Goal: Task Accomplishment & Management: Manage account settings

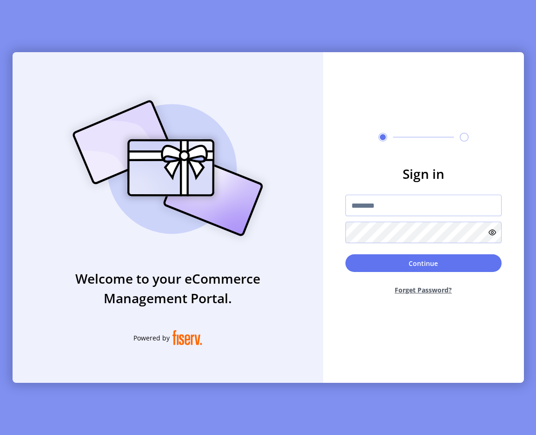
click at [248, 90] on img at bounding box center [168, 168] width 219 height 156
click at [273, 135] on img at bounding box center [168, 168] width 219 height 156
click at [412, 195] on input "text" at bounding box center [424, 204] width 156 height 21
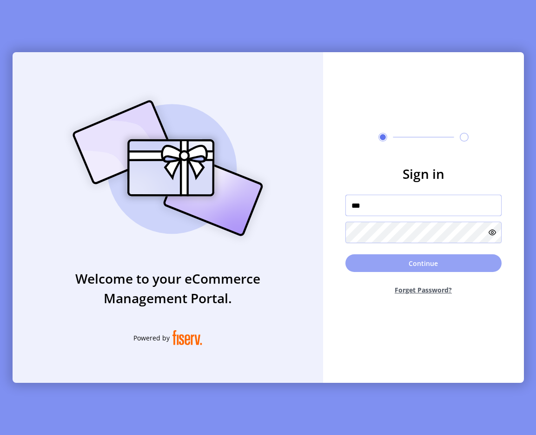
type input "**********"
click at [428, 267] on button "Continue" at bounding box center [424, 263] width 156 height 18
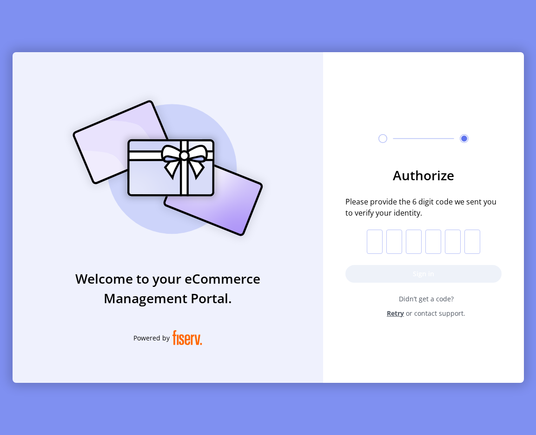
click at [372, 239] on input "text" at bounding box center [375, 241] width 16 height 24
paste input "*"
type input "*"
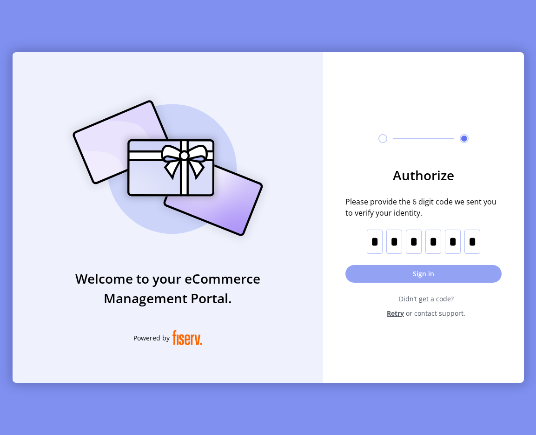
click at [404, 277] on button "Sign in" at bounding box center [424, 274] width 156 height 18
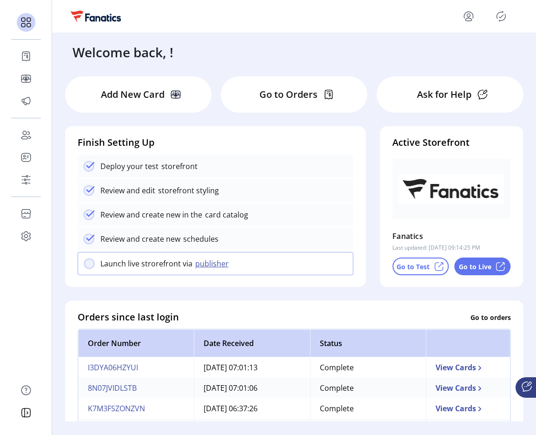
click at [498, 15] on icon "Publisher Panel" at bounding box center [501, 16] width 15 height 15
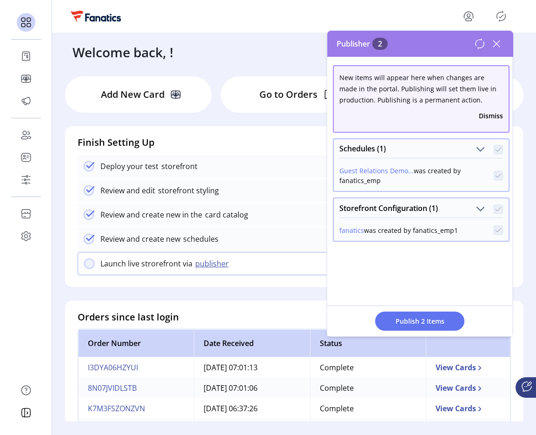
click at [496, 47] on icon at bounding box center [496, 43] width 15 height 15
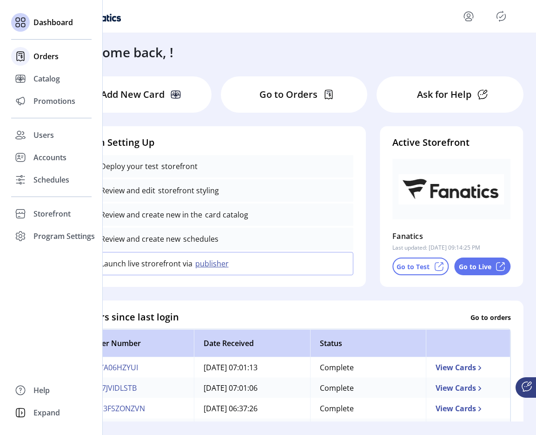
click at [38, 55] on span "Orders" at bounding box center [45, 56] width 25 height 11
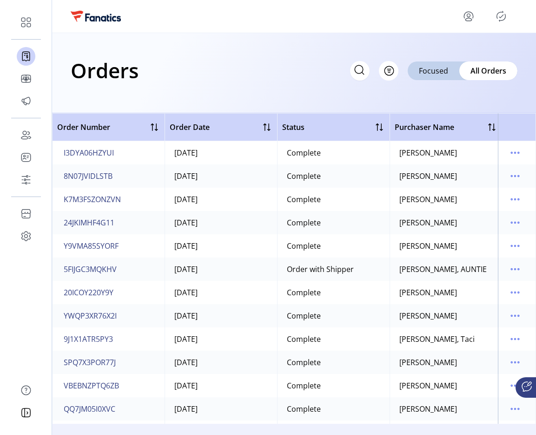
click at [507, 16] on icon "Publisher Panel" at bounding box center [501, 16] width 15 height 15
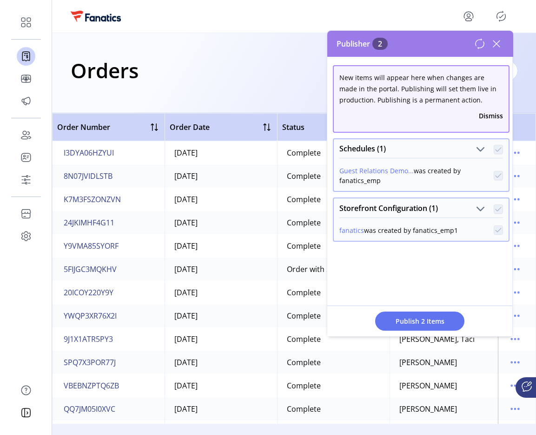
click at [496, 44] on icon at bounding box center [497, 43] width 7 height 7
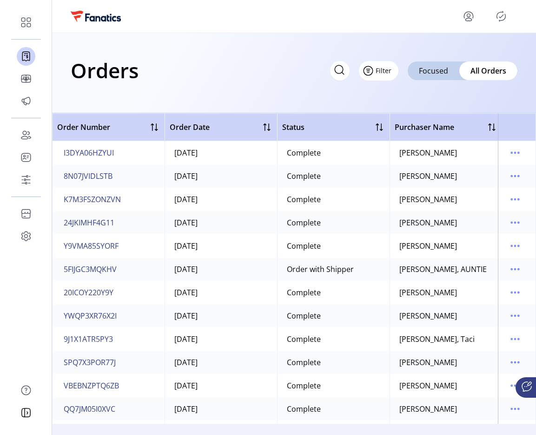
click at [392, 73] on span "Filter" at bounding box center [384, 71] width 16 height 10
click at [395, 73] on button "Filter" at bounding box center [379, 71] width 40 height 20
click at [388, 74] on span "Filter" at bounding box center [384, 71] width 16 height 10
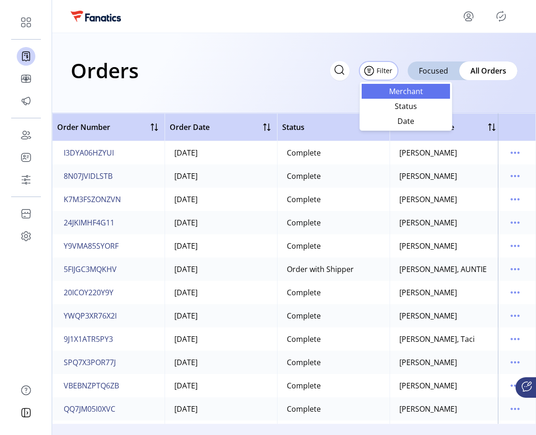
click at [395, 95] on span "Merchant" at bounding box center [406, 90] width 77 height 7
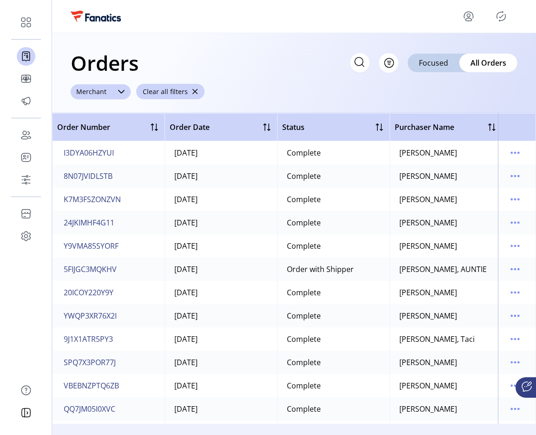
click at [125, 96] on div at bounding box center [121, 91] width 19 height 15
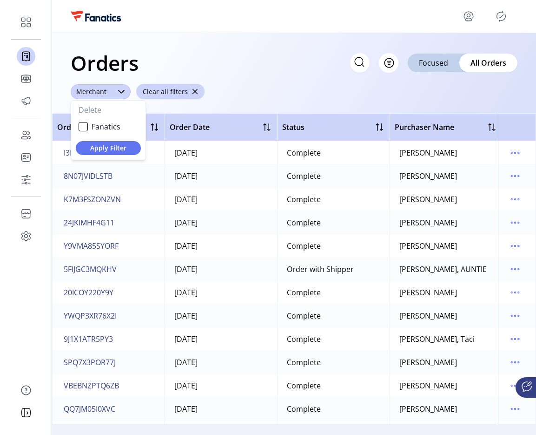
scroll to position [5, 36]
click at [97, 119] on li "Fanatics" at bounding box center [108, 126] width 71 height 19
click at [115, 145] on span "Apply Filter" at bounding box center [108, 148] width 50 height 10
click at [192, 90] on span "button" at bounding box center [195, 91] width 7 height 7
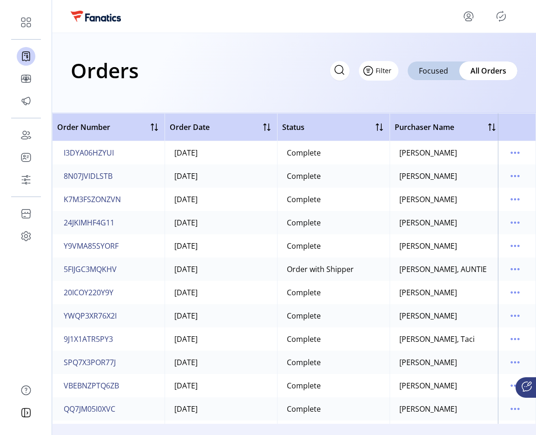
click at [385, 71] on span "Filter" at bounding box center [384, 71] width 16 height 10
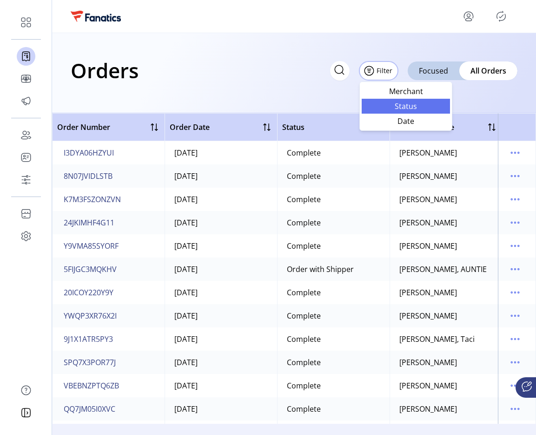
click at [397, 102] on span "Status" at bounding box center [406, 105] width 77 height 7
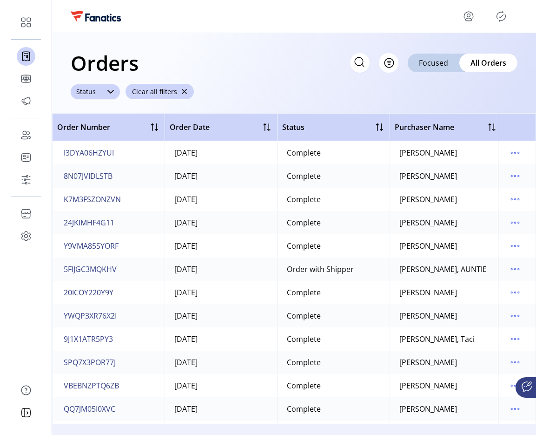
click at [87, 89] on div "Status" at bounding box center [86, 91] width 31 height 15
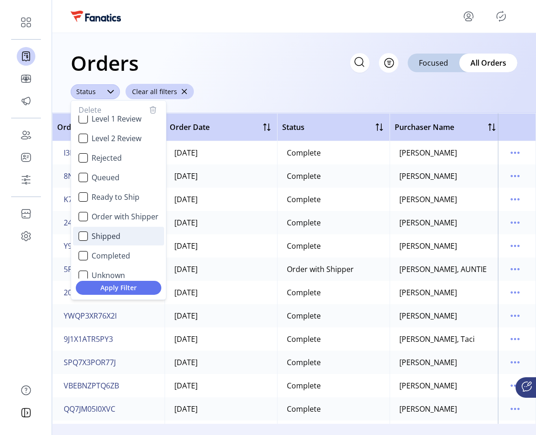
scroll to position [55, 0]
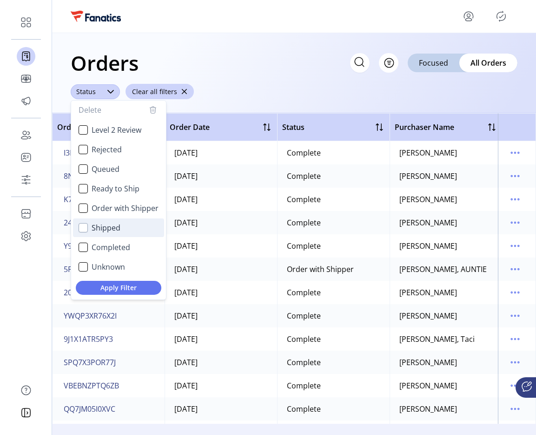
click at [84, 228] on div "Shipped" at bounding box center [83, 227] width 9 height 9
click at [132, 282] on span "Apply Filter" at bounding box center [118, 287] width 71 height 10
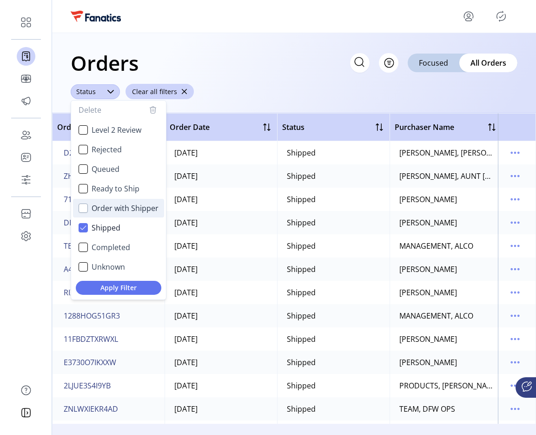
click at [86, 209] on div "Order with Shipper" at bounding box center [83, 207] width 9 height 9
click at [139, 284] on span "Apply Filter" at bounding box center [118, 287] width 71 height 10
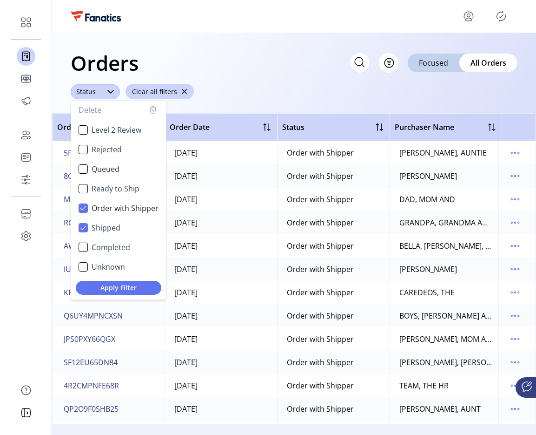
click at [156, 111] on icon "button" at bounding box center [152, 109] width 11 height 11
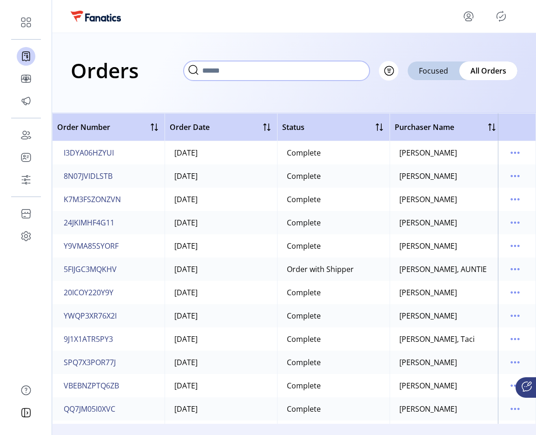
click at [344, 69] on input "text" at bounding box center [277, 71] width 186 height 20
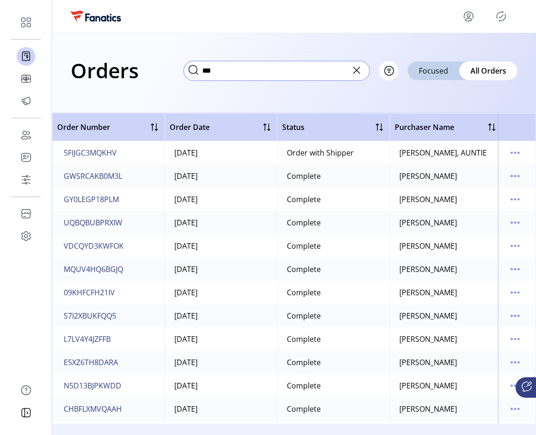
type input "***"
click at [354, 70] on icon at bounding box center [356, 70] width 15 height 15
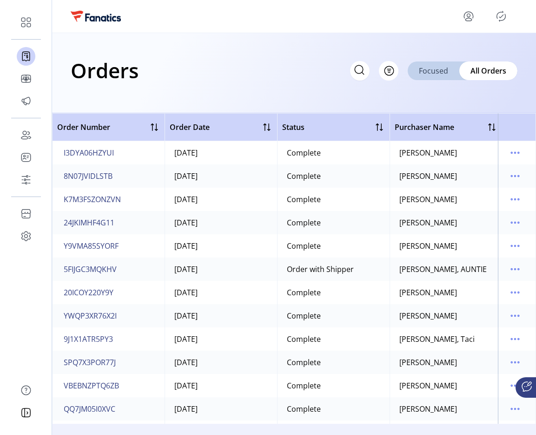
click at [433, 73] on span "Focused" at bounding box center [433, 70] width 29 height 11
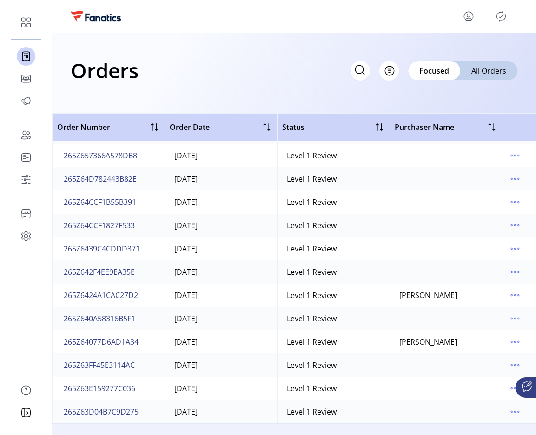
scroll to position [0, 0]
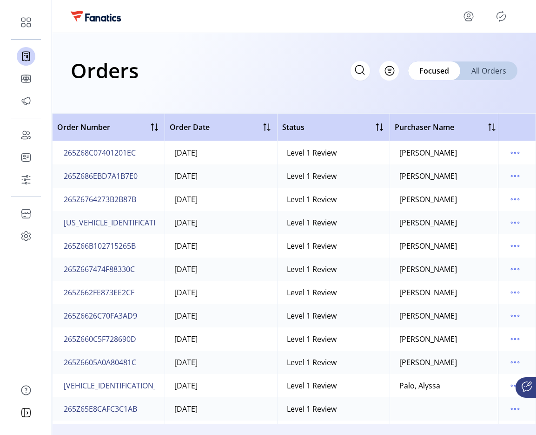
click at [491, 68] on span "All Orders" at bounding box center [489, 70] width 35 height 11
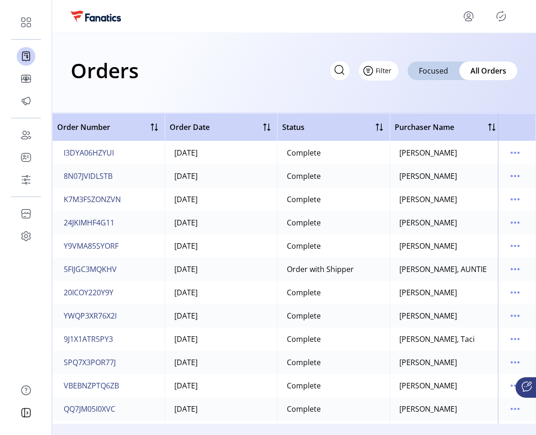
click at [389, 69] on span "Filter" at bounding box center [384, 71] width 16 height 10
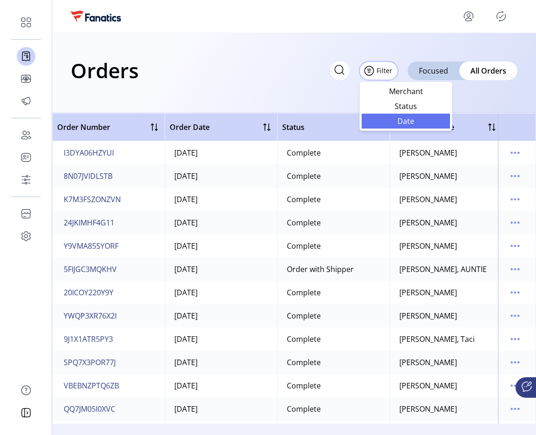
click at [401, 123] on span "Date" at bounding box center [406, 120] width 77 height 7
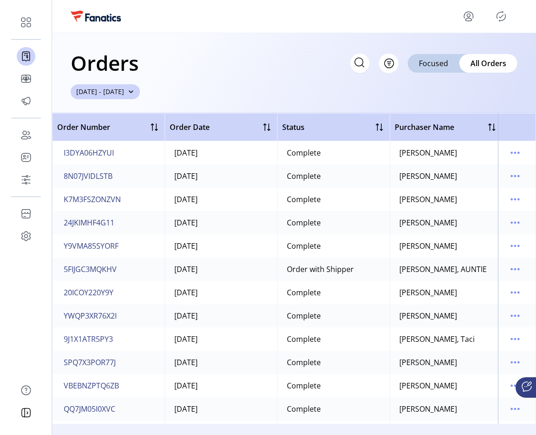
click at [124, 93] on span "08/11/2025 - 09/10/2025" at bounding box center [100, 92] width 48 height 10
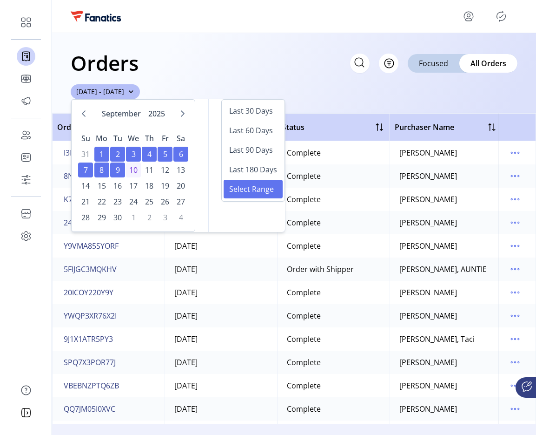
click at [117, 153] on span "2" at bounding box center [117, 154] width 15 height 15
click at [135, 169] on span "10" at bounding box center [133, 169] width 15 height 15
click at [306, 62] on div "Orders Filter Focused All Orders" at bounding box center [294, 63] width 447 height 33
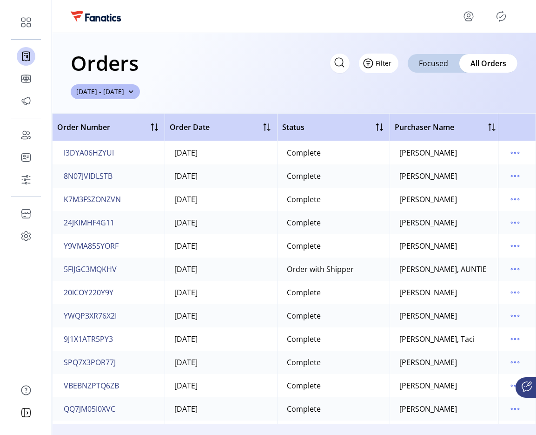
click at [395, 63] on button "Filter" at bounding box center [379, 63] width 40 height 20
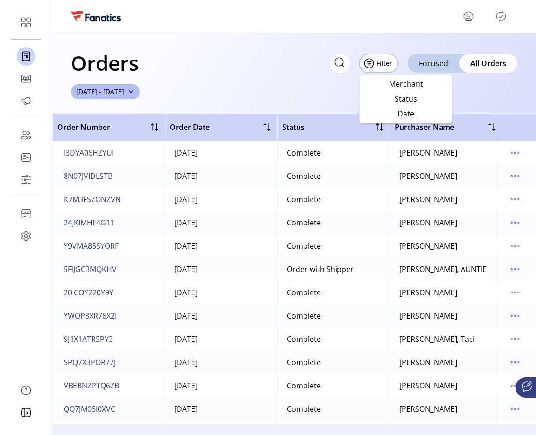
click at [290, 79] on div "Orders Filter Focused All Orders 09/02/2025 - 09/10/2025" at bounding box center [294, 73] width 484 height 80
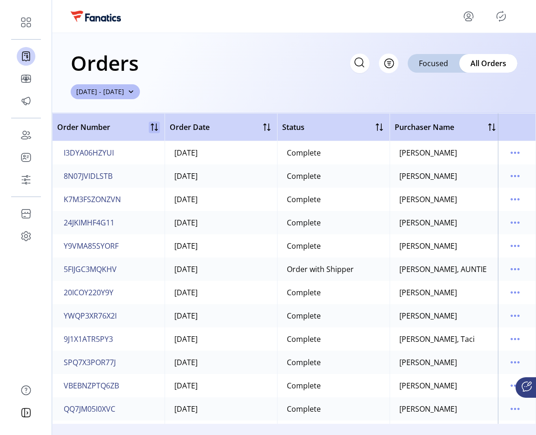
click at [154, 129] on div at bounding box center [154, 126] width 11 height 11
click at [154, 129] on div at bounding box center [156, 126] width 7 height 7
click at [267, 125] on div at bounding box center [266, 126] width 11 height 11
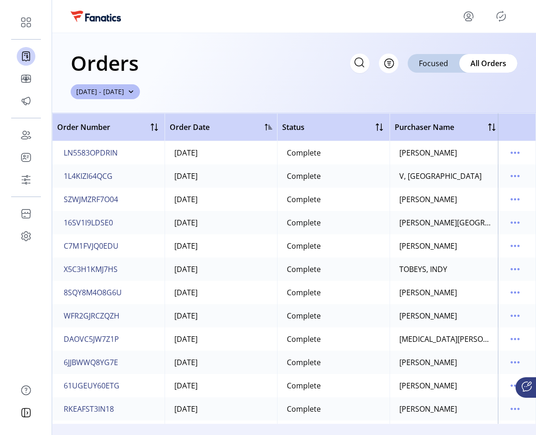
click at [269, 129] on div at bounding box center [268, 126] width 7 height 7
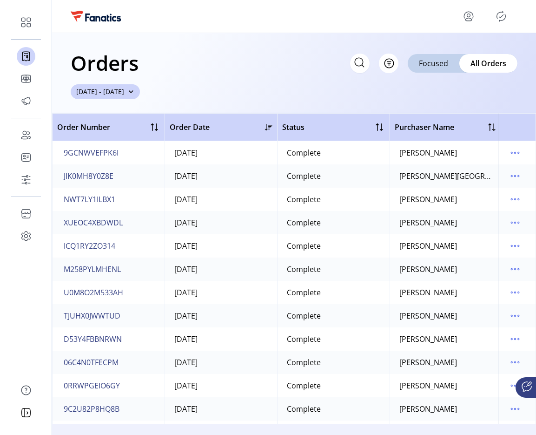
click at [140, 93] on button "09/02/2025 - 09/10/2025" at bounding box center [105, 91] width 69 height 15
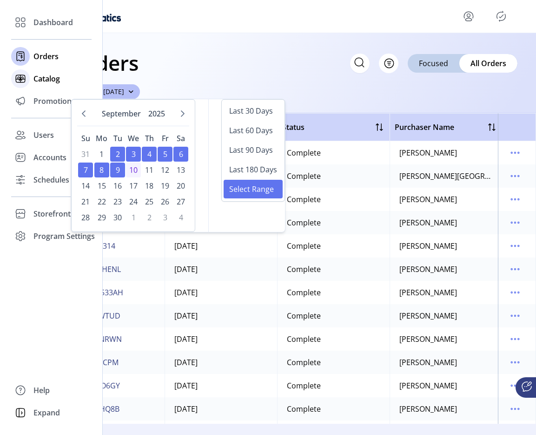
click at [35, 75] on span "Catalog" at bounding box center [46, 78] width 27 height 11
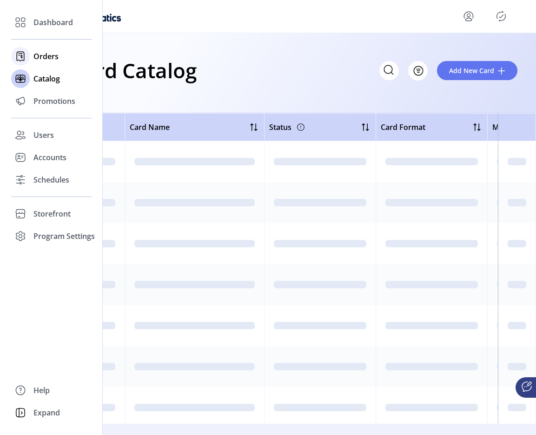
click at [40, 60] on span "Orders" at bounding box center [45, 56] width 25 height 11
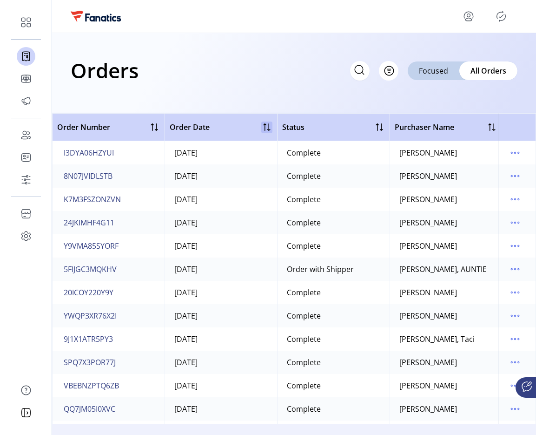
click at [268, 124] on div at bounding box center [266, 126] width 11 height 11
click at [268, 126] on div at bounding box center [268, 126] width 7 height 7
click at [269, 127] on div at bounding box center [268, 126] width 7 height 7
click at [382, 125] on div at bounding box center [379, 126] width 11 height 11
click at [381, 129] on div at bounding box center [381, 126] width 7 height 7
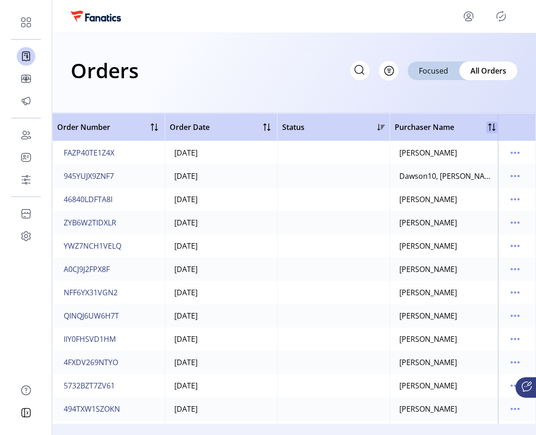
click at [488, 128] on div at bounding box center [492, 126] width 11 height 11
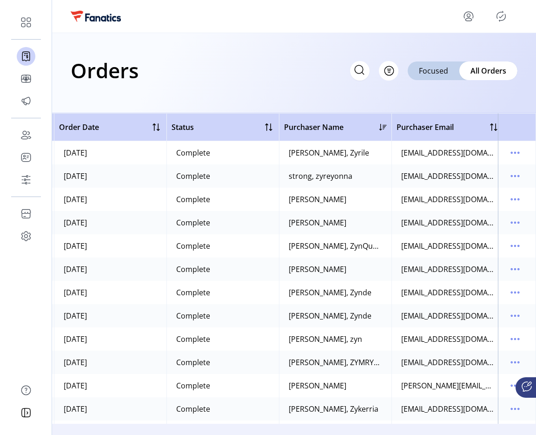
scroll to position [0, 112]
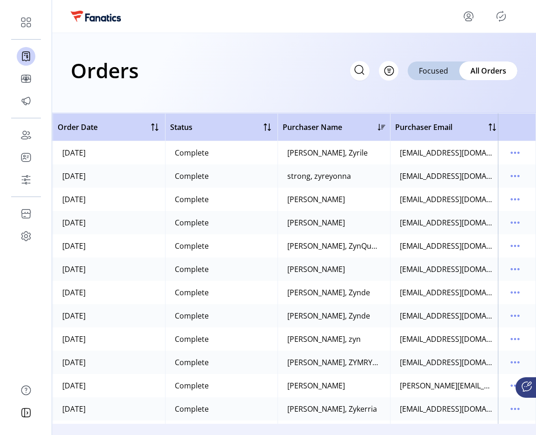
click at [381, 126] on div at bounding box center [381, 126] width 7 height 7
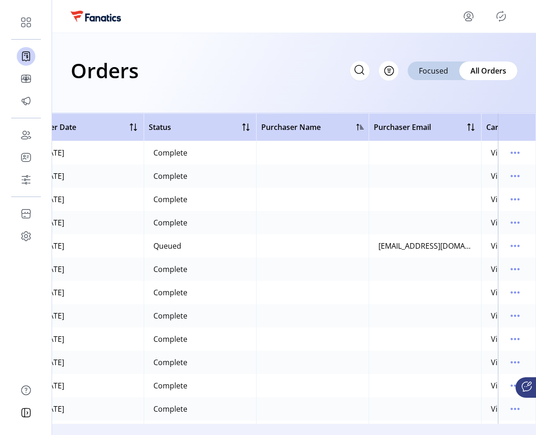
scroll to position [0, 137]
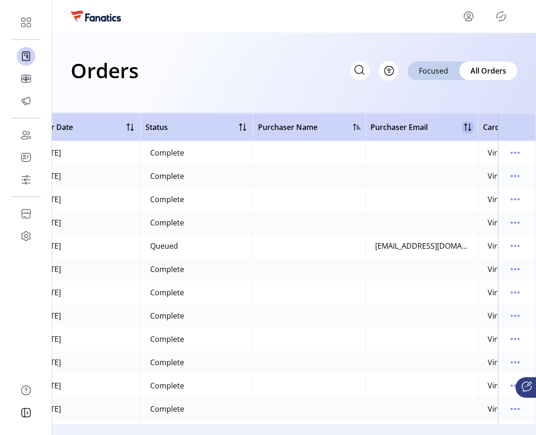
click at [468, 126] on div at bounding box center [467, 126] width 11 height 11
click at [469, 127] on div at bounding box center [469, 126] width 7 height 7
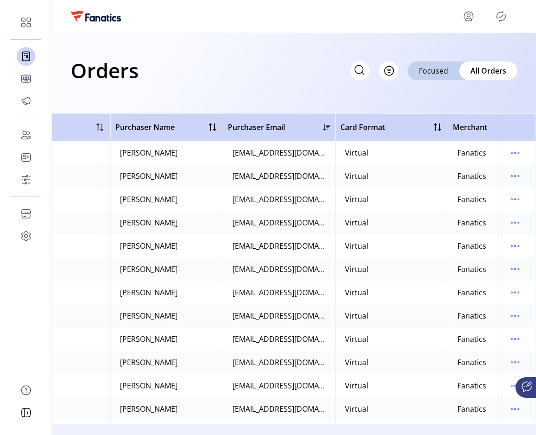
scroll to position [0, 301]
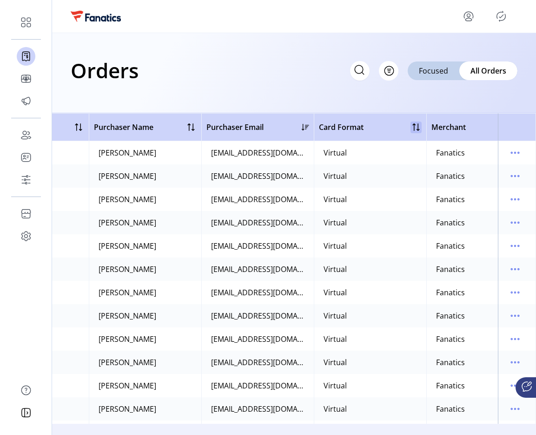
click at [415, 127] on div at bounding box center [416, 126] width 11 height 11
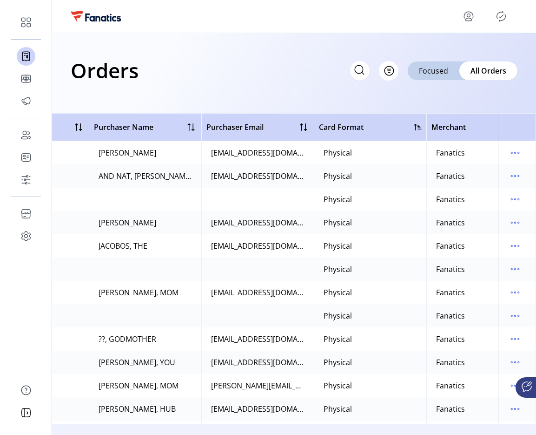
click at [420, 128] on div at bounding box center [418, 126] width 7 height 7
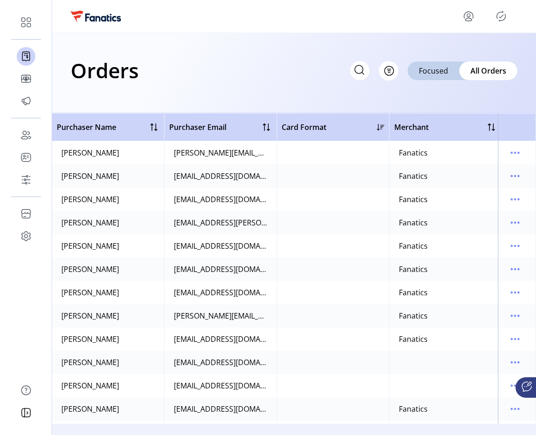
scroll to position [0, 347]
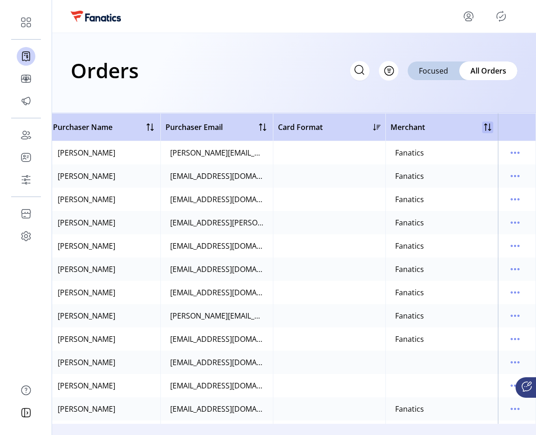
click at [483, 124] on div at bounding box center [487, 126] width 11 height 11
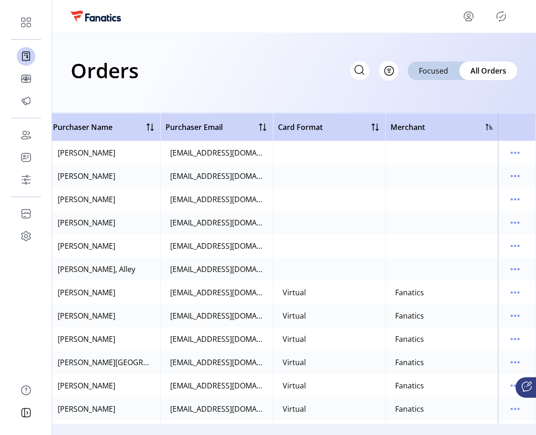
click at [486, 123] on div at bounding box center [489, 126] width 7 height 7
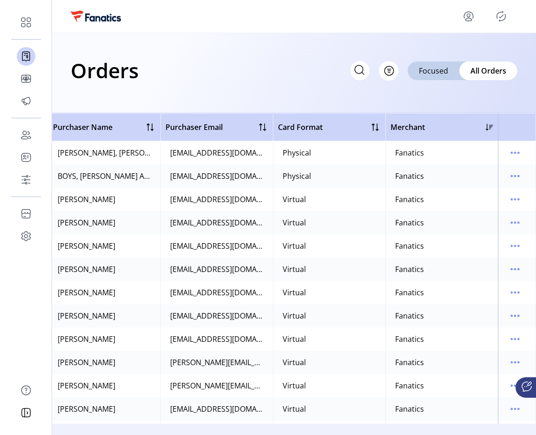
click at [504, 15] on icon "Publisher Panel" at bounding box center [501, 16] width 15 height 15
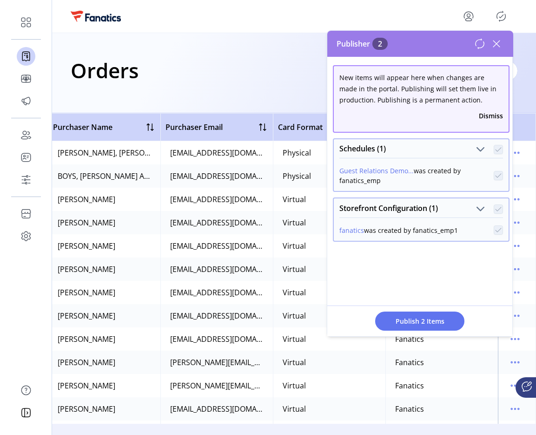
click at [498, 44] on icon at bounding box center [497, 43] width 7 height 7
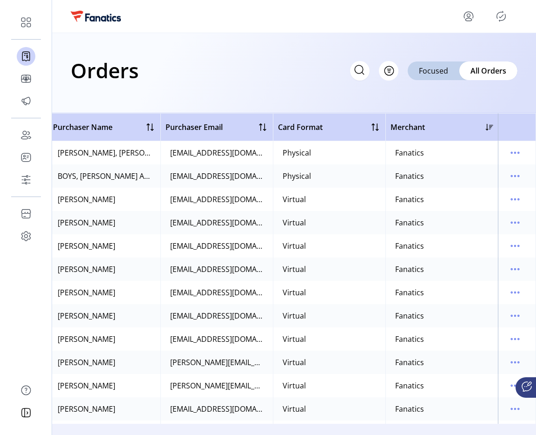
click at [471, 18] on icon "menu" at bounding box center [468, 16] width 15 height 15
click at [446, 37] on span "Profile" at bounding box center [436, 37] width 70 height 7
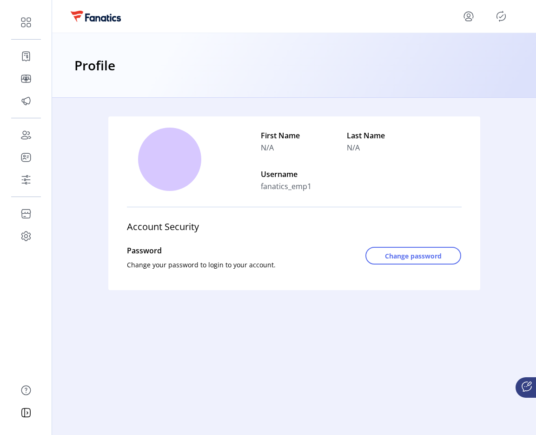
click at [470, 13] on icon "menu" at bounding box center [468, 16] width 15 height 15
click at [447, 57] on span "Sign Out" at bounding box center [436, 52] width 70 height 7
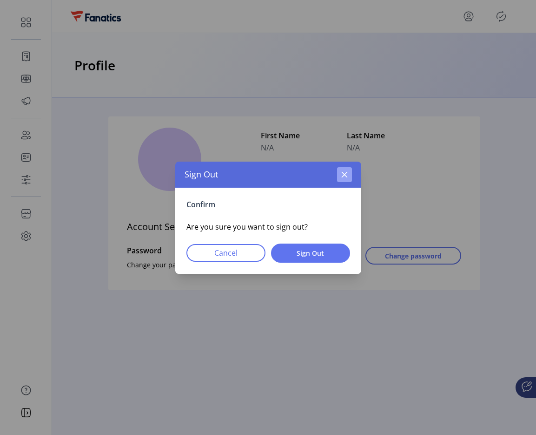
click at [345, 170] on button "button" at bounding box center [344, 174] width 15 height 15
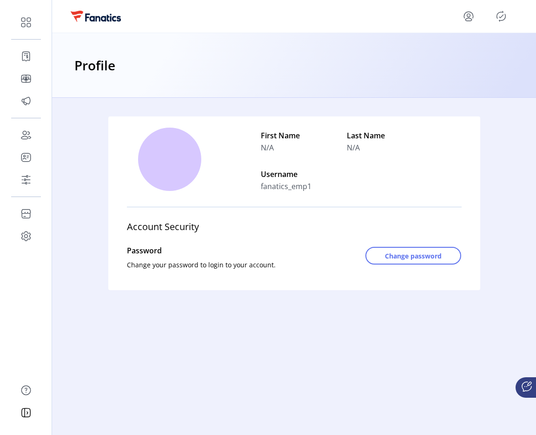
click at [458, 18] on div at bounding box center [294, 16] width 447 height 15
click at [464, 18] on icon "menu" at bounding box center [468, 16] width 15 height 15
click at [455, 53] on span "Sign Out" at bounding box center [436, 52] width 70 height 7
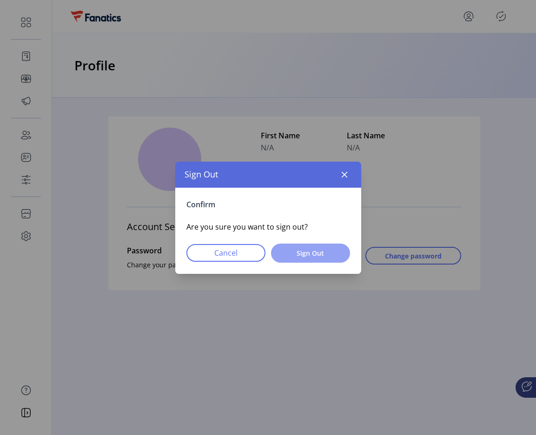
click at [333, 246] on button "Sign Out" at bounding box center [310, 252] width 79 height 19
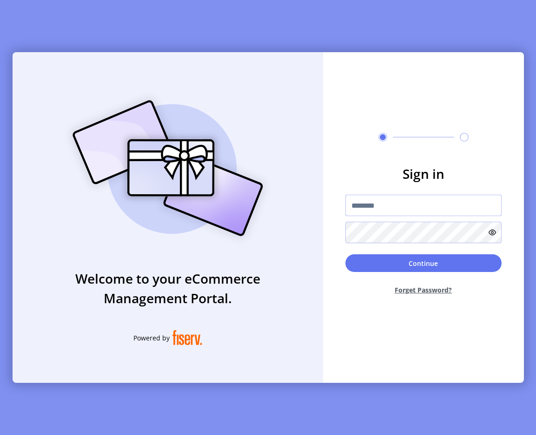
click at [379, 207] on input "text" at bounding box center [424, 204] width 156 height 21
type input "**********"
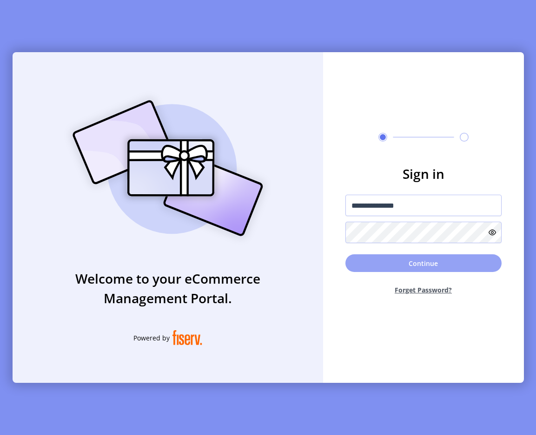
click at [395, 266] on button "Continue" at bounding box center [424, 263] width 156 height 18
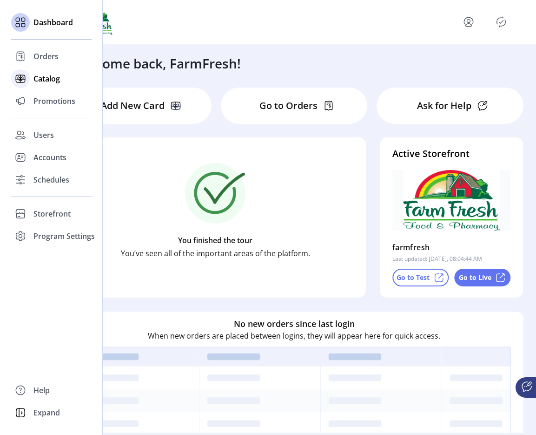
click at [41, 76] on span "Catalog" at bounding box center [46, 78] width 27 height 11
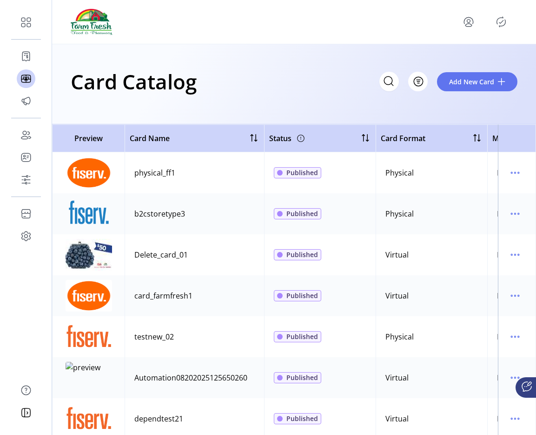
click at [117, 140] on span "Preview" at bounding box center [88, 138] width 63 height 11
click at [254, 140] on div at bounding box center [253, 137] width 11 height 11
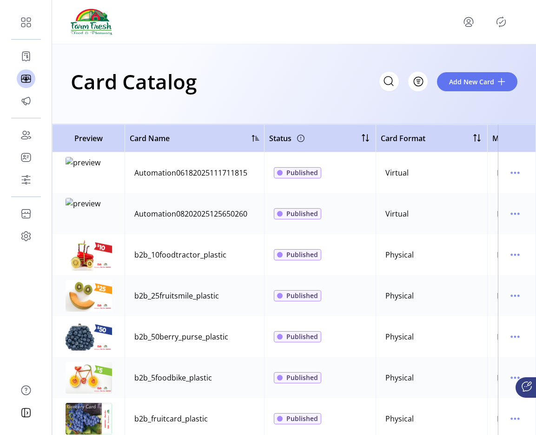
click at [256, 138] on div at bounding box center [255, 137] width 7 height 7
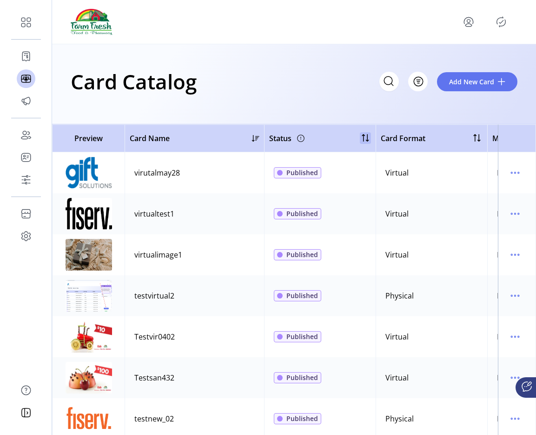
click at [364, 136] on div at bounding box center [365, 137] width 11 height 11
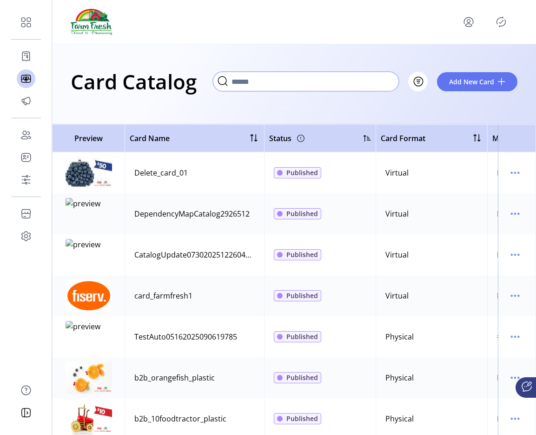
click at [318, 80] on input "Search" at bounding box center [306, 82] width 186 height 20
click at [262, 49] on div "Card Catalog Filter Add New Card" at bounding box center [294, 84] width 484 height 80
click at [314, 89] on input "Search" at bounding box center [306, 82] width 186 height 20
click at [373, 55] on div "Card Catalog Filter Add New Card" at bounding box center [294, 84] width 484 height 80
click at [383, 85] on input "Search" at bounding box center [306, 82] width 186 height 20
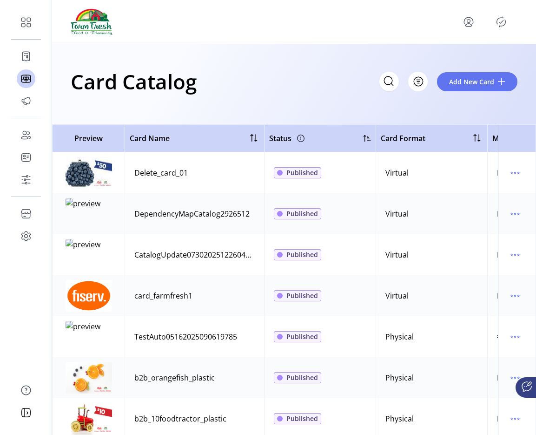
click at [354, 57] on div "Card Catalog Filter Add New Card" at bounding box center [294, 84] width 484 height 80
click at [383, 80] on input "Search" at bounding box center [306, 82] width 186 height 20
click at [353, 55] on div "Card Catalog Filter Add New Card" at bounding box center [294, 84] width 484 height 80
click at [384, 83] on input "Search" at bounding box center [306, 82] width 186 height 20
click at [382, 59] on div "Card Catalog Filter Add New Card" at bounding box center [294, 84] width 484 height 80
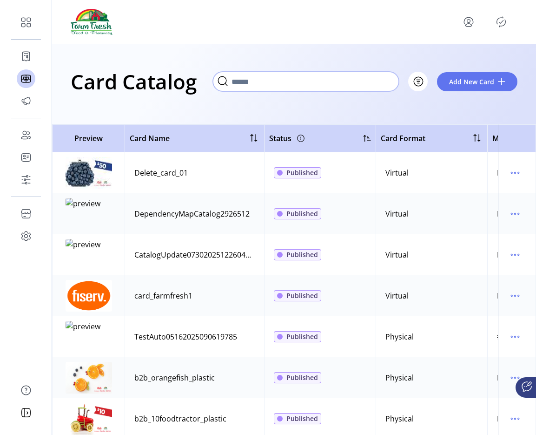
click at [362, 82] on input "Search" at bounding box center [306, 82] width 186 height 20
click at [377, 60] on div "Card Catalog Filter Add New Card" at bounding box center [294, 84] width 484 height 80
click at [380, 85] on input "Search" at bounding box center [306, 82] width 186 height 20
click at [376, 77] on input "Search" at bounding box center [306, 82] width 186 height 20
click at [387, 59] on div "Card Catalog Filter Add New Card" at bounding box center [294, 84] width 484 height 80
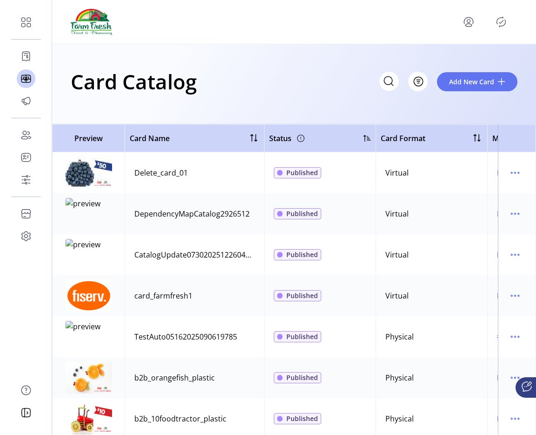
click at [372, 67] on div "Card Catalog Filter Add New Card" at bounding box center [294, 81] width 447 height 33
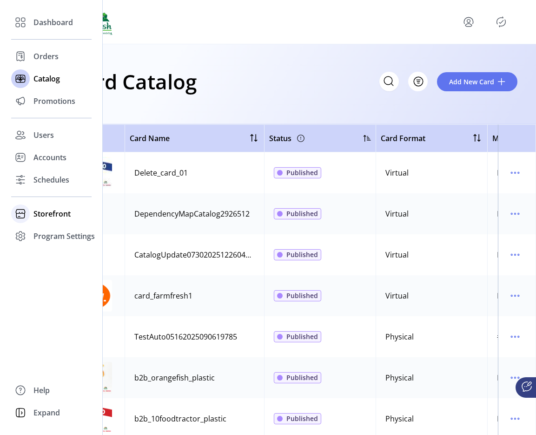
click at [48, 207] on div "Storefront" at bounding box center [51, 213] width 80 height 22
click at [57, 238] on div "Configuration" at bounding box center [51, 232] width 80 height 15
click at [74, 234] on span "Configuration" at bounding box center [57, 232] width 49 height 11
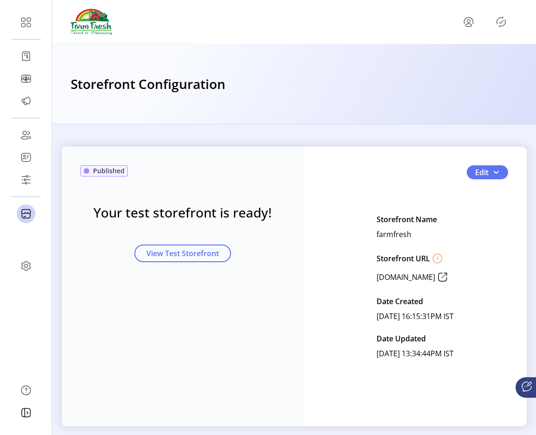
scroll to position [13, 0]
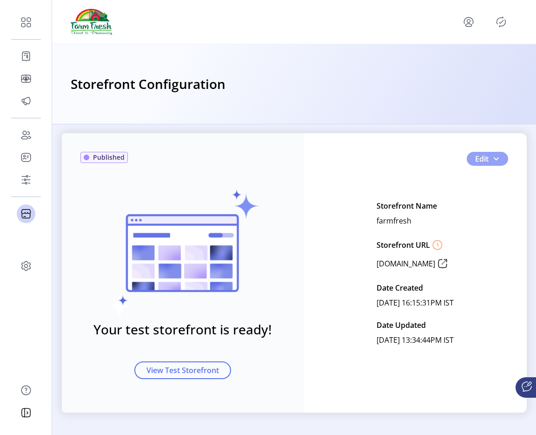
click at [494, 160] on span "button" at bounding box center [496, 158] width 7 height 7
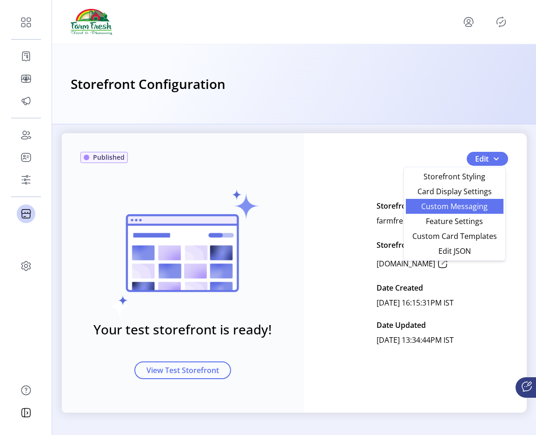
click at [449, 205] on span "Custom Messaging" at bounding box center [455, 205] width 87 height 7
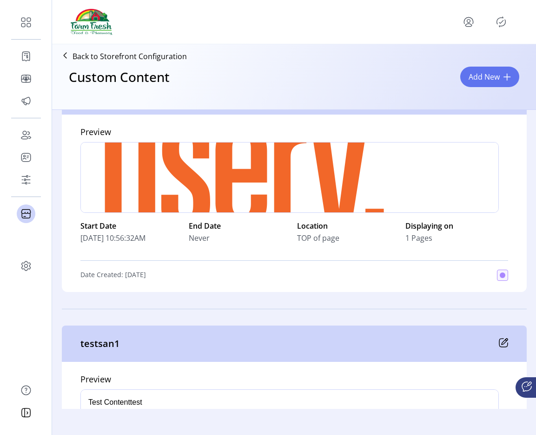
scroll to position [1275, 0]
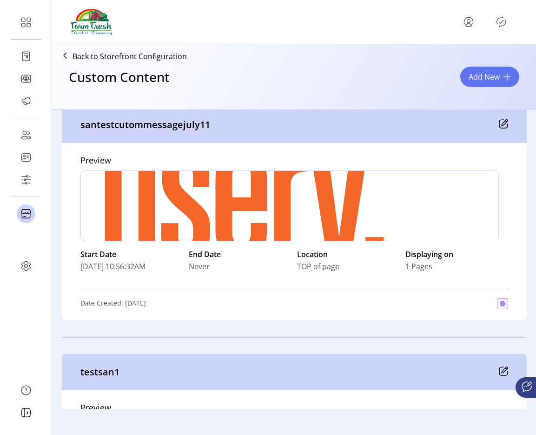
click at [503, 122] on icon at bounding box center [503, 123] width 9 height 9
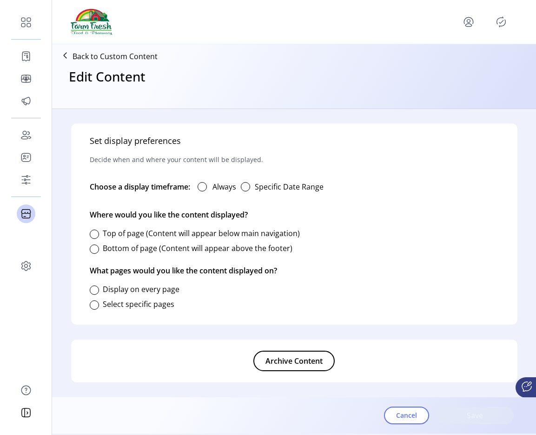
type input "**********"
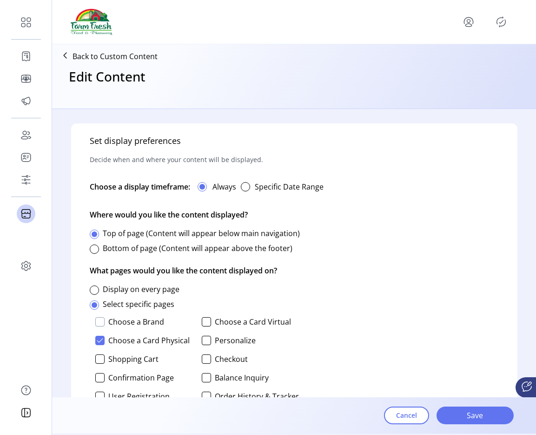
click at [99, 320] on div at bounding box center [99, 321] width 9 height 9
click at [103, 341] on div at bounding box center [99, 339] width 9 height 9
click at [452, 419] on span "Save" at bounding box center [475, 414] width 53 height 11
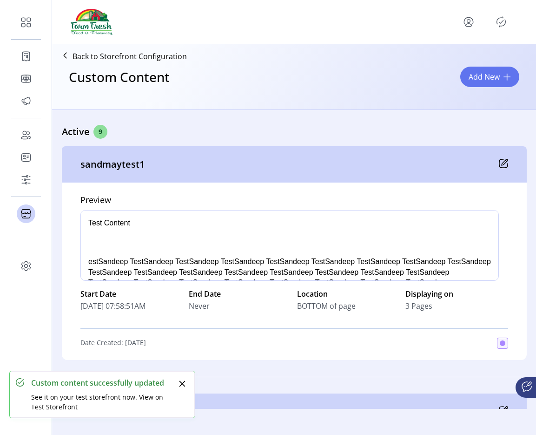
click at [510, 24] on div at bounding box center [489, 21] width 56 height 15
click at [501, 22] on icon "Publisher Panel" at bounding box center [502, 21] width 4 height 3
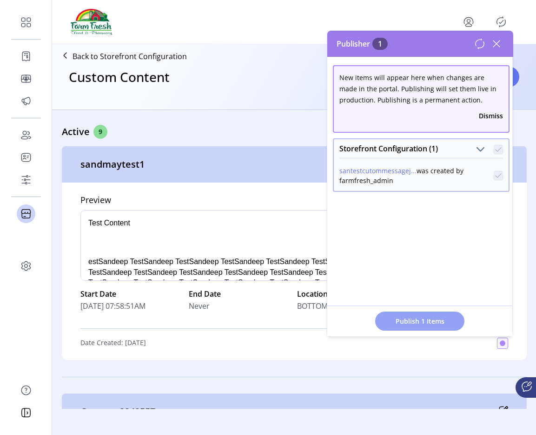
click at [399, 317] on span "Publish 1 Items" at bounding box center [420, 321] width 65 height 10
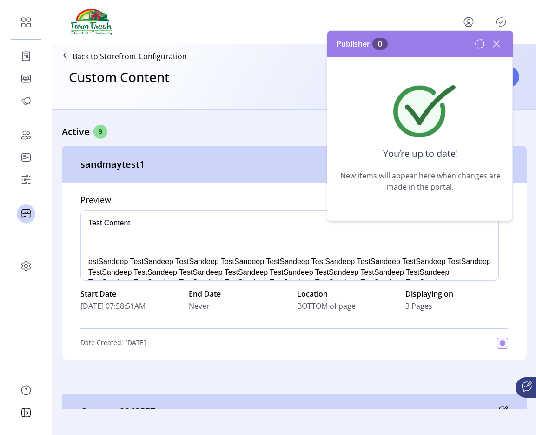
click at [495, 46] on icon at bounding box center [497, 43] width 7 height 7
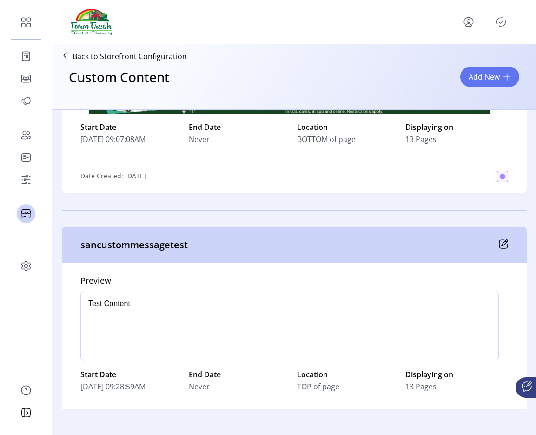
click at [501, 243] on icon at bounding box center [503, 243] width 9 height 9
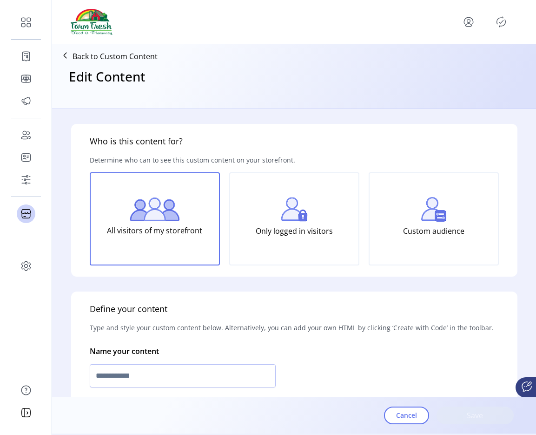
type input "**********"
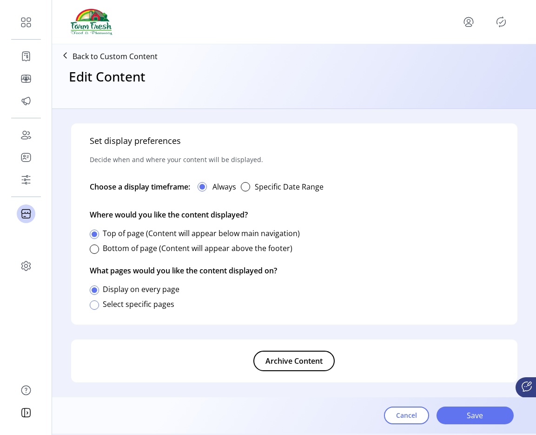
click at [97, 303] on div at bounding box center [94, 304] width 9 height 9
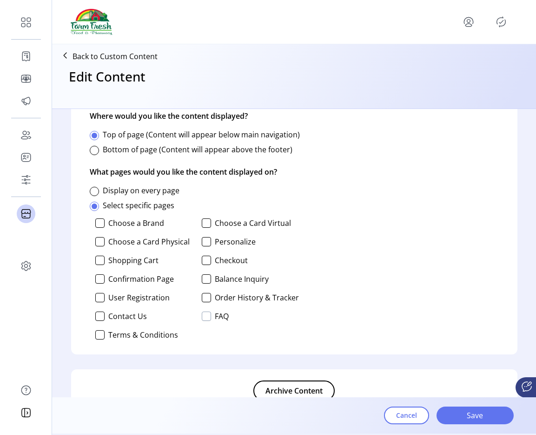
click at [209, 316] on div at bounding box center [206, 315] width 9 height 9
click at [97, 221] on div at bounding box center [99, 222] width 9 height 9
click at [207, 320] on div at bounding box center [206, 315] width 9 height 9
click at [501, 414] on span "Save" at bounding box center [475, 414] width 53 height 11
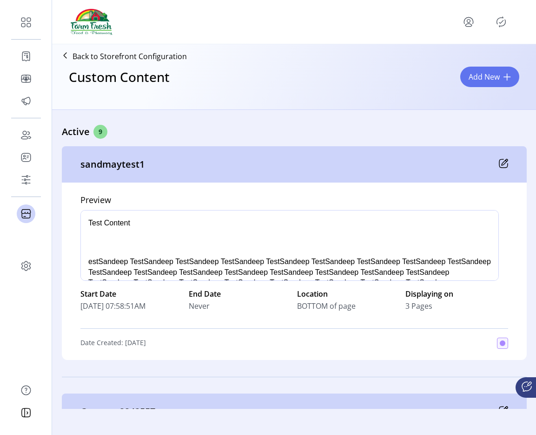
click at [502, 21] on icon "Publisher Panel" at bounding box center [502, 21] width 4 height 3
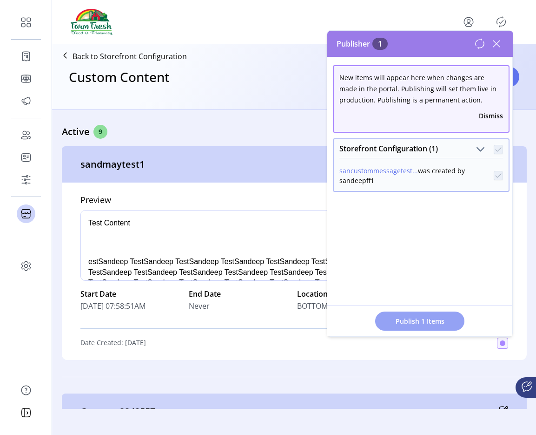
click at [406, 320] on span "Publish 1 Items" at bounding box center [420, 321] width 65 height 10
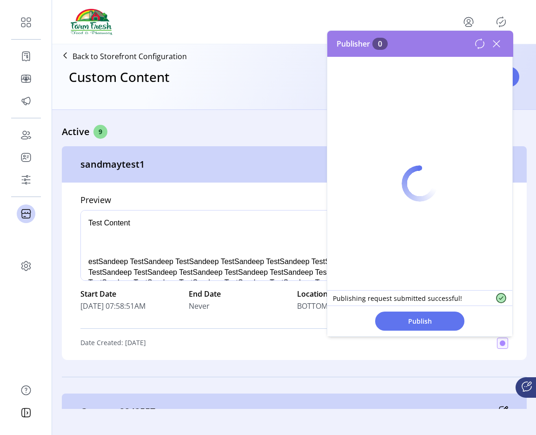
click at [500, 49] on div at bounding box center [420, 183] width 185 height 305
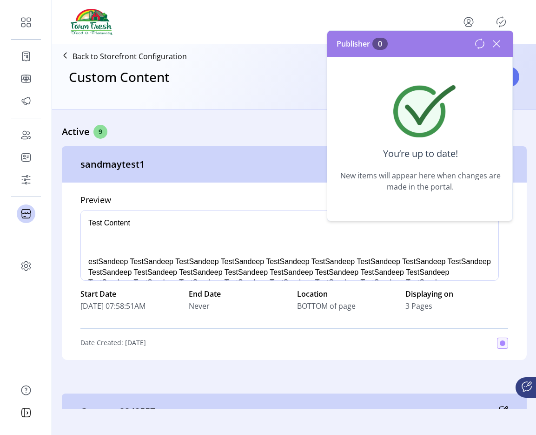
click at [498, 47] on icon at bounding box center [496, 43] width 15 height 15
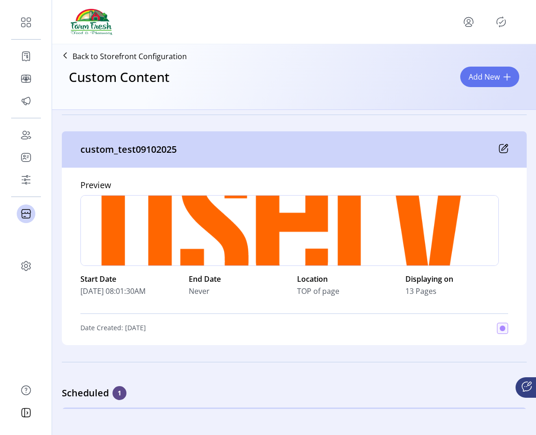
click at [513, 149] on div "custom_test09102025" at bounding box center [294, 149] width 465 height 36
click at [504, 149] on icon at bounding box center [503, 148] width 9 height 9
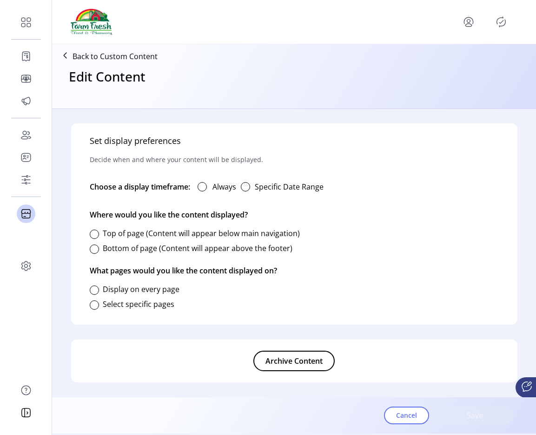
type input "**********"
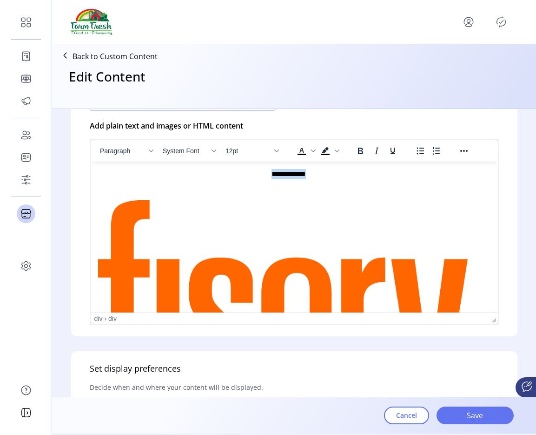
drag, startPoint x: 316, startPoint y: 173, endPoint x: 244, endPoint y: 167, distance: 72.3
click at [244, 167] on html "**********" at bounding box center [294, 284] width 408 height 247
click at [357, 150] on icon "Bold" at bounding box center [360, 150] width 11 height 11
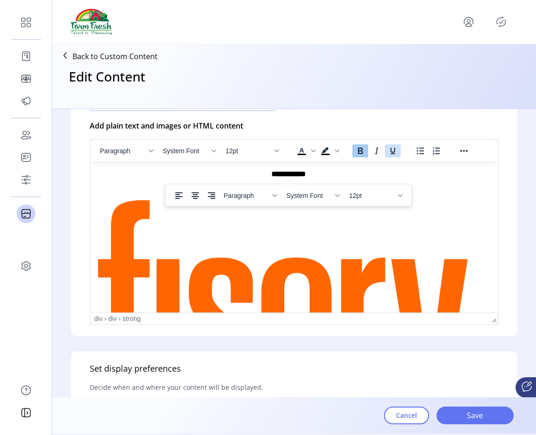
click at [398, 151] on icon "Underline" at bounding box center [393, 150] width 11 height 11
click at [380, 155] on icon "Italic" at bounding box center [376, 150] width 11 height 11
drag, startPoint x: 332, startPoint y: 170, endPoint x: 258, endPoint y: 168, distance: 73.5
click at [258, 168] on div "**********" at bounding box center [288, 173] width 381 height 10
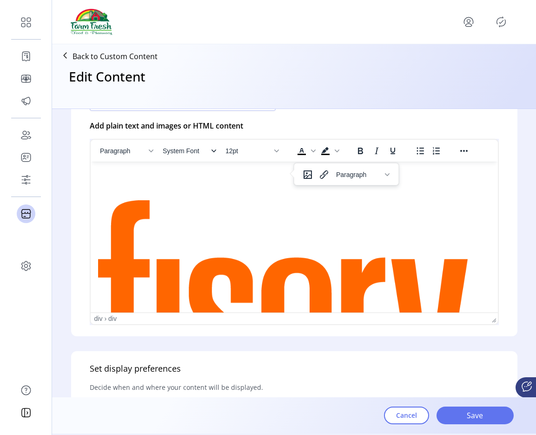
click at [197, 150] on span "System Font" at bounding box center [186, 150] width 46 height 7
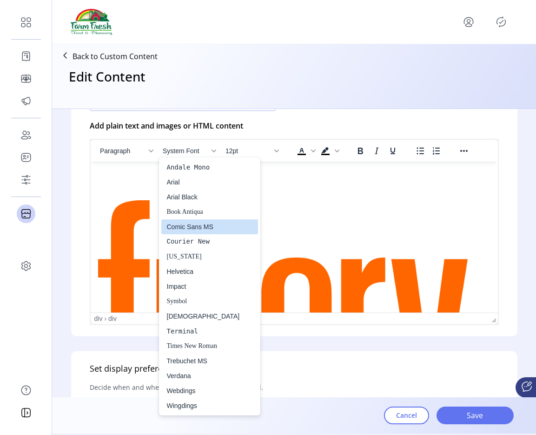
click at [199, 225] on div "Comic Sans MS" at bounding box center [203, 226] width 73 height 11
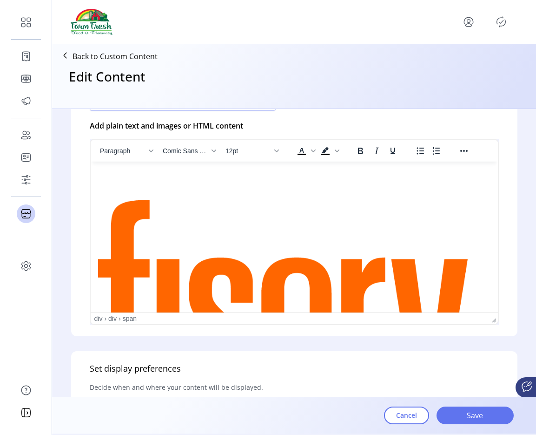
click at [296, 179] on div "﻿" at bounding box center [294, 284] width 393 height 232
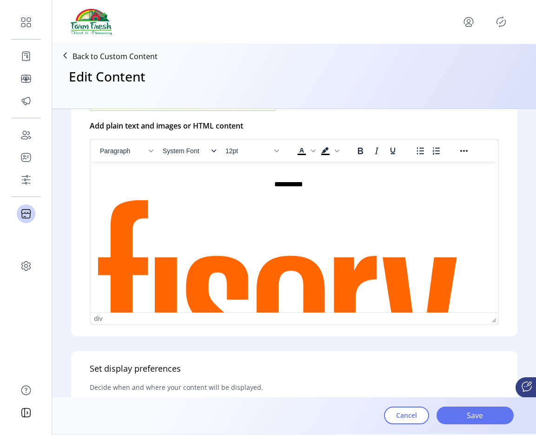
click at [184, 154] on span "System Font" at bounding box center [186, 150] width 46 height 7
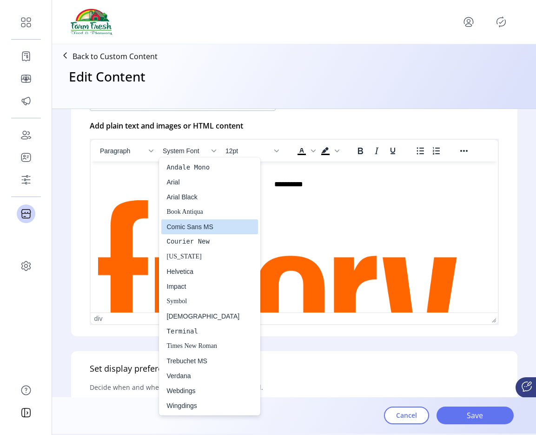
click at [203, 231] on div "Comic Sans MS" at bounding box center [203, 226] width 73 height 11
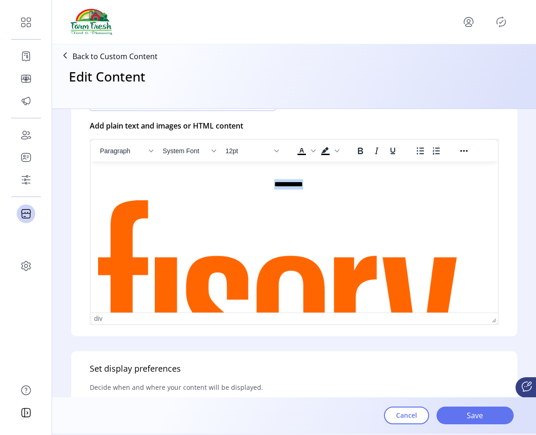
drag, startPoint x: 314, startPoint y: 187, endPoint x: 240, endPoint y: 187, distance: 74.4
click at [240, 187] on div "**********" at bounding box center [288, 281] width 381 height 226
click at [201, 148] on span "System Font" at bounding box center [186, 150] width 46 height 7
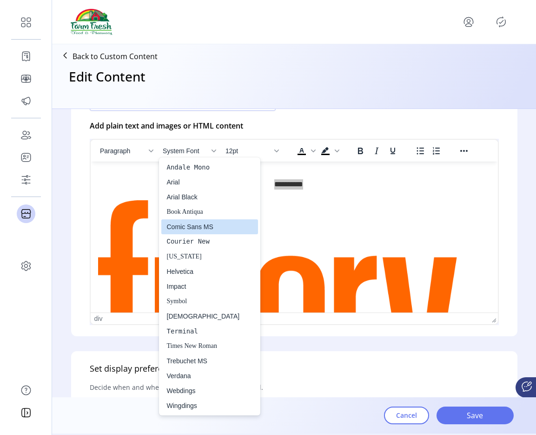
click at [197, 226] on div "Comic Sans MS" at bounding box center [203, 226] width 73 height 11
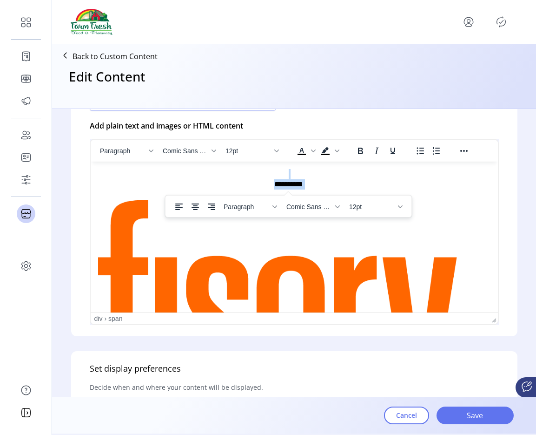
click at [324, 185] on div "**********" at bounding box center [288, 281] width 381 height 226
click at [334, 254] on img "Rich Text Area. Press ALT-0 for help." at bounding box center [288, 296] width 381 height 192
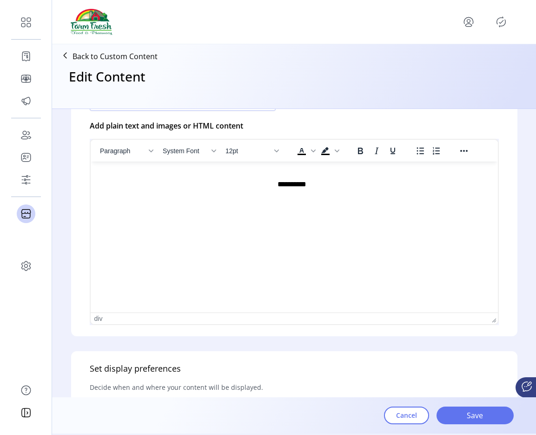
click at [321, 176] on div "Rich Text Area. Press ALT-0 for help." at bounding box center [292, 173] width 388 height 10
click at [318, 192] on div "**********" at bounding box center [292, 189] width 388 height 42
click at [320, 183] on div "**********" at bounding box center [292, 189] width 388 height 42
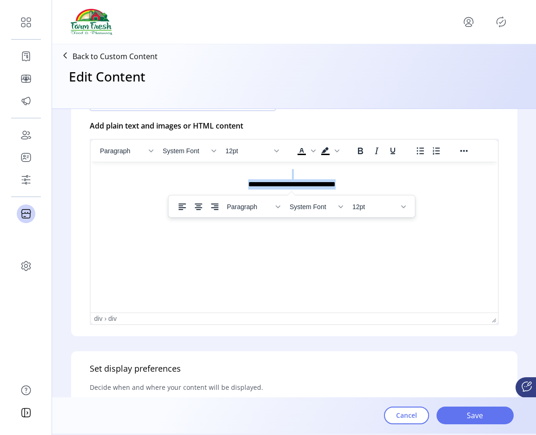
drag, startPoint x: 366, startPoint y: 187, endPoint x: 232, endPoint y: 176, distance: 134.0
click at [232, 176] on div "**********" at bounding box center [292, 189] width 388 height 42
click at [328, 154] on icon "Background color Black" at bounding box center [325, 154] width 8 height 1
click at [338, 155] on span "Background color Black" at bounding box center [337, 150] width 7 height 13
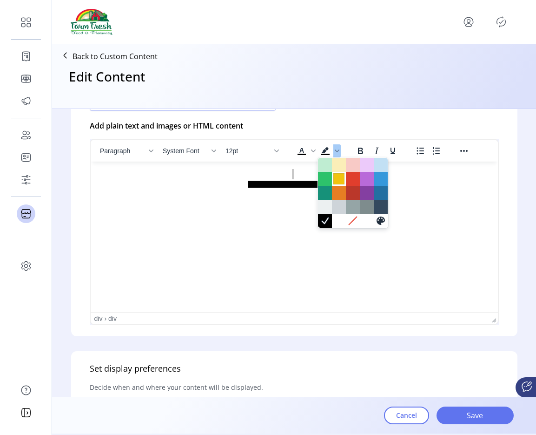
click at [340, 180] on div at bounding box center [339, 178] width 11 height 11
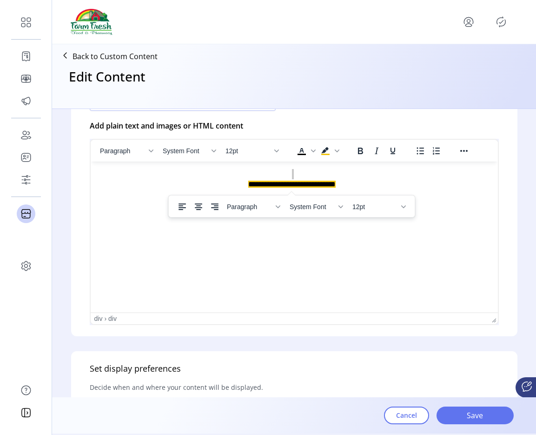
click at [308, 197] on div "Paragraph System Font 12pt" at bounding box center [292, 206] width 246 height 18
click at [292, 218] on html "**********" at bounding box center [294, 189] width 408 height 57
click at [363, 185] on div "**********" at bounding box center [292, 189] width 388 height 42
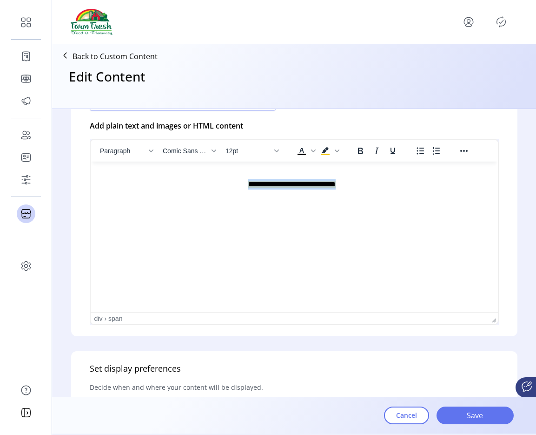
drag, startPoint x: 363, startPoint y: 185, endPoint x: 227, endPoint y: 180, distance: 136.4
click at [227, 180] on div "**********" at bounding box center [292, 189] width 388 height 42
click at [248, 156] on button "12pt" at bounding box center [252, 150] width 60 height 13
click at [237, 241] on div "24pt" at bounding box center [248, 241] width 36 height 11
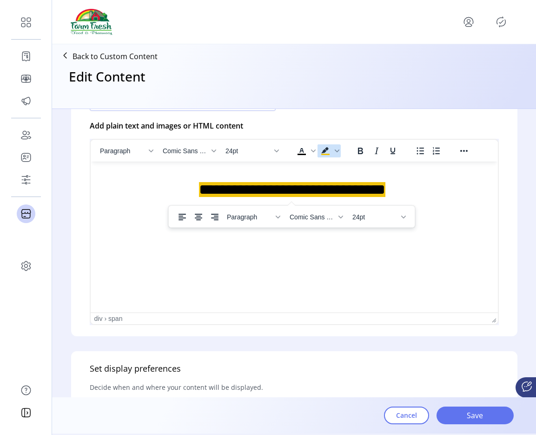
click at [332, 150] on span "Background color Yellow" at bounding box center [326, 150] width 16 height 13
click at [335, 152] on icon "Background color Yellow" at bounding box center [337, 150] width 5 height 5
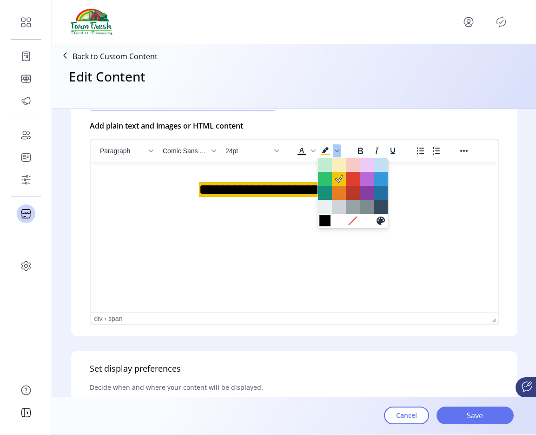
click at [321, 220] on div at bounding box center [325, 220] width 11 height 11
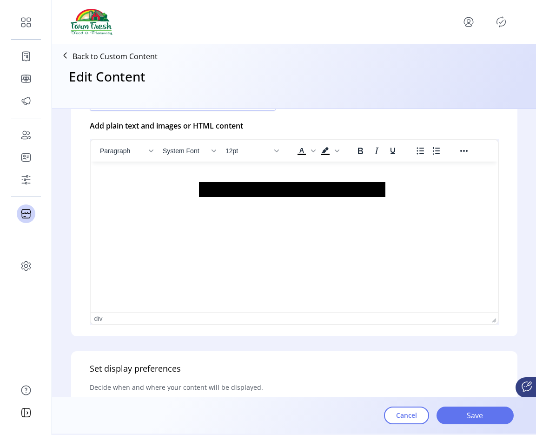
click at [374, 228] on html "**********" at bounding box center [294, 194] width 408 height 67
click at [357, 228] on html "**********" at bounding box center [294, 194] width 408 height 67
click at [330, 150] on icon "Background color Black" at bounding box center [325, 150] width 11 height 11
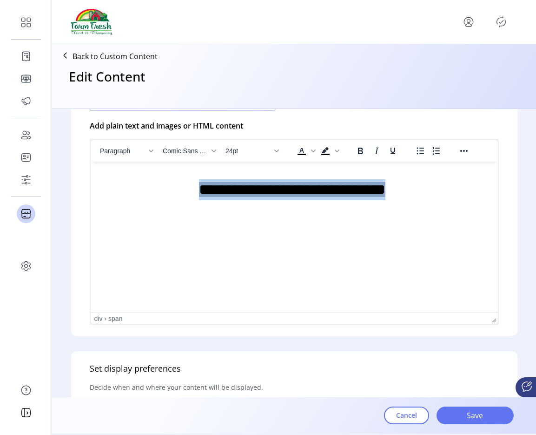
drag, startPoint x: 411, startPoint y: 196, endPoint x: 134, endPoint y: 192, distance: 277.3
click at [134, 192] on div "**********" at bounding box center [292, 194] width 388 height 52
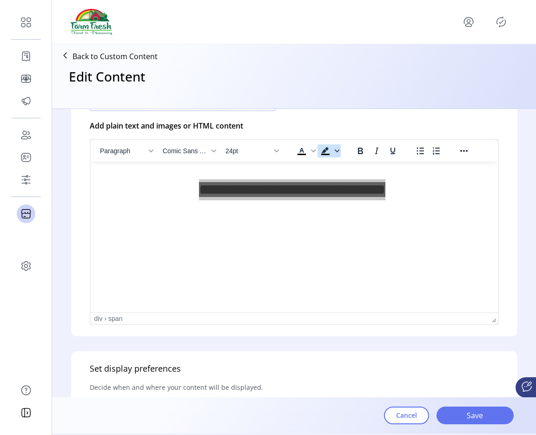
click at [335, 152] on icon "Background color Black" at bounding box center [337, 150] width 5 height 5
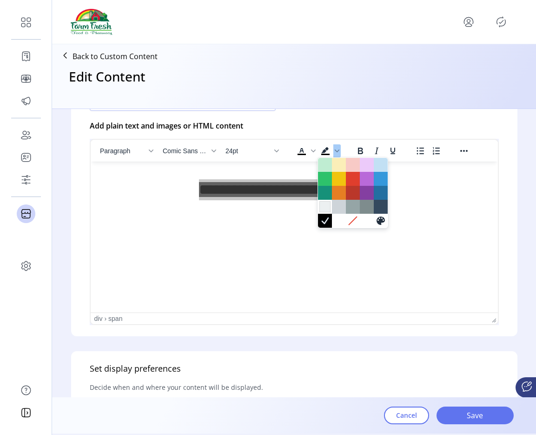
click at [326, 208] on div at bounding box center [325, 206] width 11 height 11
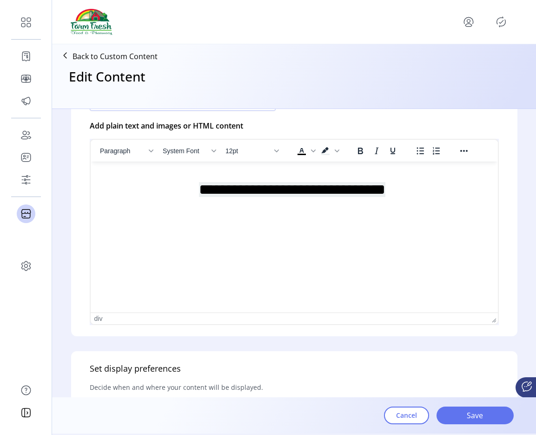
click at [347, 228] on html "**********" at bounding box center [294, 194] width 408 height 67
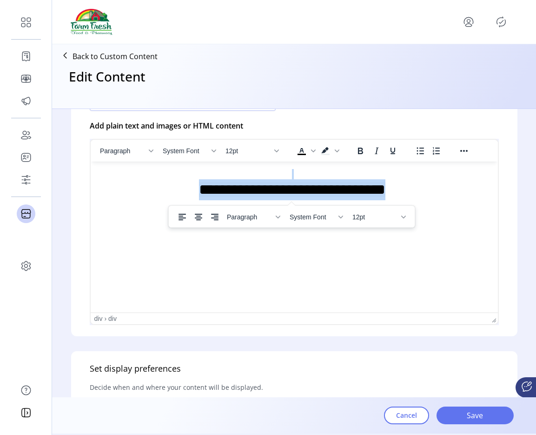
drag, startPoint x: 432, startPoint y: 190, endPoint x: 211, endPoint y: 177, distance: 221.4
click at [211, 177] on div "**********" at bounding box center [292, 194] width 388 height 52
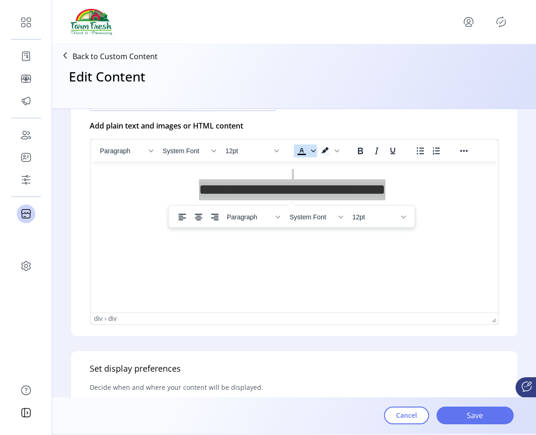
click at [313, 154] on span "Text color Black" at bounding box center [313, 150] width 7 height 13
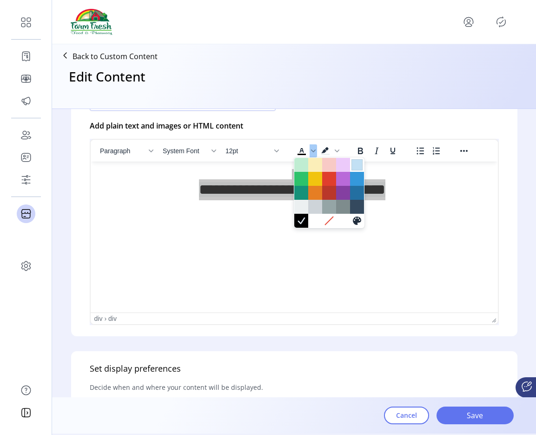
click at [354, 168] on div at bounding box center [357, 164] width 11 height 11
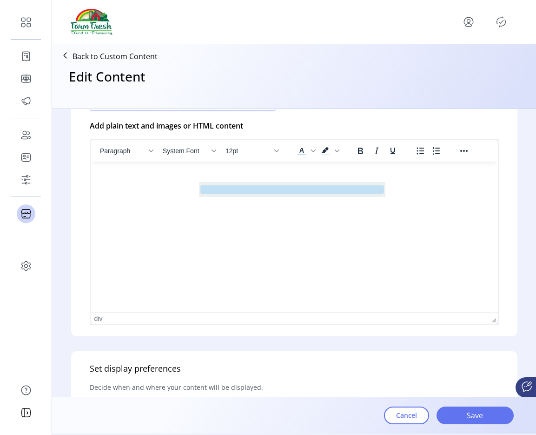
click at [322, 228] on html "**********" at bounding box center [294, 194] width 408 height 67
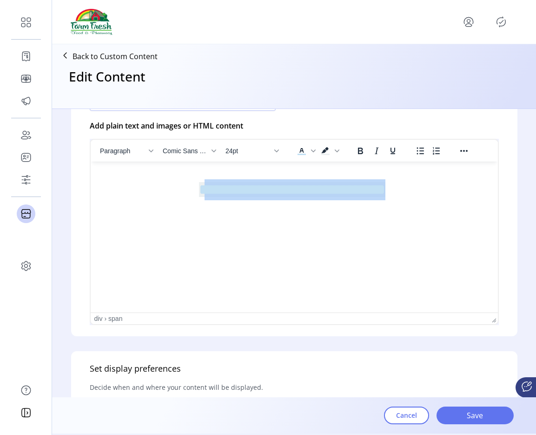
drag, startPoint x: 408, startPoint y: 193, endPoint x: 183, endPoint y: 196, distance: 225.2
click at [183, 196] on div "**********" at bounding box center [292, 194] width 388 height 52
click at [408, 189] on div "**********" at bounding box center [292, 194] width 388 height 52
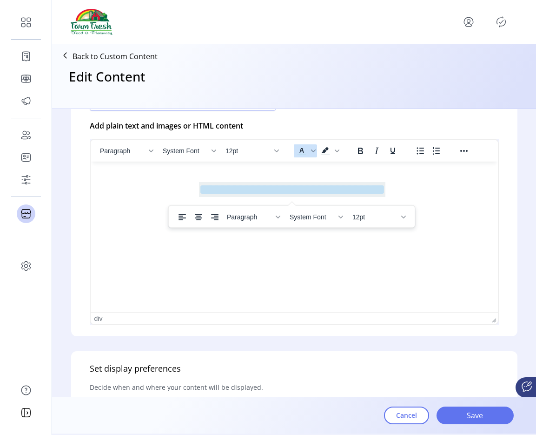
click at [307, 150] on icon "Text color Light Blue" at bounding box center [301, 150] width 11 height 11
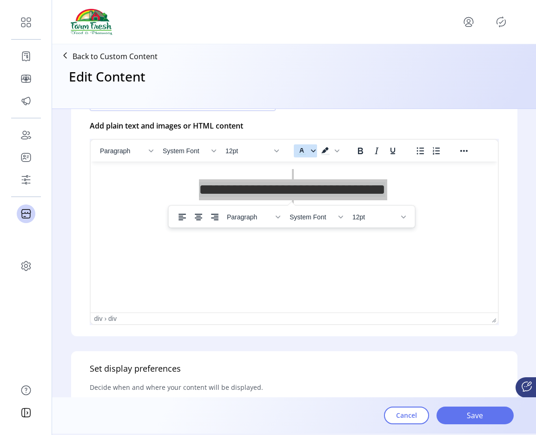
click at [314, 154] on span "Text color Light Blue" at bounding box center [313, 150] width 7 height 13
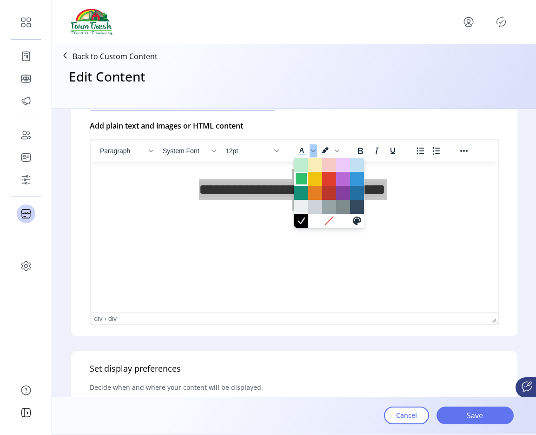
click at [305, 183] on div at bounding box center [301, 178] width 11 height 11
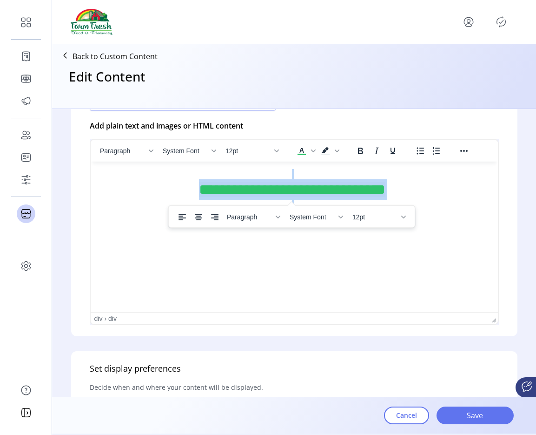
click at [441, 196] on div "**********" at bounding box center [292, 194] width 388 height 52
drag, startPoint x: 424, startPoint y: 190, endPoint x: 170, endPoint y: 180, distance: 254.7
click at [170, 180] on div "**********" at bounding box center [292, 194] width 388 height 52
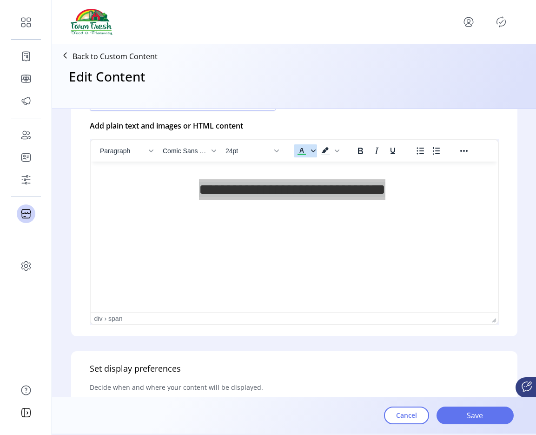
click at [311, 150] on icon "Text color Green" at bounding box center [313, 150] width 5 height 5
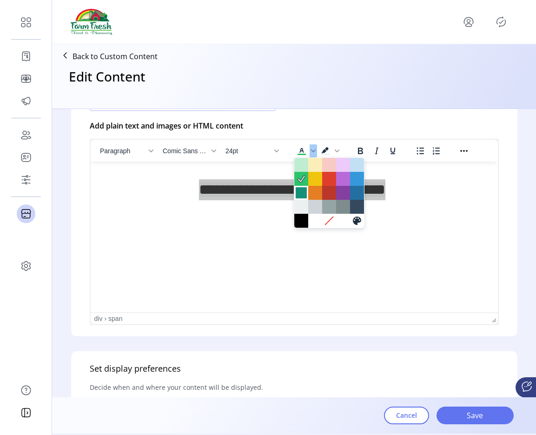
click at [305, 194] on div at bounding box center [301, 192] width 11 height 11
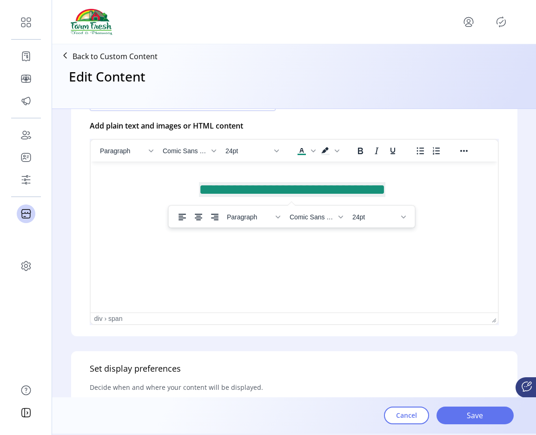
click at [415, 182] on div "**********" at bounding box center [292, 194] width 388 height 52
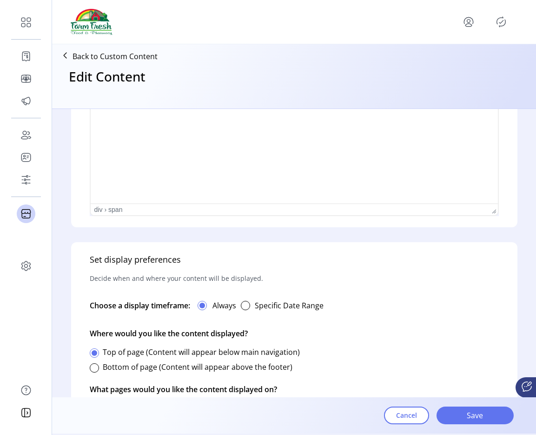
scroll to position [468, 0]
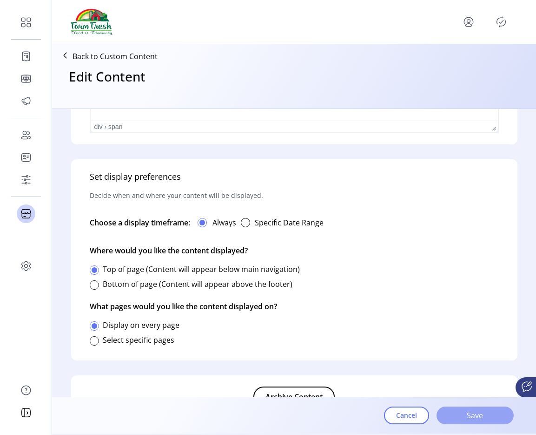
click at [454, 410] on span "Save" at bounding box center [475, 414] width 53 height 11
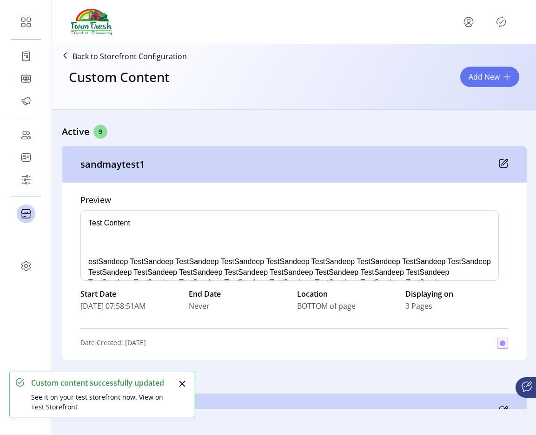
click at [500, 22] on icon "Publisher Panel" at bounding box center [501, 21] width 15 height 15
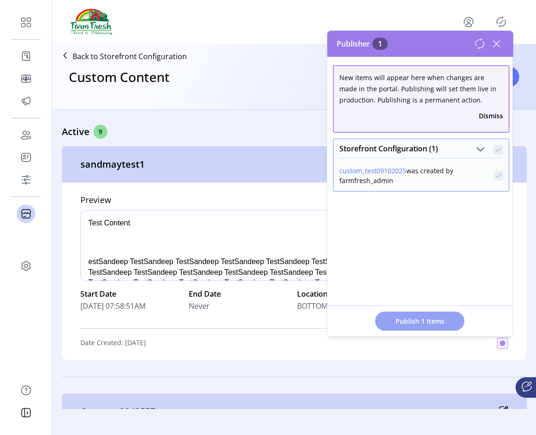
click at [410, 320] on span "Publish 1 Items" at bounding box center [420, 321] width 65 height 10
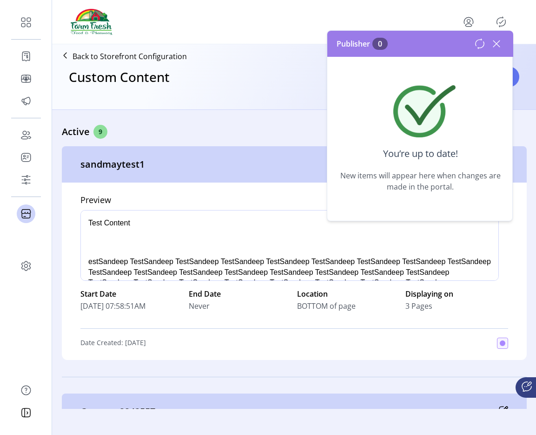
click at [482, 42] on icon at bounding box center [480, 43] width 11 height 11
click at [494, 43] on icon at bounding box center [496, 43] width 15 height 15
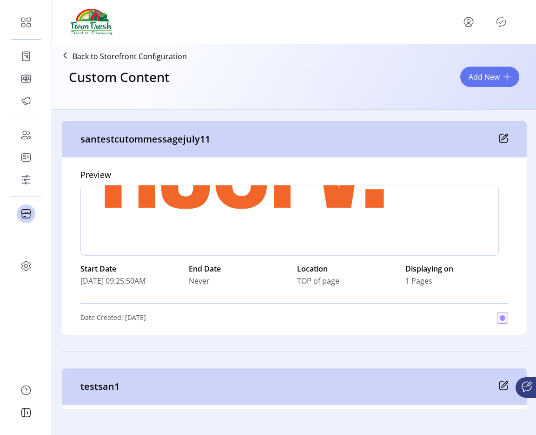
click at [169, 55] on p "Back to Storefront Configuration" at bounding box center [130, 56] width 114 height 11
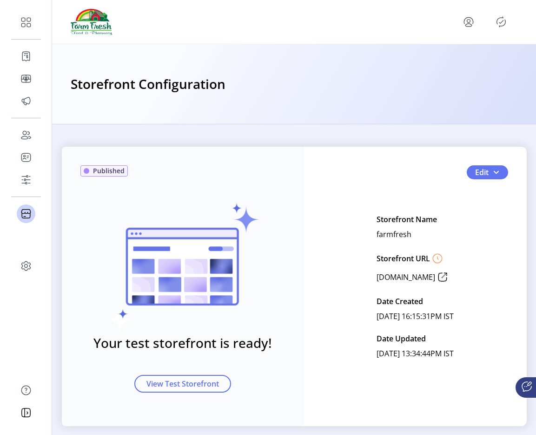
click at [501, 19] on icon "Publisher Panel" at bounding box center [501, 21] width 15 height 15
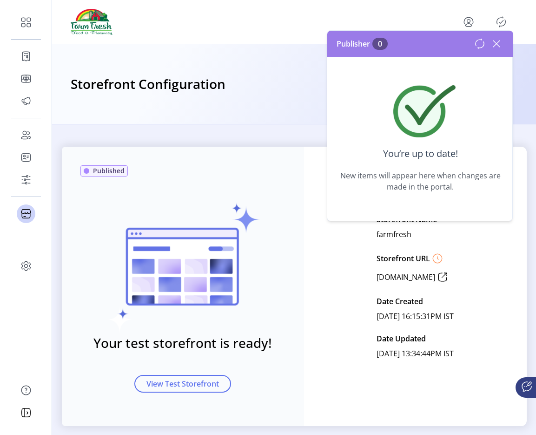
click at [499, 41] on icon at bounding box center [496, 43] width 15 height 15
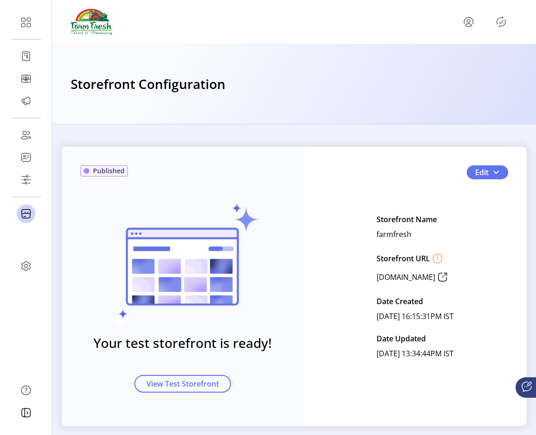
click at [450, 279] on icon at bounding box center [442, 276] width 15 height 15
click at [502, 176] on button "Edit" at bounding box center [487, 172] width 41 height 14
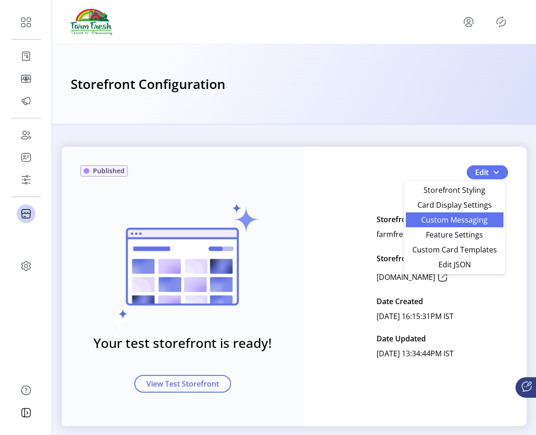
click at [453, 217] on span "Custom Messaging" at bounding box center [455, 219] width 87 height 7
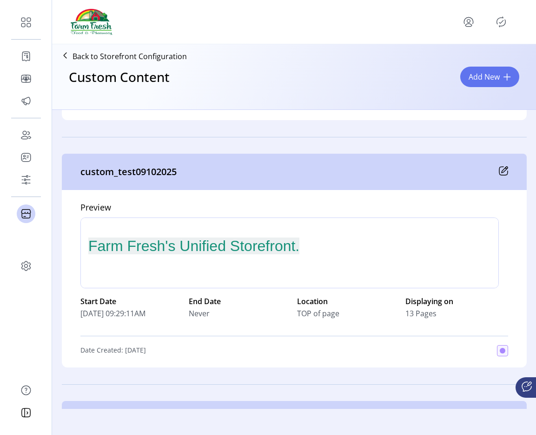
click at [502, 171] on icon at bounding box center [505, 170] width 6 height 6
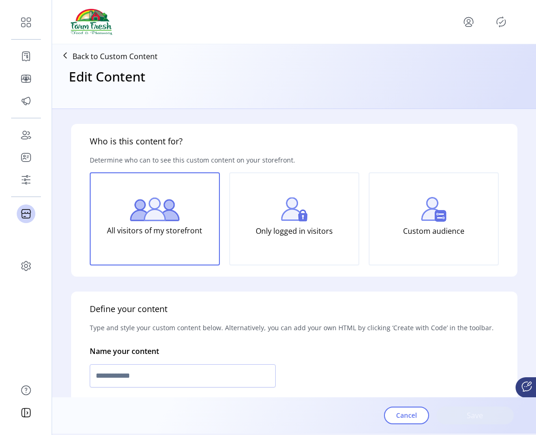
type input "**********"
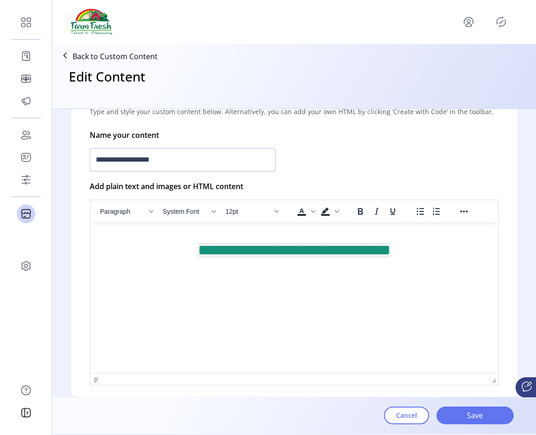
click at [172, 271] on div "**********" at bounding box center [294, 255] width 393 height 52
click at [461, 208] on icon "Reveal or hide additional toolbar items" at bounding box center [464, 211] width 11 height 11
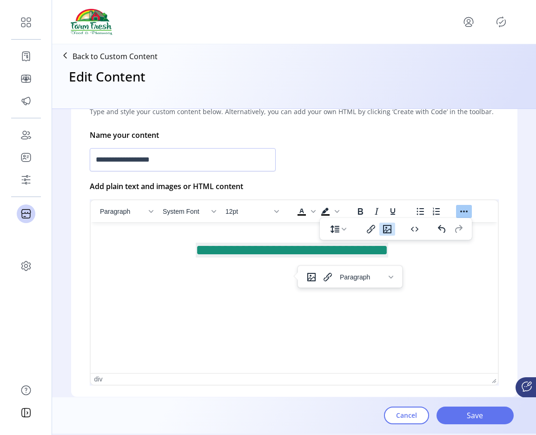
click at [391, 232] on icon "Insert/edit image" at bounding box center [387, 229] width 8 height 8
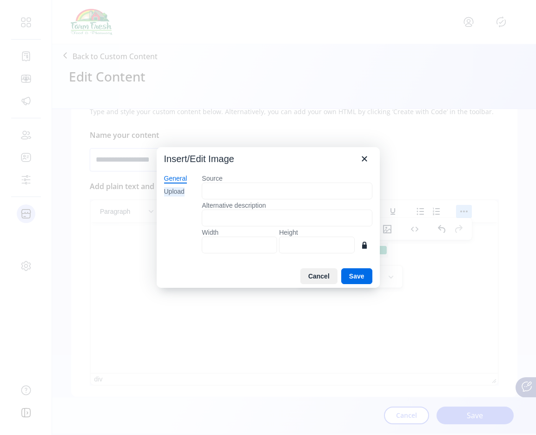
click at [180, 191] on div "Upload" at bounding box center [174, 191] width 20 height 9
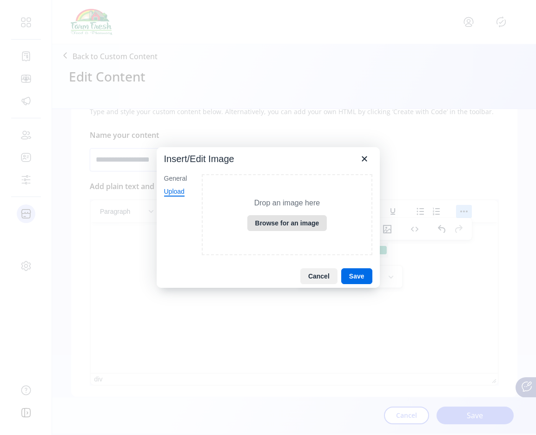
click at [292, 224] on button "Browse for an image" at bounding box center [287, 223] width 80 height 16
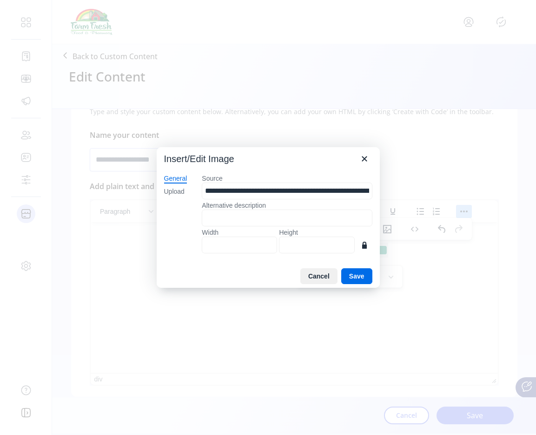
type input "***"
click at [345, 266] on div "Cancel Save" at bounding box center [268, 275] width 223 height 23
click at [345, 269] on button "Save" at bounding box center [356, 276] width 31 height 16
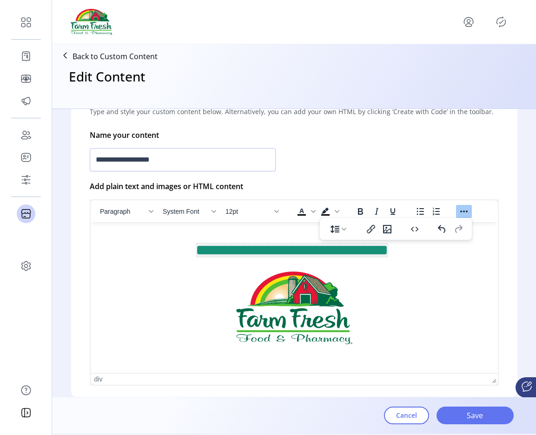
drag, startPoint x: 352, startPoint y: 343, endPoint x: 326, endPoint y: 301, distance: 49.2
click at [326, 301] on div "Rich Text Area. Press ALT-0 for help." at bounding box center [294, 309] width 393 height 76
click at [326, 301] on img "Rich Text Area. Press ALT-0 for help." at bounding box center [294, 307] width 116 height 73
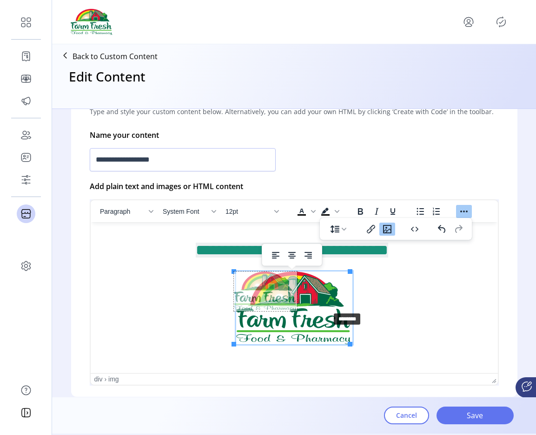
drag, startPoint x: 349, startPoint y: 342, endPoint x: 328, endPoint y: 308, distance: 39.7
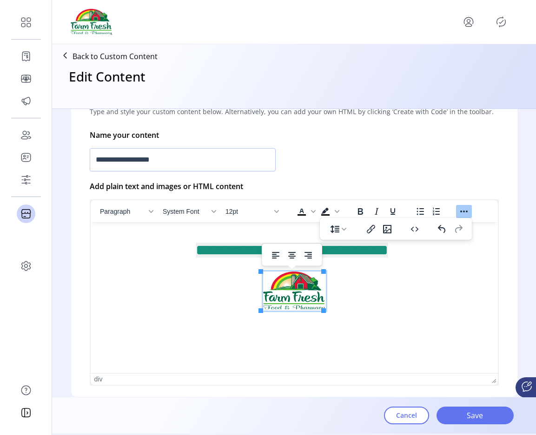
click at [337, 294] on div "Rich Text Area. Press ALT-0 for help." at bounding box center [294, 292] width 393 height 42
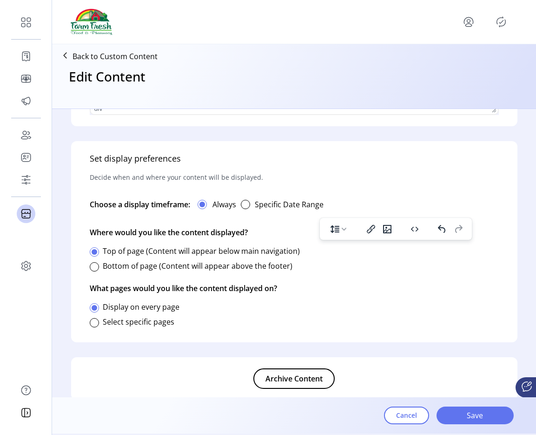
scroll to position [504, 0]
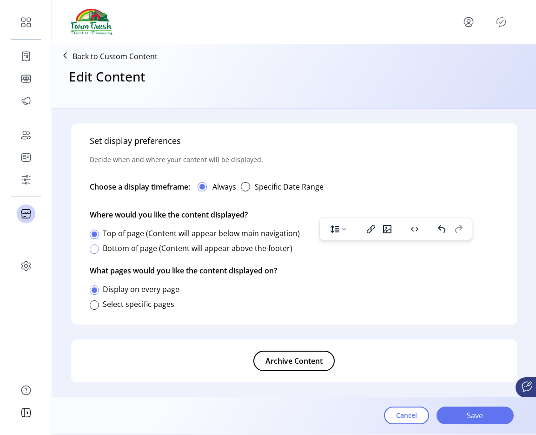
click at [94, 253] on div at bounding box center [94, 248] width 9 height 9
click at [95, 303] on div at bounding box center [94, 304] width 9 height 9
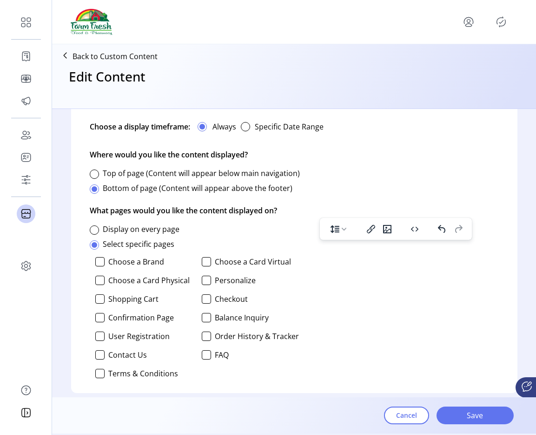
scroll to position [569, 0]
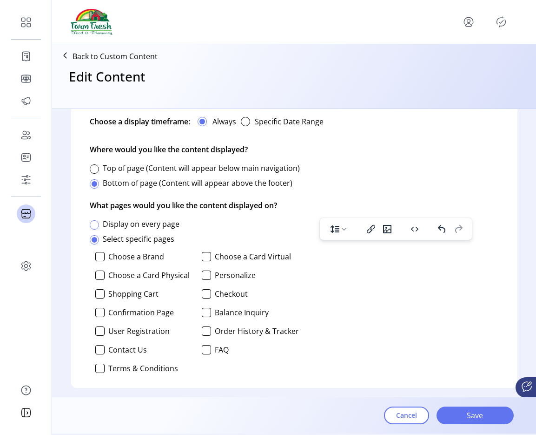
click at [93, 220] on div at bounding box center [94, 224] width 9 height 9
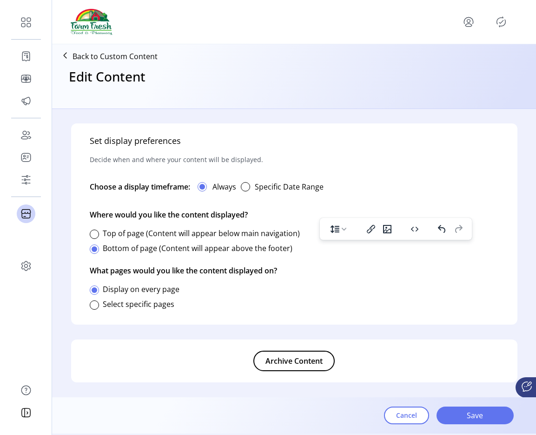
scroll to position [504, 0]
click at [458, 415] on span "Save" at bounding box center [475, 414] width 53 height 11
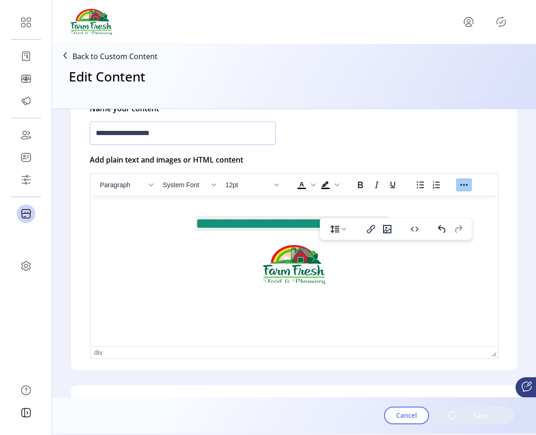
scroll to position [188, 0]
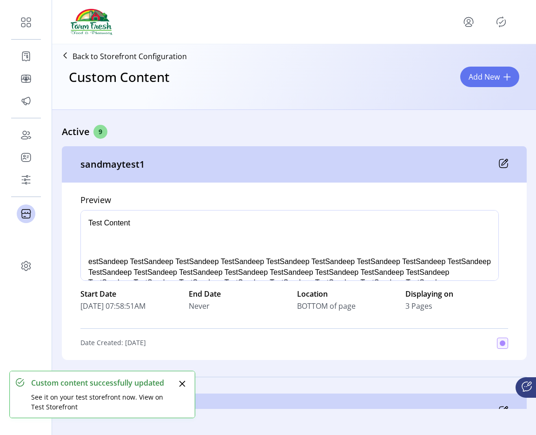
click at [502, 26] on icon "Publisher Panel" at bounding box center [501, 22] width 9 height 10
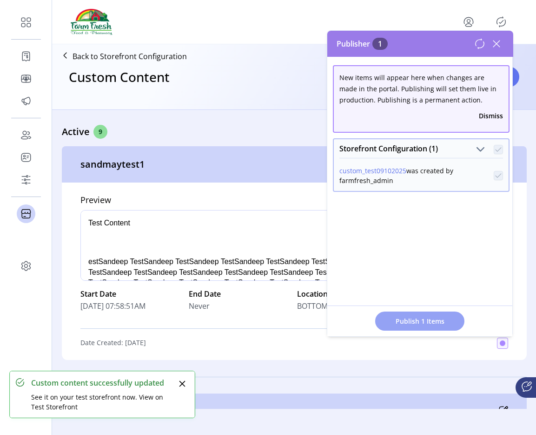
click at [411, 323] on span "Publish 1 Items" at bounding box center [420, 321] width 65 height 10
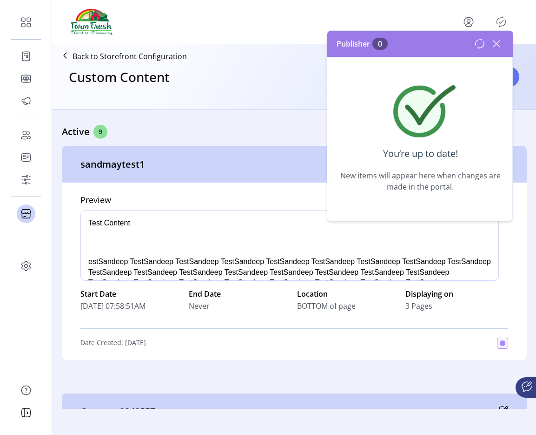
click at [501, 43] on icon at bounding box center [496, 43] width 15 height 15
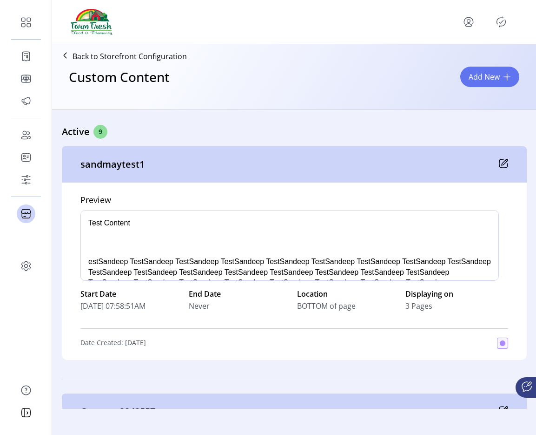
click at [468, 30] on div at bounding box center [294, 22] width 447 height 26
click at [470, 27] on icon "menu" at bounding box center [468, 21] width 15 height 15
click at [452, 63] on link "Sign Out" at bounding box center [435, 58] width 81 height 15
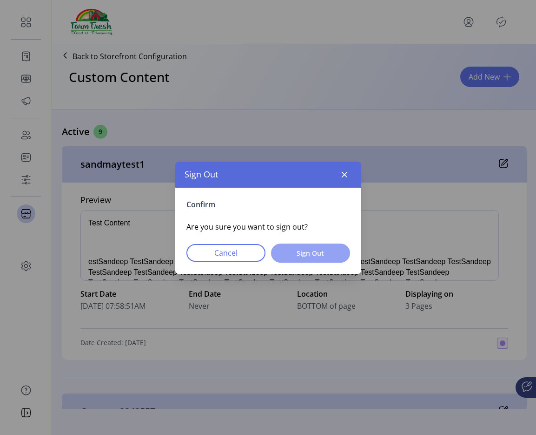
click at [318, 257] on span "Sign Out" at bounding box center [310, 253] width 55 height 10
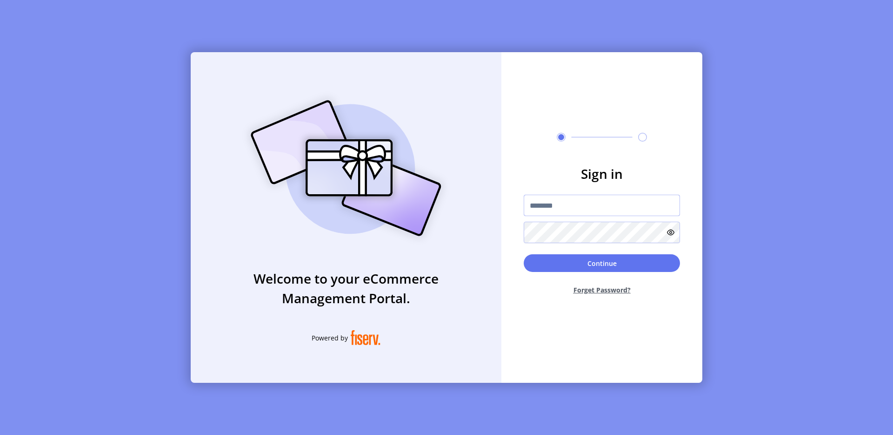
click at [558, 209] on input "text" at bounding box center [602, 204] width 156 height 21
type input "**********"
click at [607, 265] on button "Continue" at bounding box center [602, 263] width 156 height 18
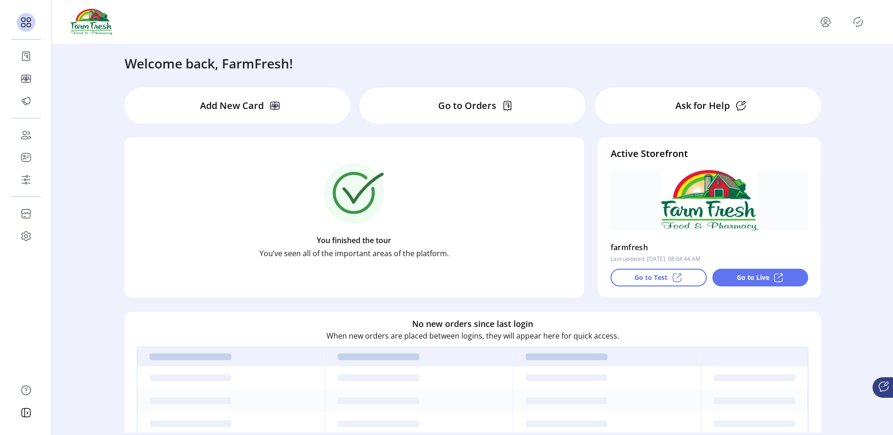
click at [622, 270] on div "Go to Test" at bounding box center [659, 277] width 96 height 18
click at [737, 277] on p "Go to Live" at bounding box center [753, 277] width 33 height 10
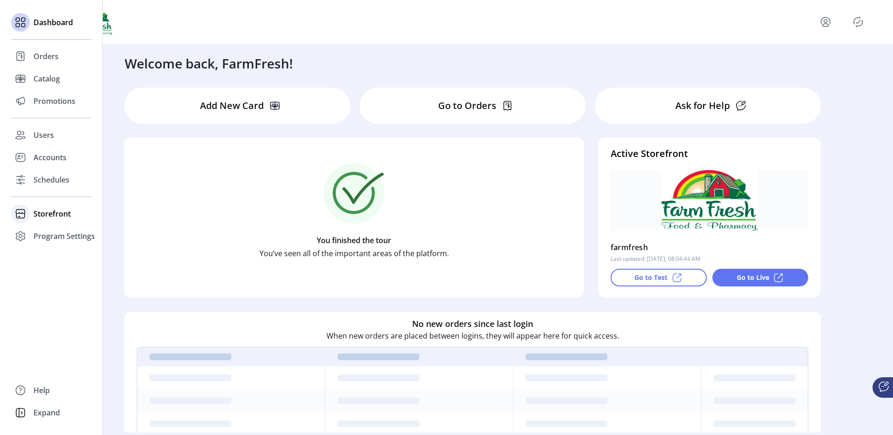
click at [43, 217] on span "Storefront" at bounding box center [51, 213] width 37 height 11
click at [53, 235] on span "Configuration" at bounding box center [57, 232] width 49 height 11
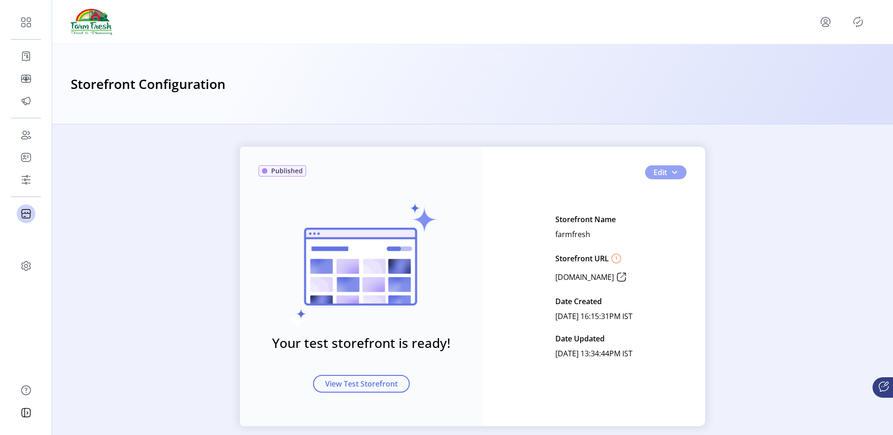
click at [682, 167] on button "Edit" at bounding box center [665, 172] width 41 height 14
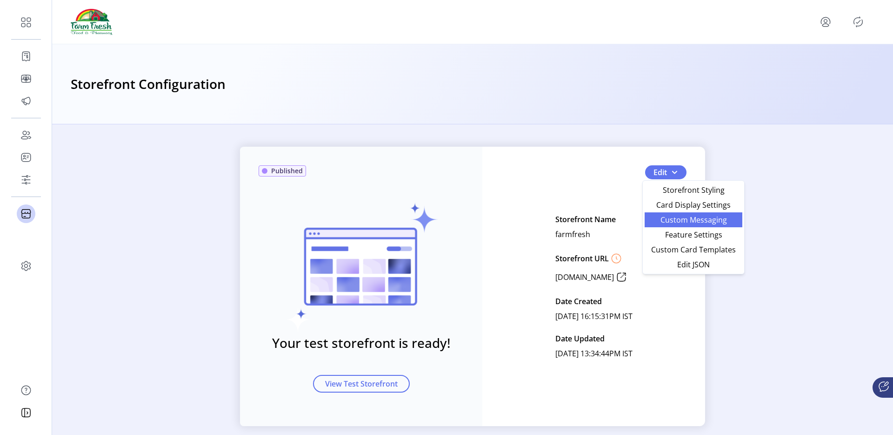
click at [669, 216] on span "Custom Messaging" at bounding box center [693, 219] width 87 height 7
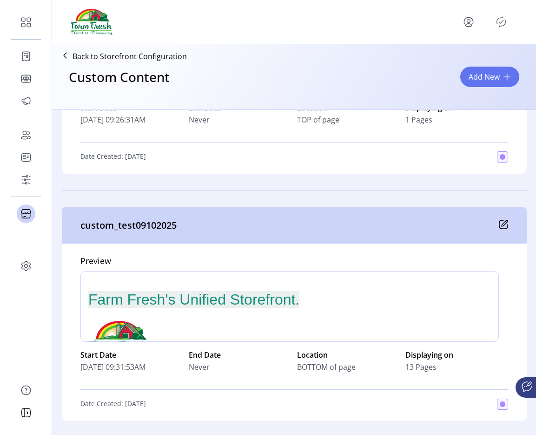
click at [502, 220] on icon at bounding box center [503, 224] width 9 height 9
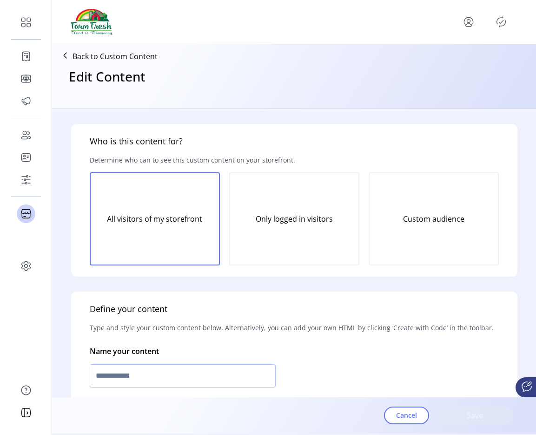
type input "**********"
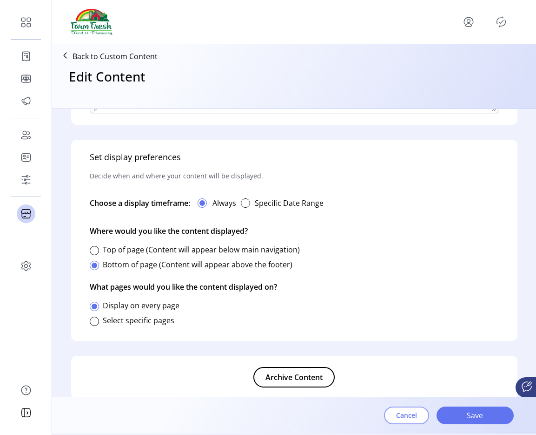
click at [415, 408] on span "Cancel" at bounding box center [406, 415] width 21 height 10
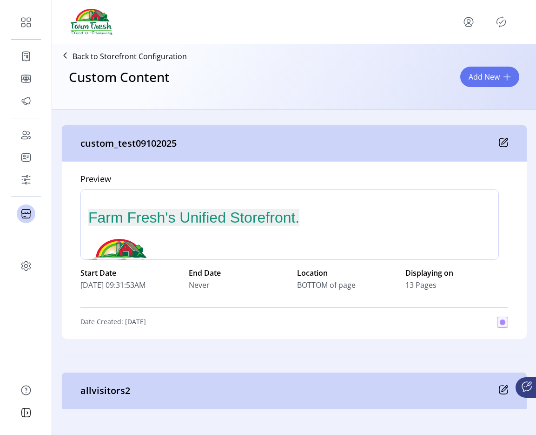
click at [499, 140] on icon at bounding box center [503, 142] width 9 height 9
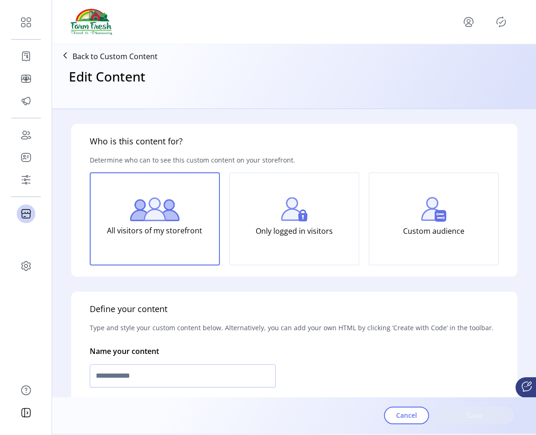
type input "**********"
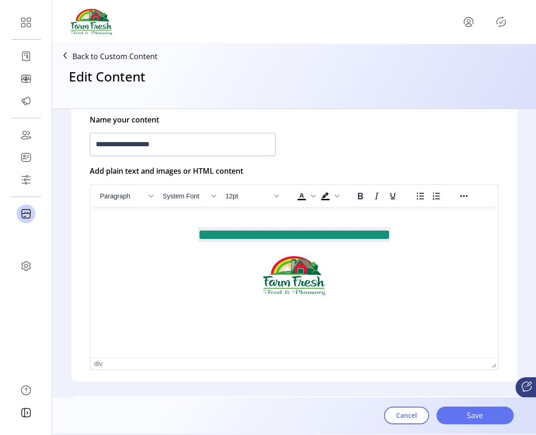
click at [395, 292] on div "Rich Text Area. Press ALT-0 for help." at bounding box center [294, 276] width 393 height 42
click at [414, 408] on span "Cancel" at bounding box center [406, 415] width 21 height 10
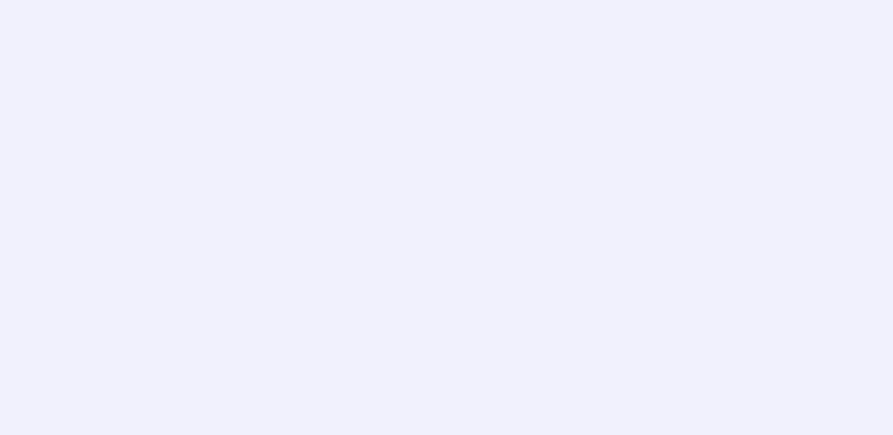
click at [609, 110] on div at bounding box center [446, 217] width 893 height 435
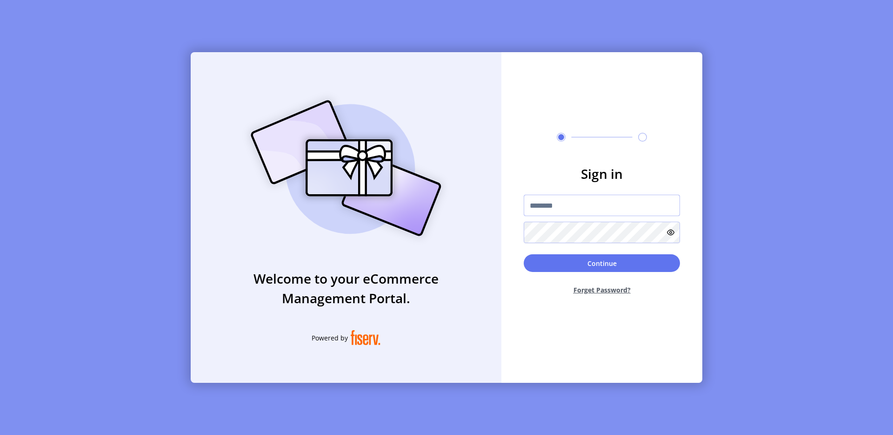
click at [549, 205] on input "text" at bounding box center [602, 204] width 156 height 21
type input "**********"
click at [626, 261] on button "Continue" at bounding box center [602, 263] width 156 height 18
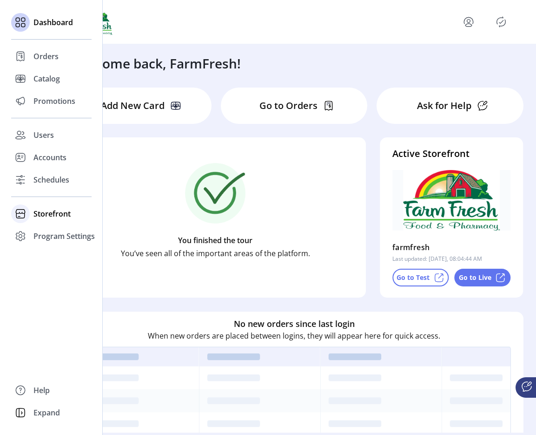
click at [39, 203] on div "Storefront" at bounding box center [51, 213] width 80 height 22
click at [51, 225] on div "Configuration" at bounding box center [51, 232] width 80 height 15
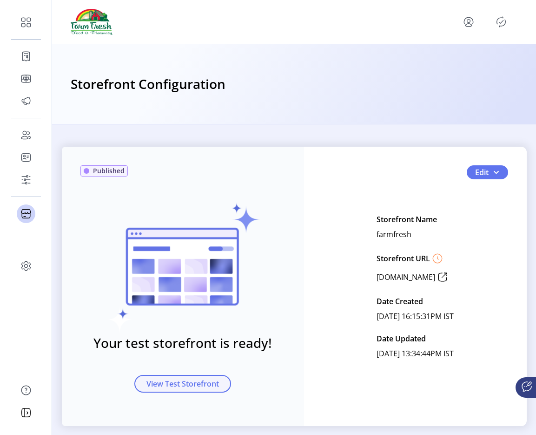
click at [196, 382] on span "View Test Storefront" at bounding box center [183, 383] width 73 height 11
click at [450, 277] on icon at bounding box center [442, 276] width 15 height 15
click at [348, 162] on div "Published Your test storefront is ready! View Test Storefront Edit Storefront N…" at bounding box center [294, 286] width 465 height 279
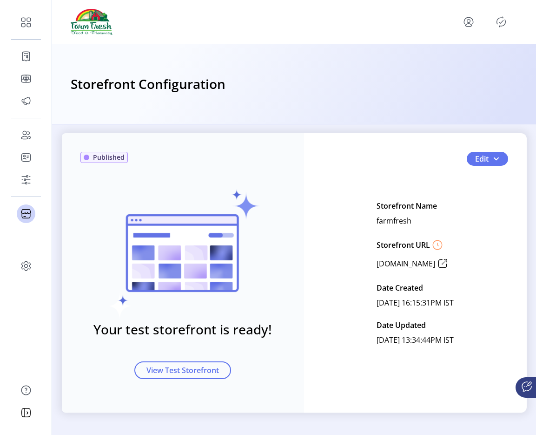
click at [406, 152] on div "Published Your test storefront is ready! View Test Storefront Edit Storefront N…" at bounding box center [294, 272] width 465 height 279
click at [349, 73] on div "Storefront Configuration" at bounding box center [294, 84] width 484 height 80
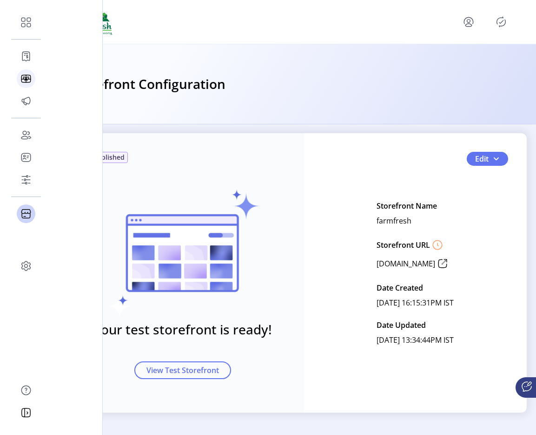
click at [33, 79] on div "Catalog" at bounding box center [26, 78] width 19 height 22
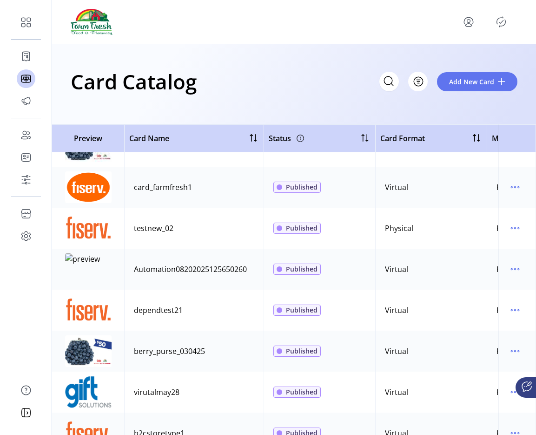
scroll to position [110, 0]
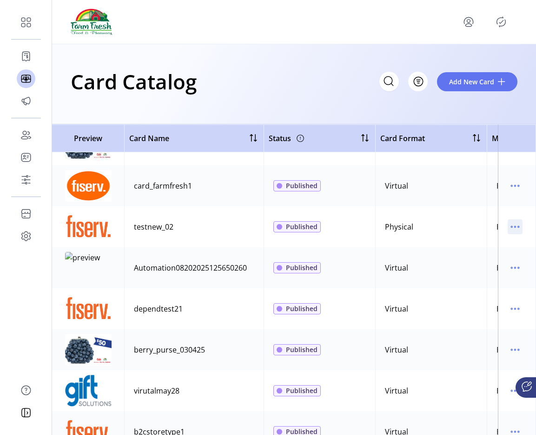
click at [511, 233] on icon "menu" at bounding box center [515, 226] width 15 height 15
click at [470, 263] on span "Edit Details" at bounding box center [471, 259] width 77 height 7
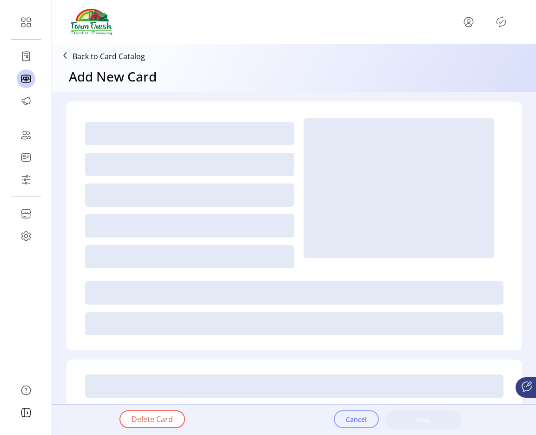
type textarea "****"
type input "*"
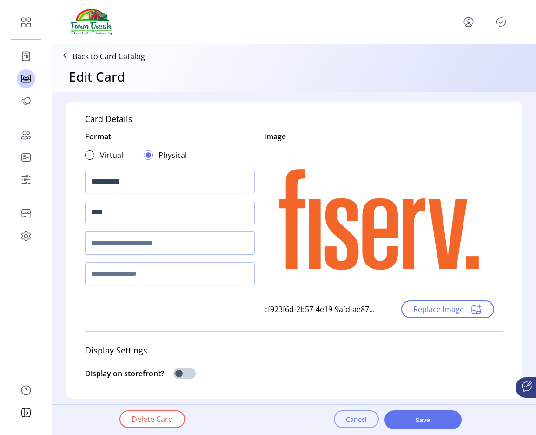
click at [349, 417] on span "Cancel" at bounding box center [356, 419] width 21 height 10
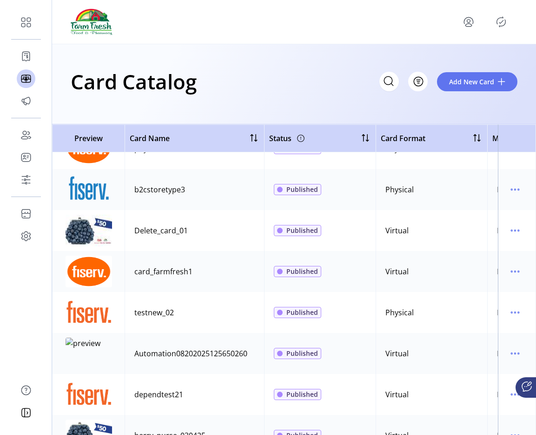
scroll to position [30, 0]
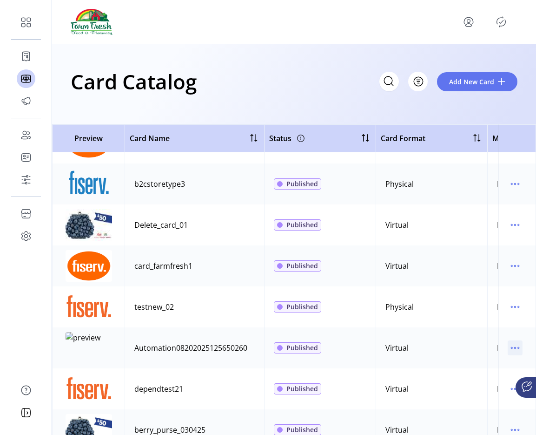
click at [513, 343] on icon "menu" at bounding box center [515, 347] width 15 height 15
click at [466, 402] on link "Delete Card" at bounding box center [472, 395] width 88 height 15
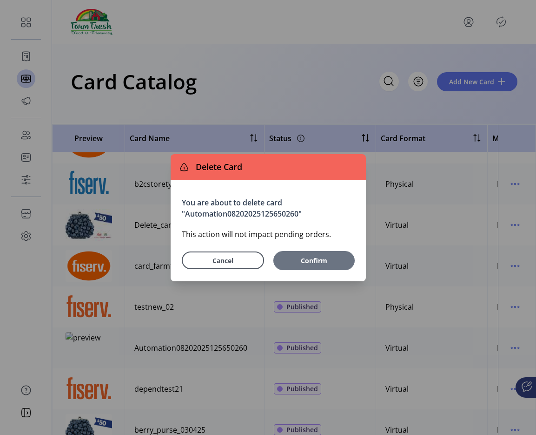
click at [308, 255] on span "Confirm" at bounding box center [314, 260] width 72 height 10
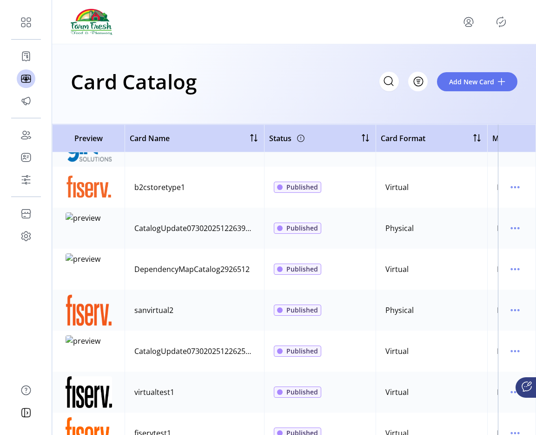
scroll to position [309, 0]
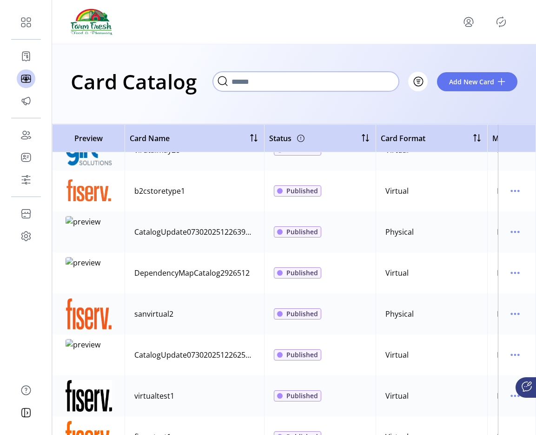
click at [368, 74] on input "Search" at bounding box center [306, 82] width 186 height 20
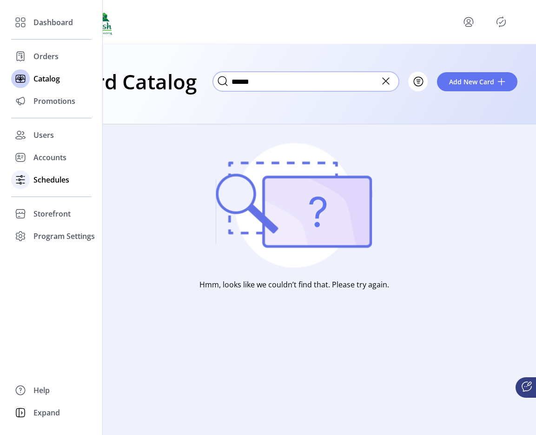
type input "******"
click at [52, 170] on div "Schedules" at bounding box center [51, 179] width 80 height 22
click at [46, 185] on span "Schedules" at bounding box center [51, 179] width 36 height 11
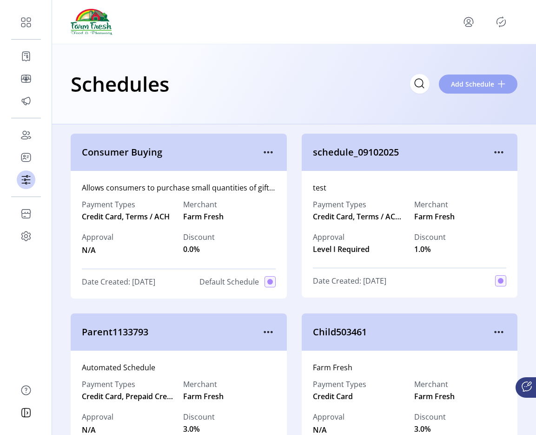
click at [466, 86] on span "Add Schedule" at bounding box center [472, 84] width 43 height 10
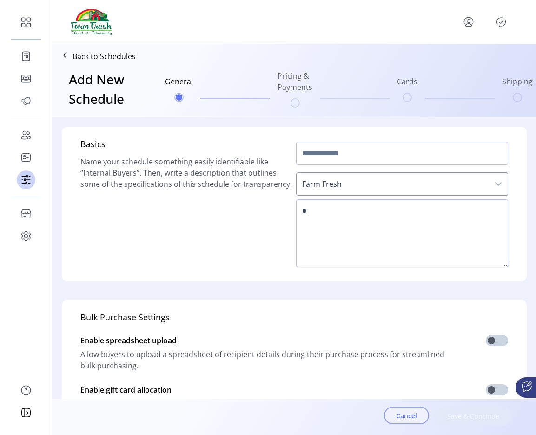
click at [406, 411] on span "Cancel" at bounding box center [406, 415] width 21 height 10
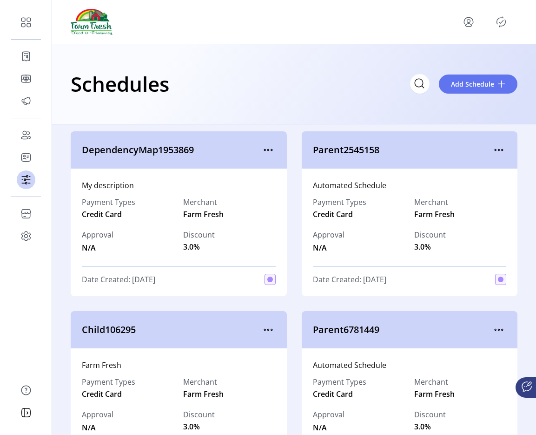
scroll to position [542, 0]
click at [261, 147] on icon "menu" at bounding box center [268, 149] width 15 height 15
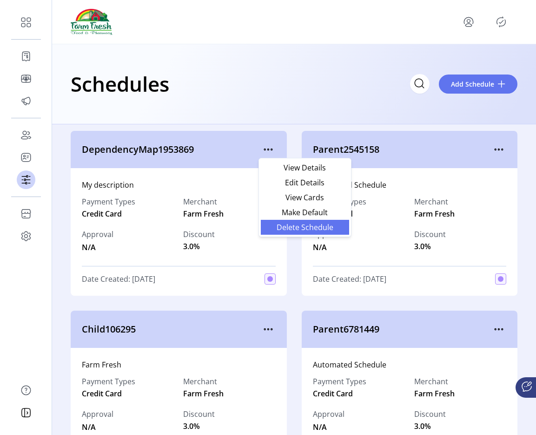
click at [282, 221] on link "Delete Schedule" at bounding box center [305, 227] width 88 height 15
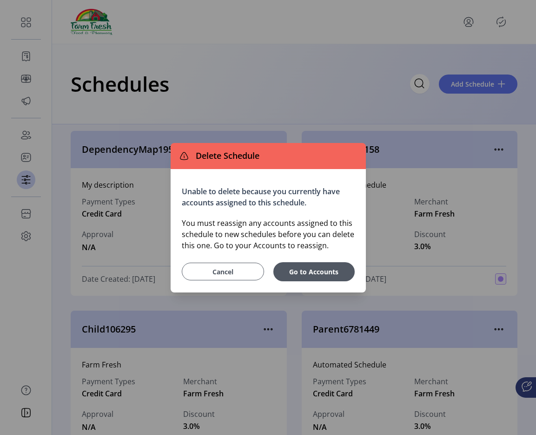
click at [225, 275] on span "Cancel" at bounding box center [223, 272] width 59 height 10
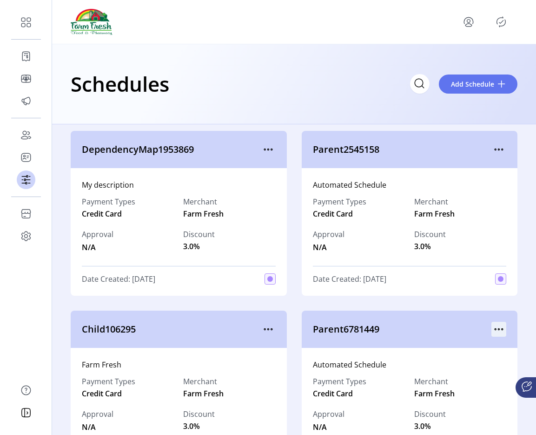
click at [497, 325] on icon "menu" at bounding box center [499, 328] width 15 height 15
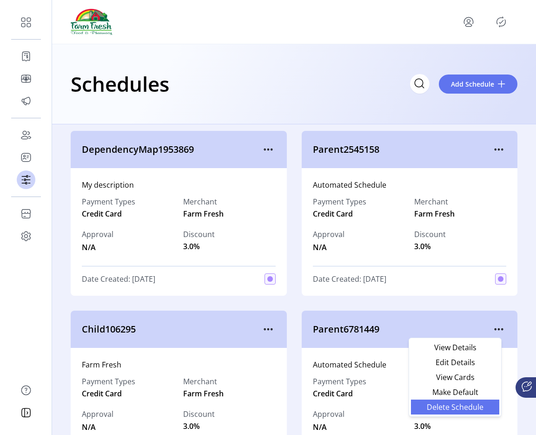
click at [442, 405] on span "Delete Schedule" at bounding box center [455, 406] width 77 height 7
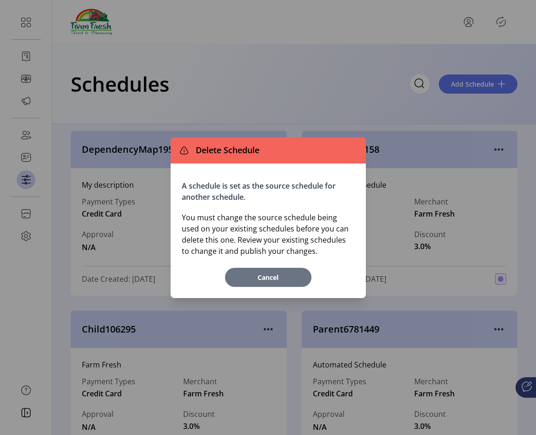
click at [291, 278] on span "Cancel" at bounding box center [268, 277] width 77 height 10
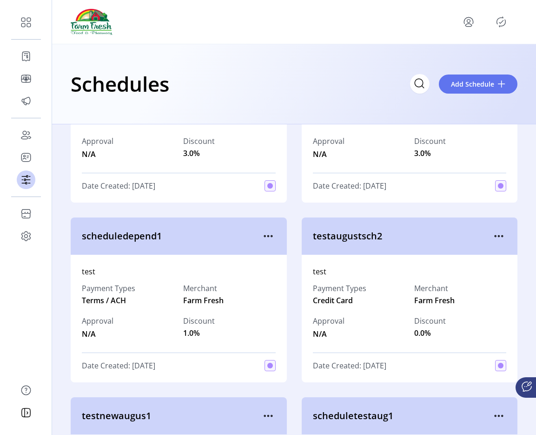
scroll to position [815, 0]
click at [265, 238] on icon "menu" at bounding box center [268, 234] width 15 height 15
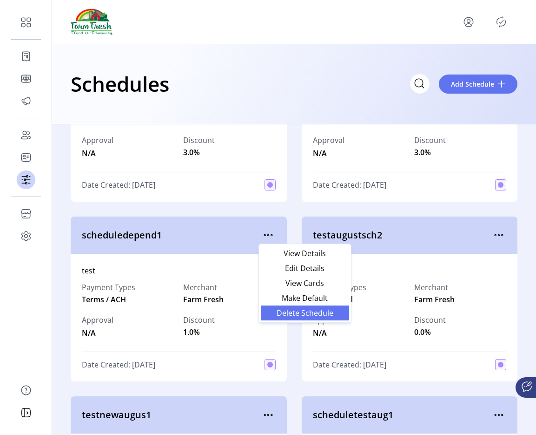
click at [274, 311] on span "Delete Schedule" at bounding box center [305, 312] width 77 height 7
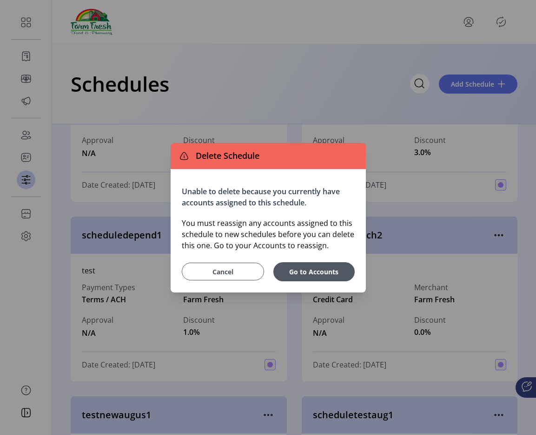
click at [226, 266] on button "Cancel" at bounding box center [223, 271] width 82 height 18
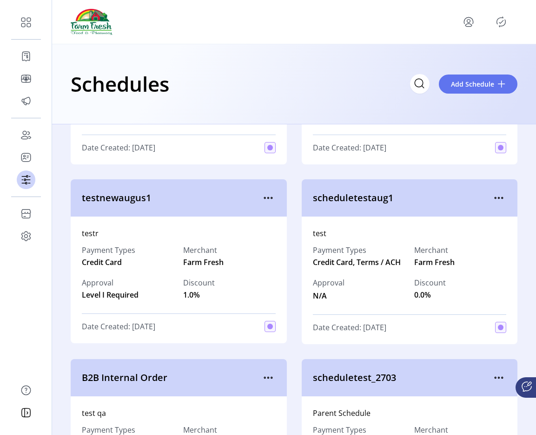
scroll to position [1035, 0]
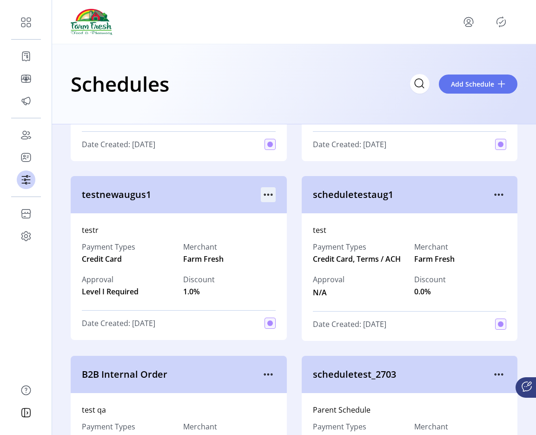
click at [271, 194] on icon "menu" at bounding box center [271, 194] width 1 height 1
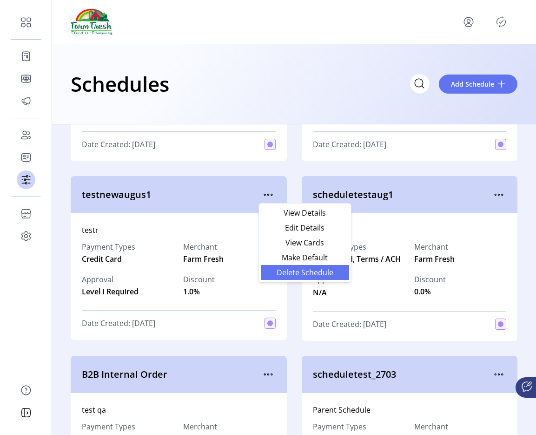
click at [268, 268] on span "Delete Schedule" at bounding box center [305, 271] width 77 height 7
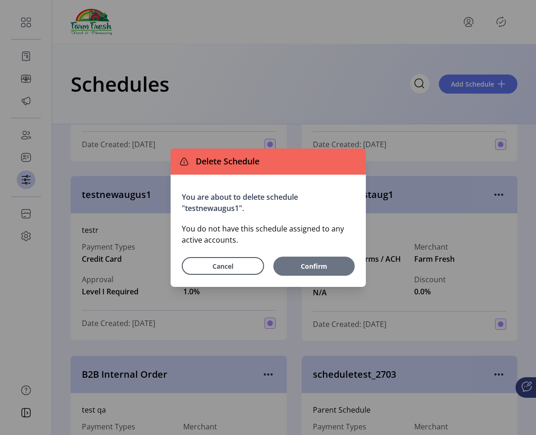
click at [296, 267] on span "Confirm" at bounding box center [314, 266] width 72 height 10
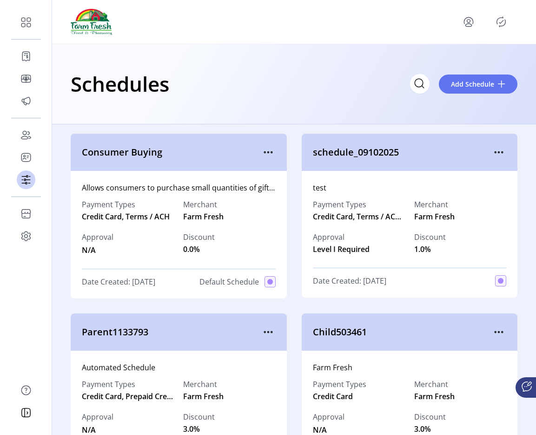
click at [498, 24] on icon "Publisher Panel" at bounding box center [501, 21] width 15 height 15
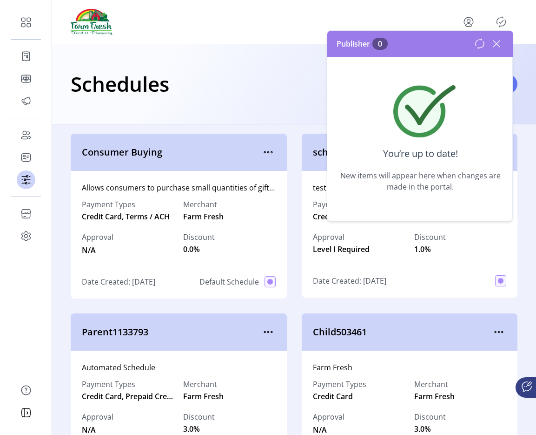
click at [497, 46] on icon at bounding box center [496, 43] width 15 height 15
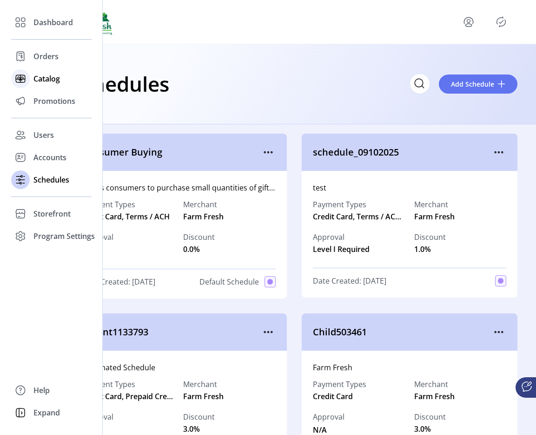
click at [42, 75] on span "Catalog" at bounding box center [46, 78] width 27 height 11
click at [42, 101] on span "Promotions" at bounding box center [54, 100] width 42 height 11
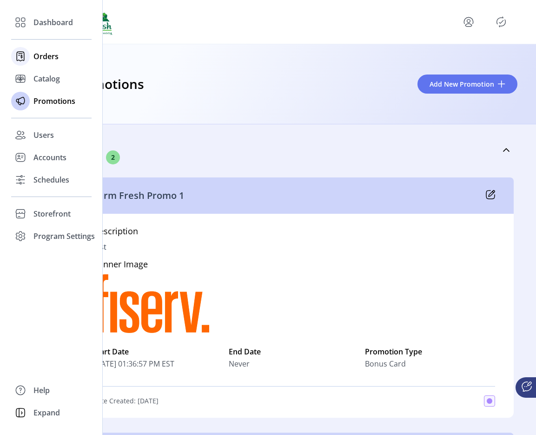
click at [26, 51] on icon at bounding box center [20, 56] width 15 height 15
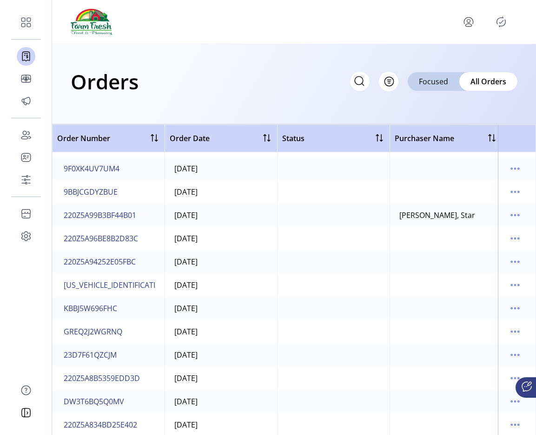
scroll to position [39, 0]
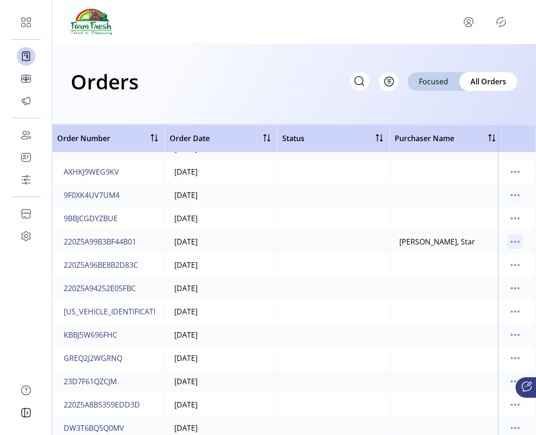
click at [508, 235] on icon "menu" at bounding box center [515, 241] width 15 height 15
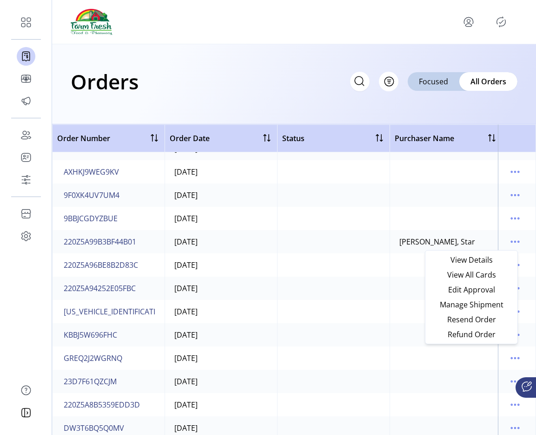
click at [313, 95] on div "Orders Filter Focused All Orders" at bounding box center [294, 81] width 447 height 33
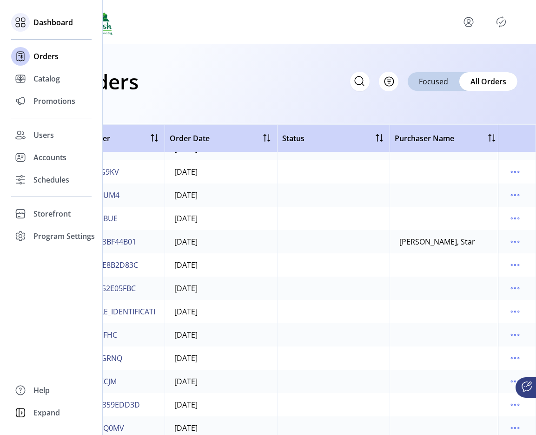
click at [24, 23] on icon at bounding box center [23, 25] width 4 height 4
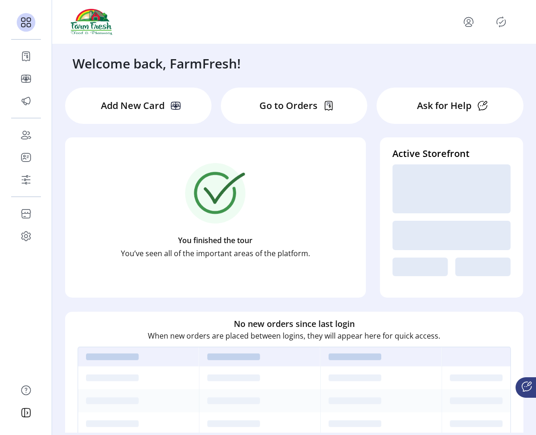
click at [157, 104] on p "Add New Card" at bounding box center [133, 106] width 64 height 14
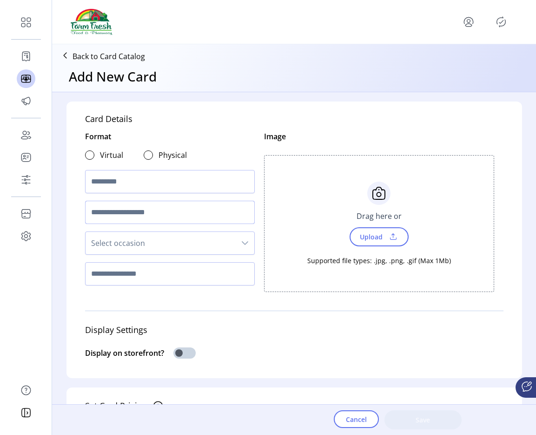
click at [133, 213] on input "text" at bounding box center [170, 212] width 170 height 23
click at [89, 153] on div at bounding box center [89, 154] width 9 height 9
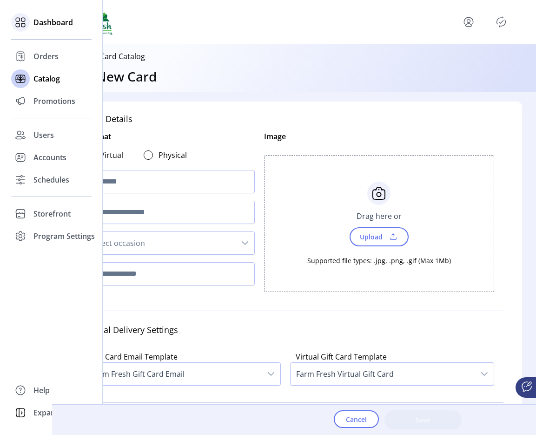
click at [40, 27] on span "Dashboard" at bounding box center [53, 22] width 40 height 11
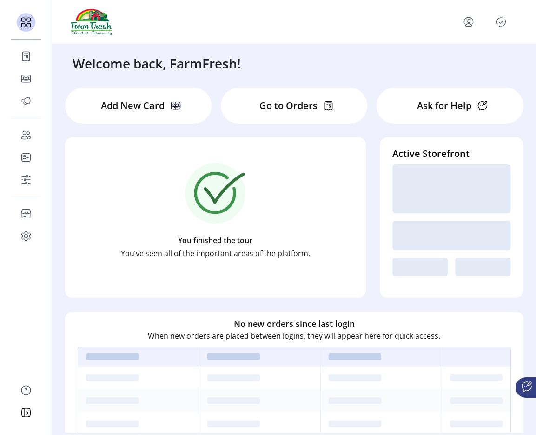
click at [249, 114] on div "Go to Orders" at bounding box center [294, 105] width 147 height 36
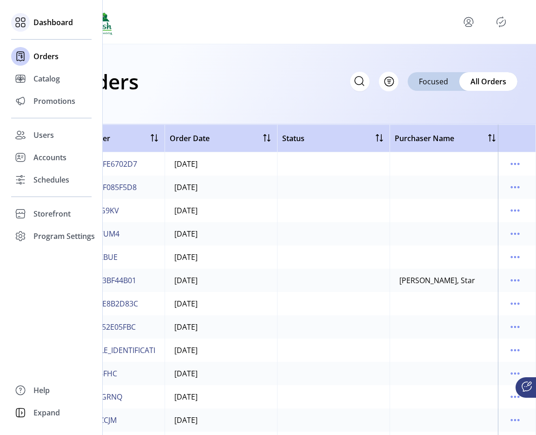
click at [32, 28] on div "Dashboard" at bounding box center [51, 22] width 80 height 22
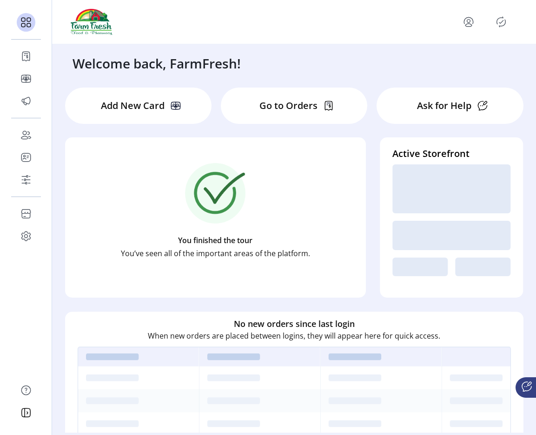
click at [412, 105] on div "Ask for Help" at bounding box center [450, 105] width 147 height 36
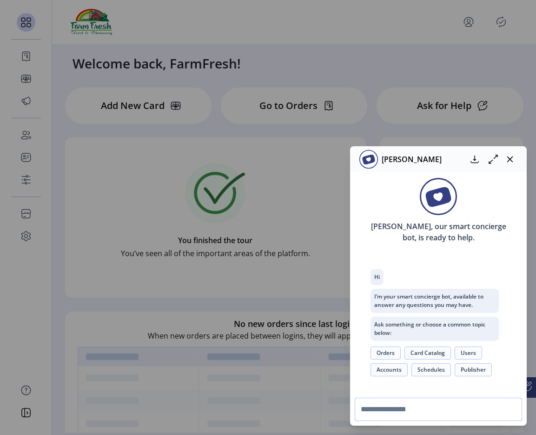
click at [415, 407] on input "text" at bounding box center [438, 408] width 167 height 23
type input "**"
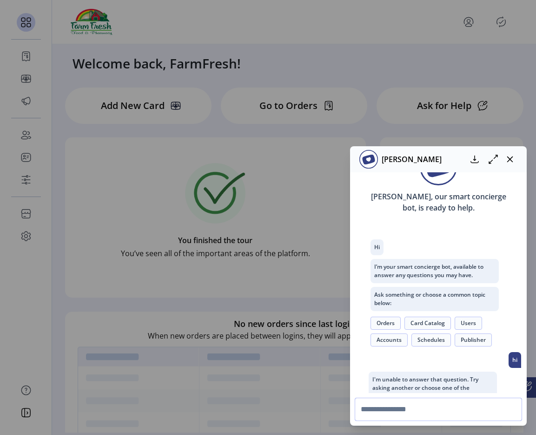
scroll to position [86, 0]
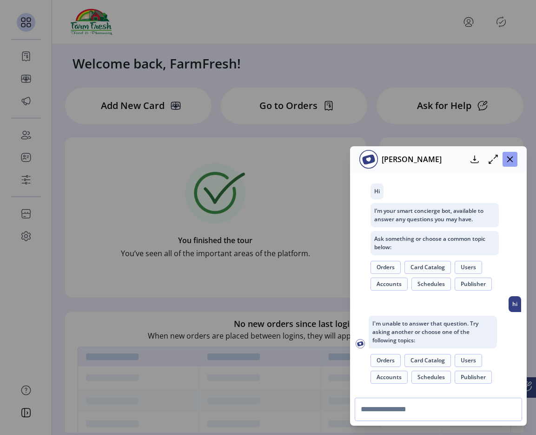
click at [509, 161] on icon "button" at bounding box center [510, 158] width 7 height 7
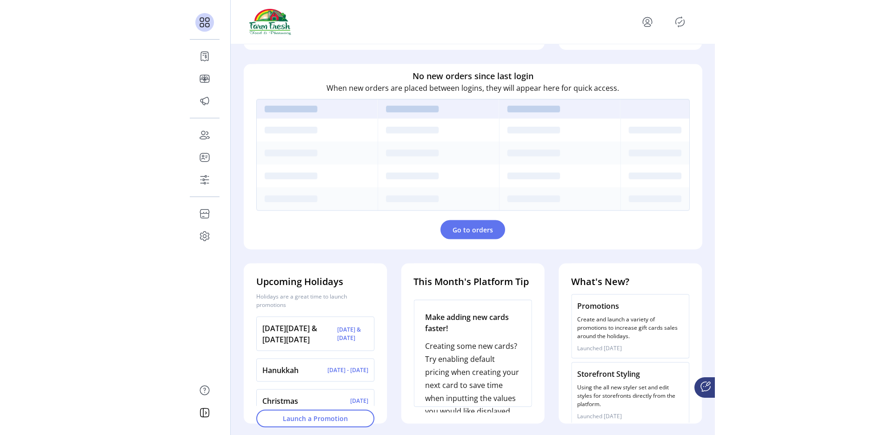
scroll to position [247, 0]
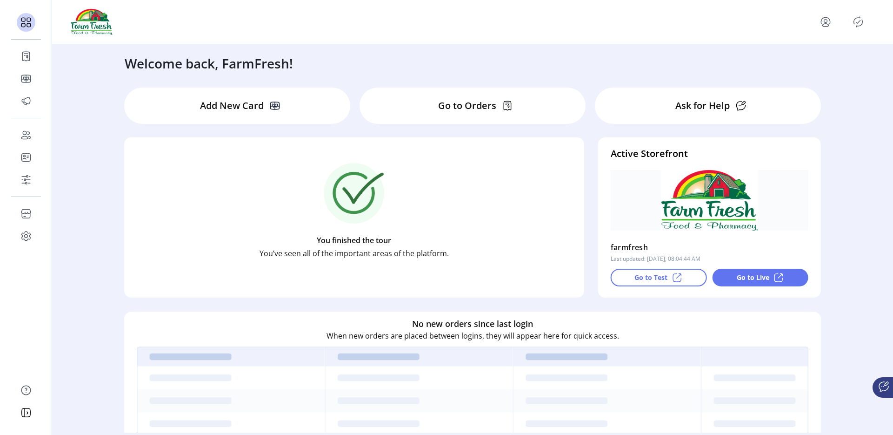
click at [650, 277] on p "Go to Test" at bounding box center [651, 277] width 33 height 10
click at [733, 288] on div "Active Storefront farmfresh Last updated: [DATE], 08:04:44 AM Go to Test Go to …" at bounding box center [709, 217] width 223 height 160
click at [730, 273] on div "Go to Live" at bounding box center [760, 277] width 96 height 18
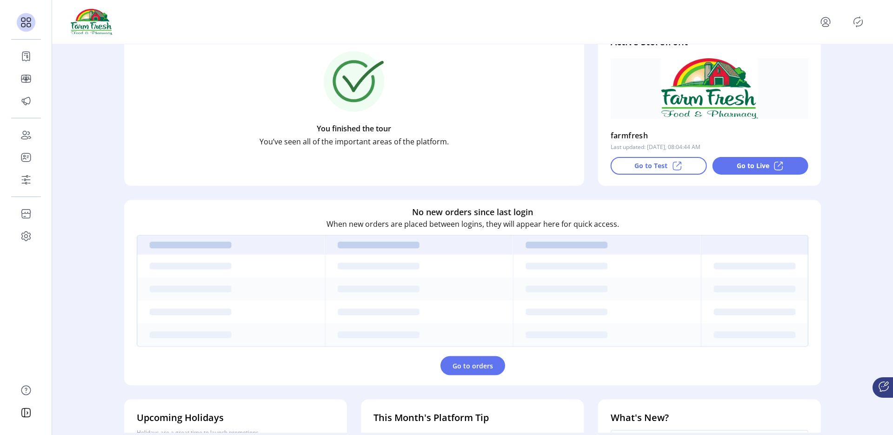
scroll to position [247, 0]
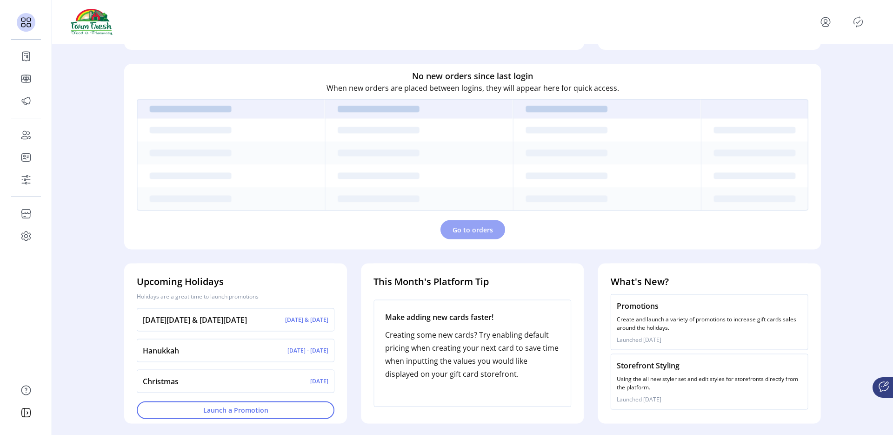
click at [468, 226] on span "Go to orders" at bounding box center [473, 229] width 40 height 10
click at [454, 232] on span "Go to orders" at bounding box center [473, 229] width 40 height 10
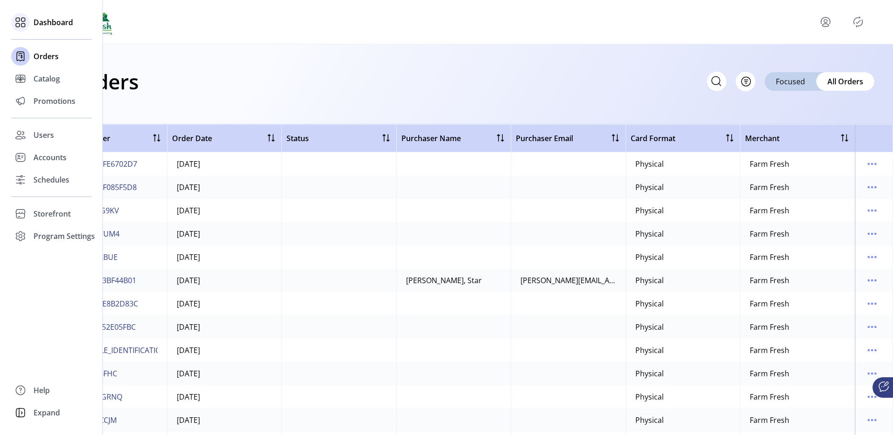
click at [25, 19] on icon at bounding box center [23, 20] width 4 height 4
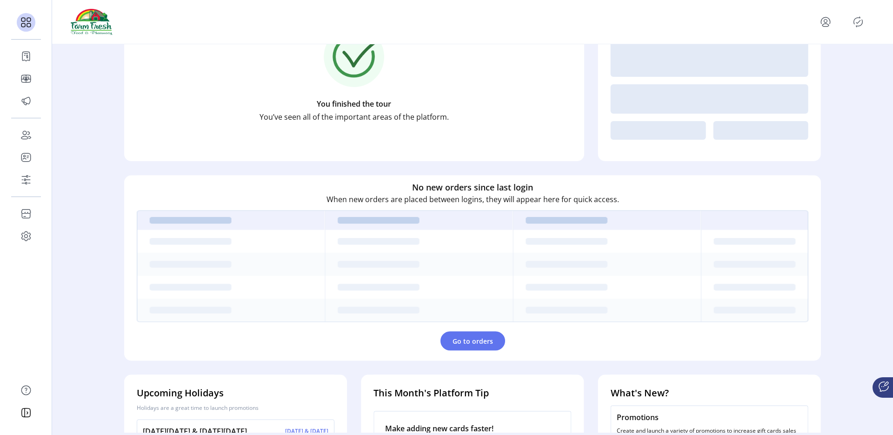
scroll to position [247, 0]
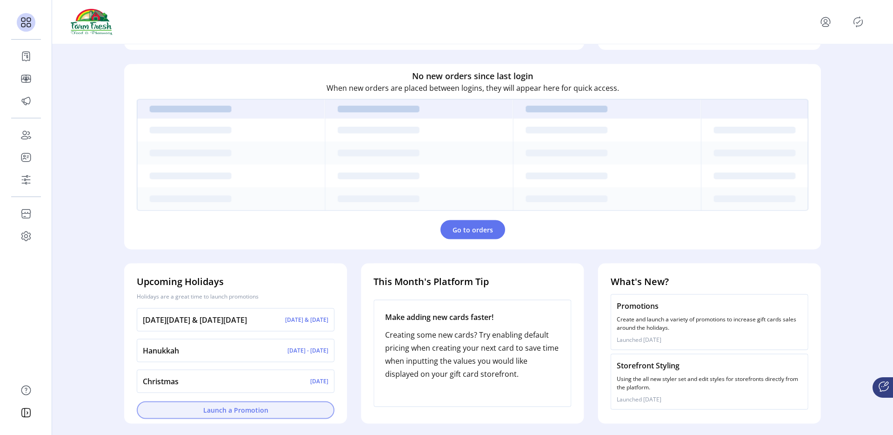
click at [253, 414] on span "Launch a Promotion" at bounding box center [236, 410] width 174 height 10
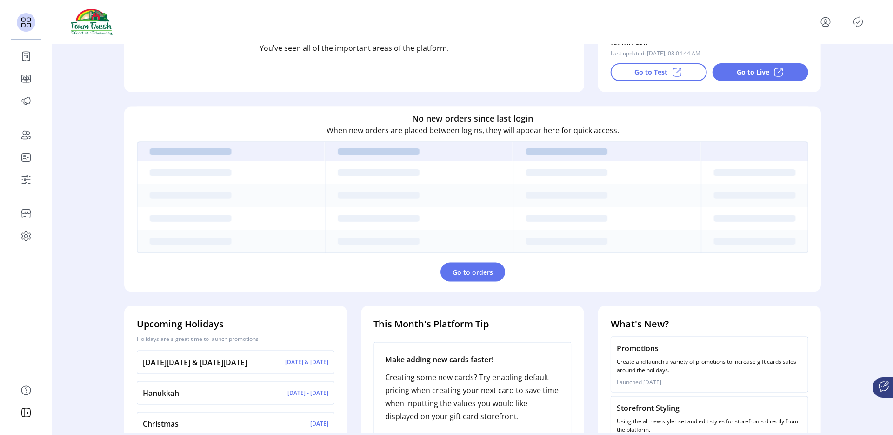
scroll to position [87, 0]
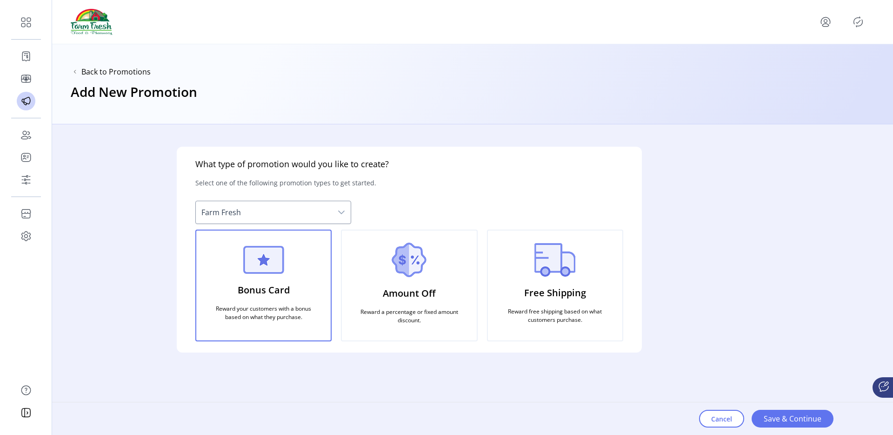
click at [280, 218] on span "Farm Fresh" at bounding box center [264, 212] width 136 height 22
click at [737, 421] on button "Cancel" at bounding box center [721, 418] width 45 height 18
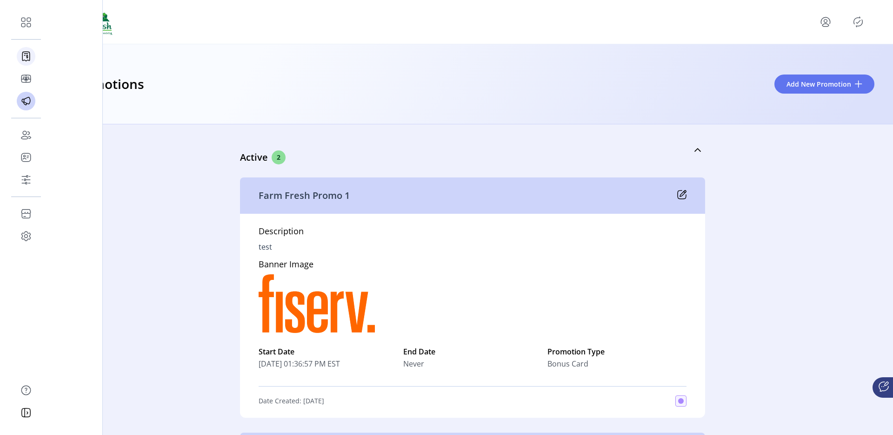
click at [27, 60] on icon at bounding box center [26, 56] width 15 height 15
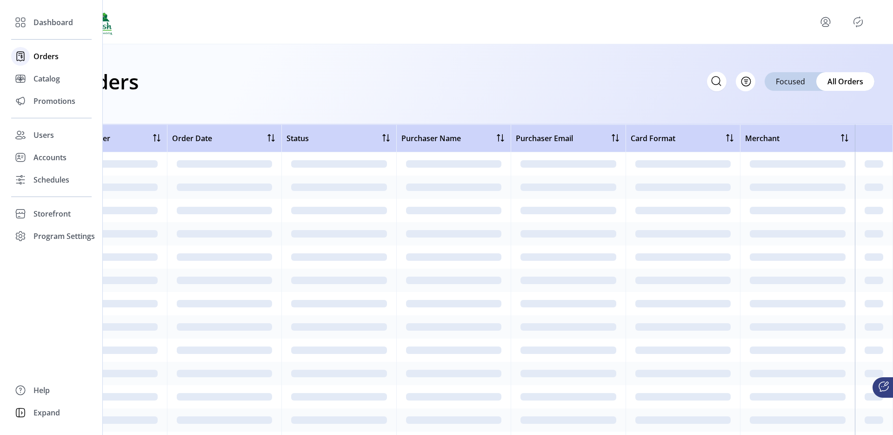
click at [27, 60] on icon at bounding box center [20, 56] width 15 height 15
click at [51, 55] on span "Orders" at bounding box center [45, 56] width 25 height 11
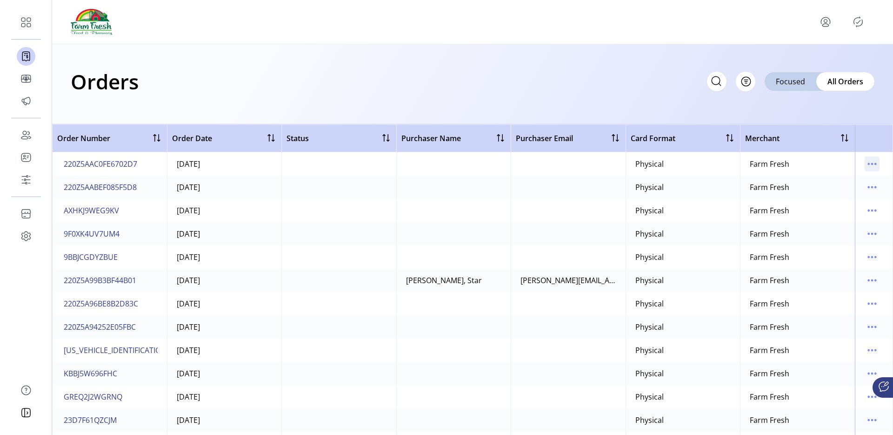
click at [869, 162] on icon "menu" at bounding box center [872, 163] width 15 height 15
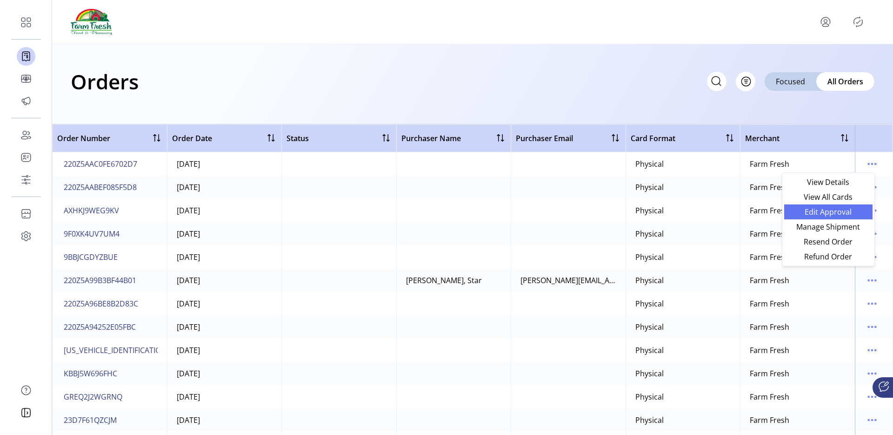
click at [829, 215] on span "Edit Approval" at bounding box center [828, 211] width 77 height 7
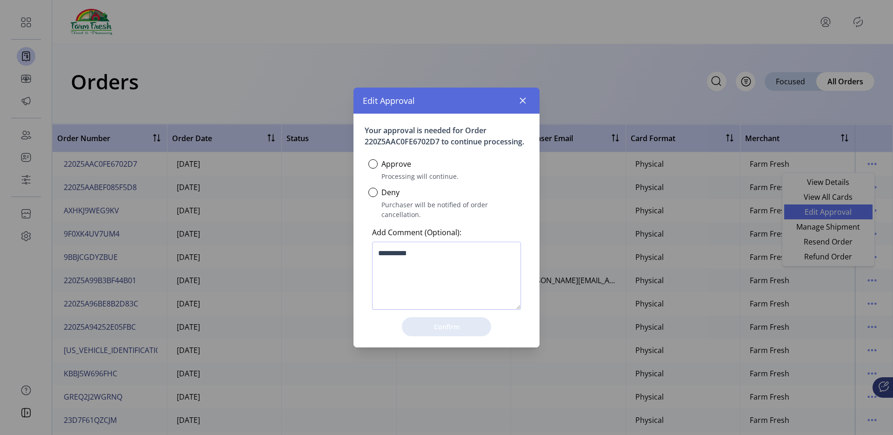
scroll to position [6, 3]
click at [374, 169] on p-radiobutton at bounding box center [372, 163] width 9 height 11
click at [374, 168] on div at bounding box center [372, 163] width 9 height 9
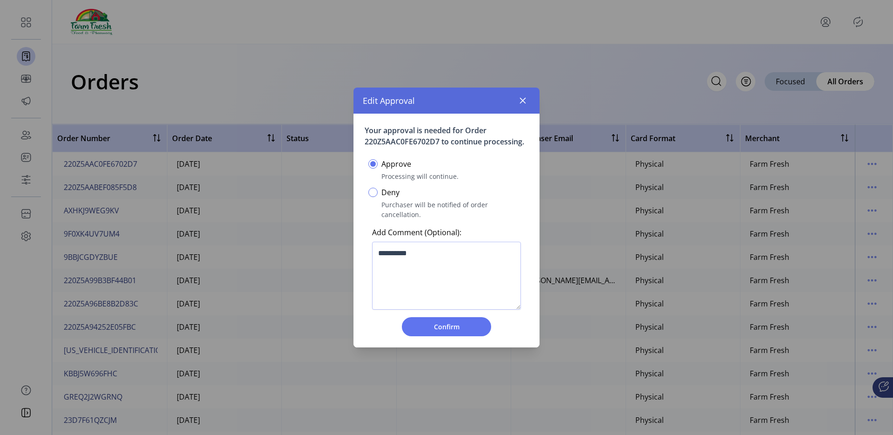
click at [373, 194] on div at bounding box center [372, 191] width 9 height 9
click at [522, 104] on icon "button" at bounding box center [522, 100] width 7 height 7
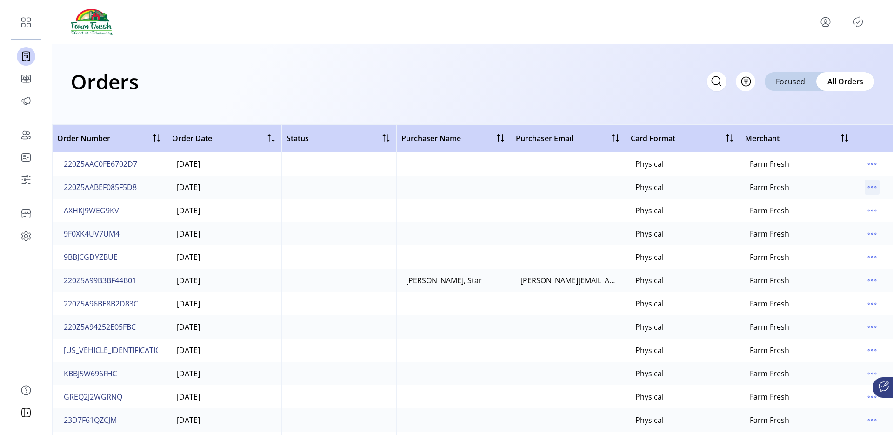
click at [865, 191] on icon "menu" at bounding box center [872, 187] width 15 height 15
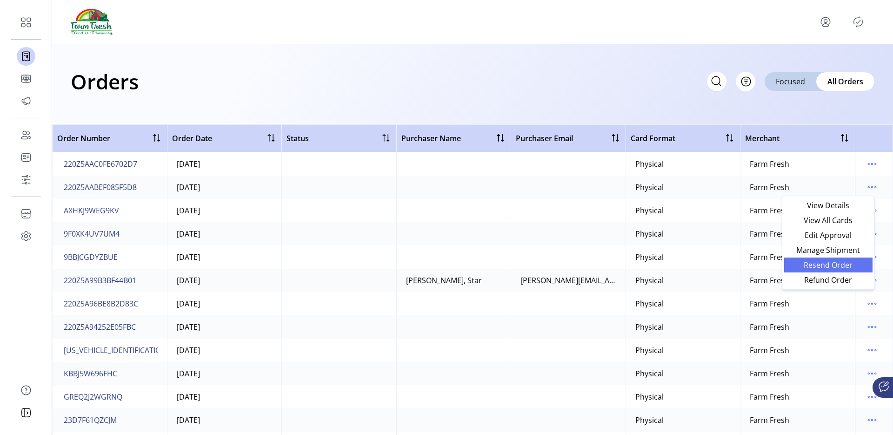
click at [826, 261] on span "Resend Order" at bounding box center [828, 264] width 77 height 7
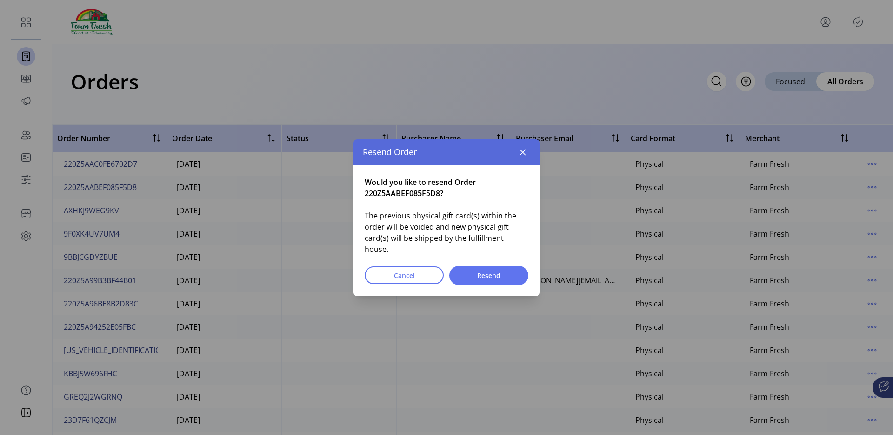
click at [525, 165] on div "Resend Order" at bounding box center [447, 152] width 186 height 26
click at [525, 156] on icon "button" at bounding box center [522, 151] width 7 height 7
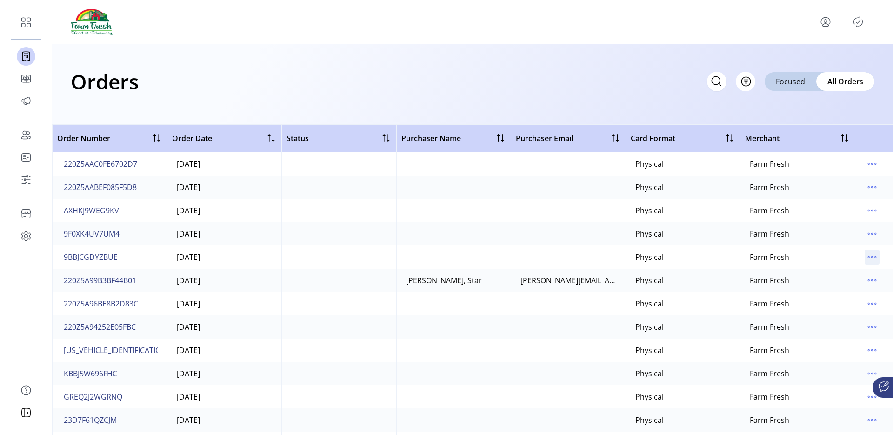
click at [867, 258] on icon "menu" at bounding box center [872, 256] width 15 height 15
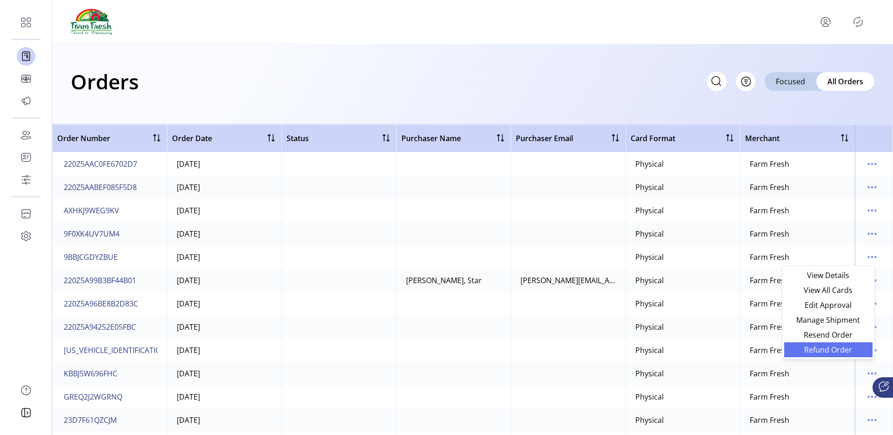
click at [831, 347] on span "Refund Order" at bounding box center [828, 349] width 77 height 7
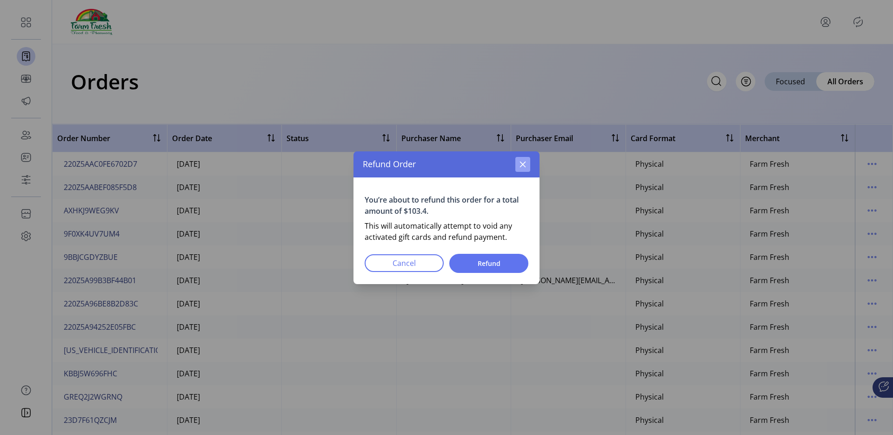
click at [519, 164] on icon "button" at bounding box center [522, 163] width 7 height 7
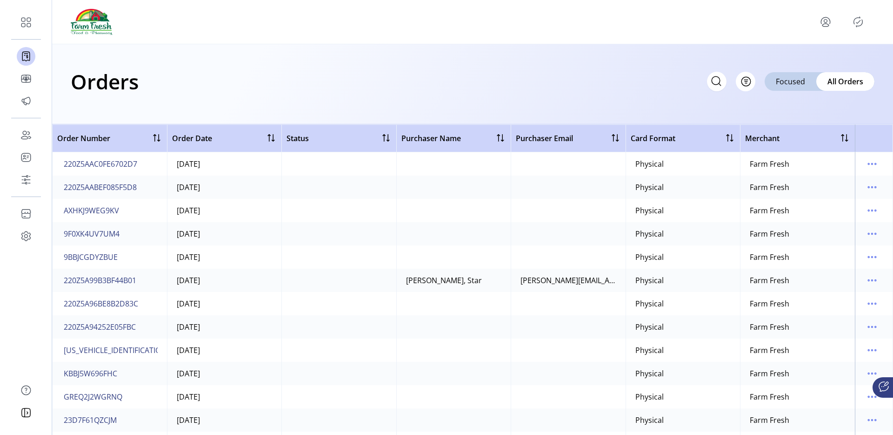
click at [875, 258] on td at bounding box center [874, 256] width 38 height 23
click at [871, 259] on icon "menu" at bounding box center [872, 256] width 15 height 15
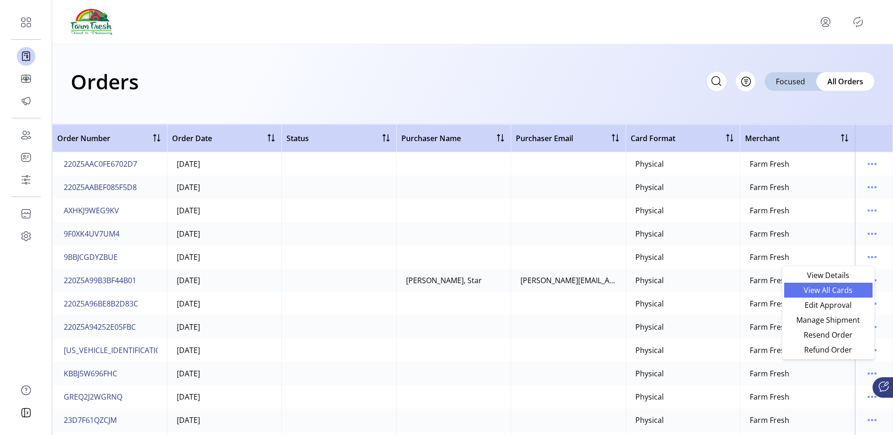
click at [839, 283] on link "View All Cards" at bounding box center [828, 289] width 88 height 15
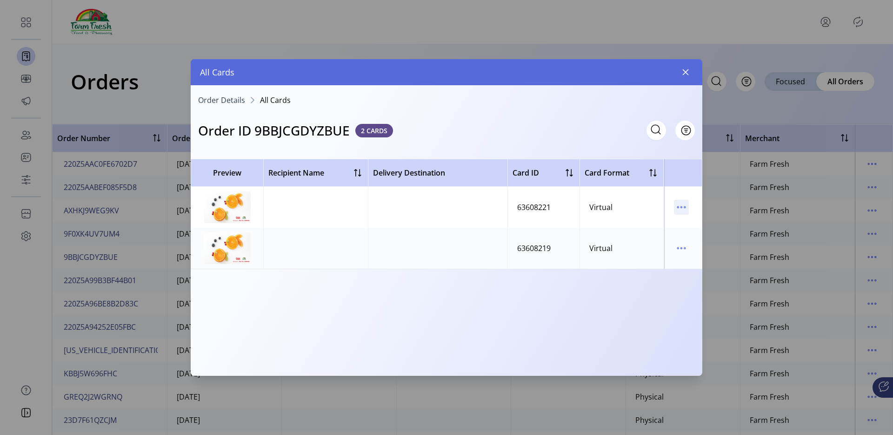
click at [679, 207] on icon "menu" at bounding box center [681, 207] width 15 height 15
click at [685, 235] on link "Resend Card" at bounding box center [720, 240] width 88 height 15
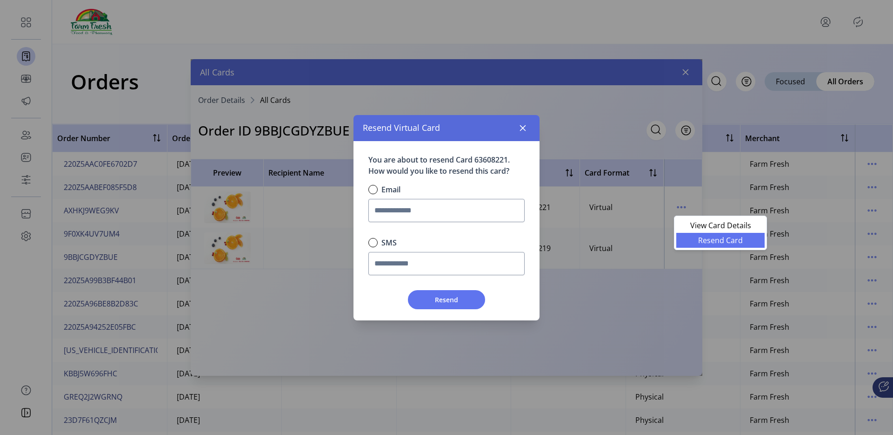
scroll to position [5, 3]
click at [520, 128] on icon "button" at bounding box center [522, 127] width 7 height 7
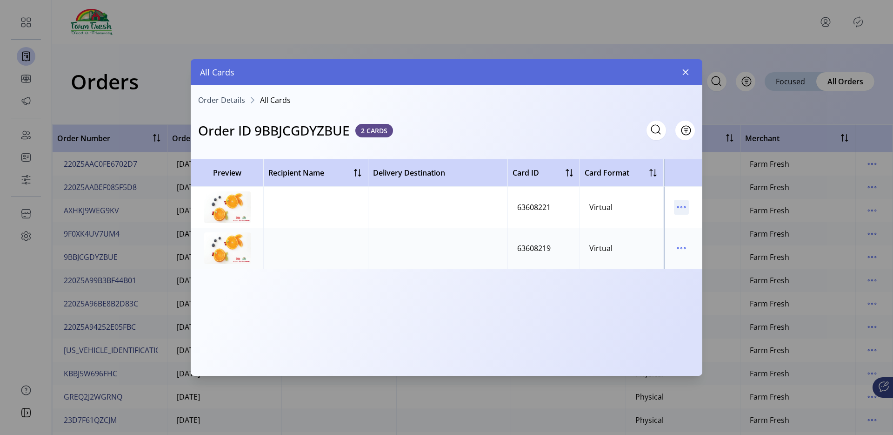
click at [675, 208] on icon "menu" at bounding box center [681, 207] width 15 height 15
click at [691, 223] on span "View Card Details" at bounding box center [720, 224] width 77 height 7
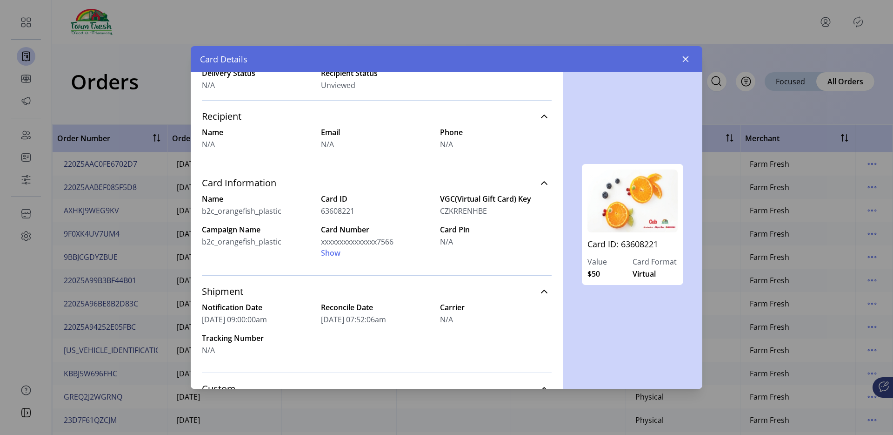
scroll to position [163, 0]
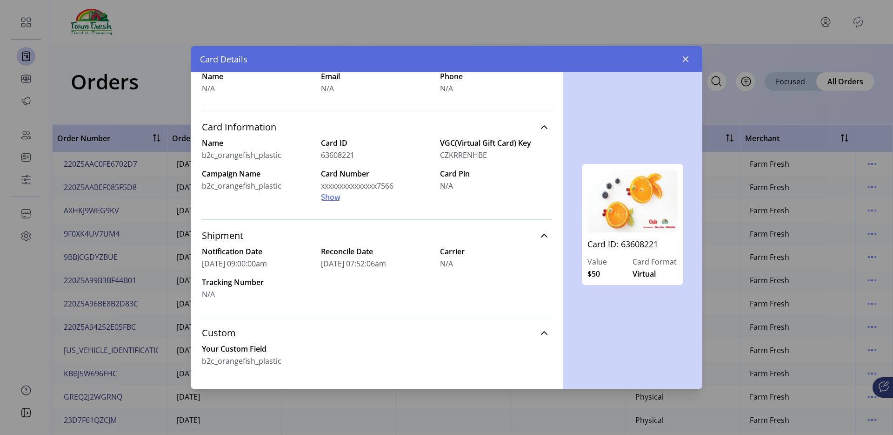
click at [334, 195] on span "Show" at bounding box center [331, 196] width 20 height 11
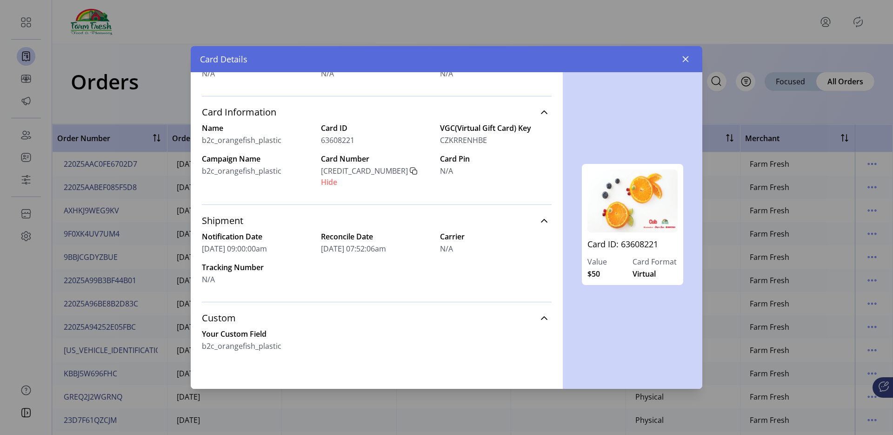
scroll to position [0, 0]
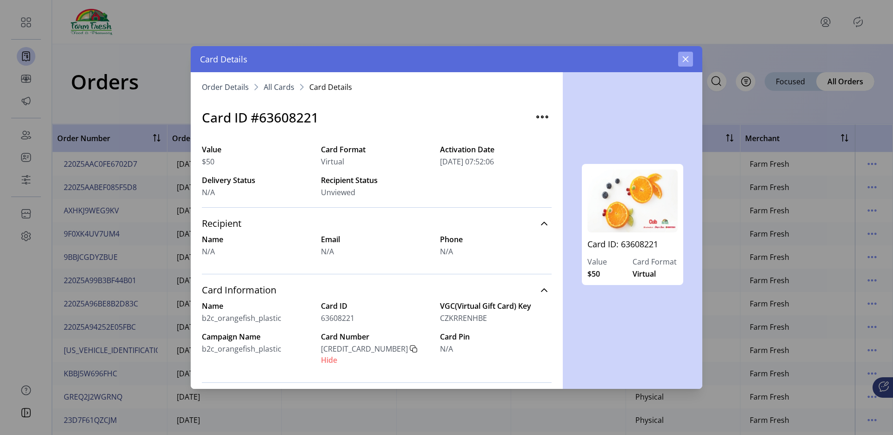
click at [682, 58] on icon "button" at bounding box center [685, 58] width 7 height 7
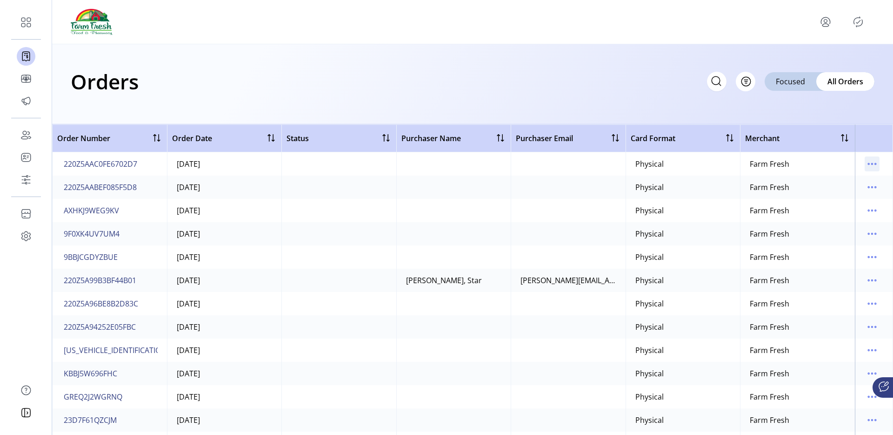
click at [873, 160] on icon "menu" at bounding box center [872, 163] width 15 height 15
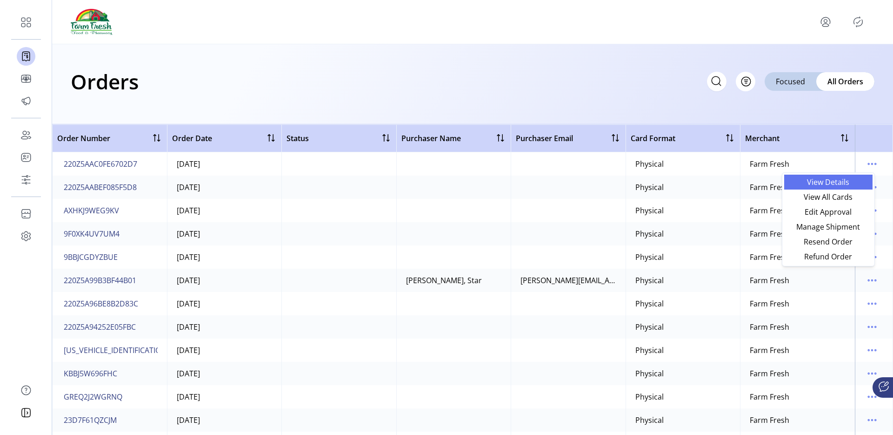
click at [838, 185] on span "View Details" at bounding box center [828, 181] width 77 height 7
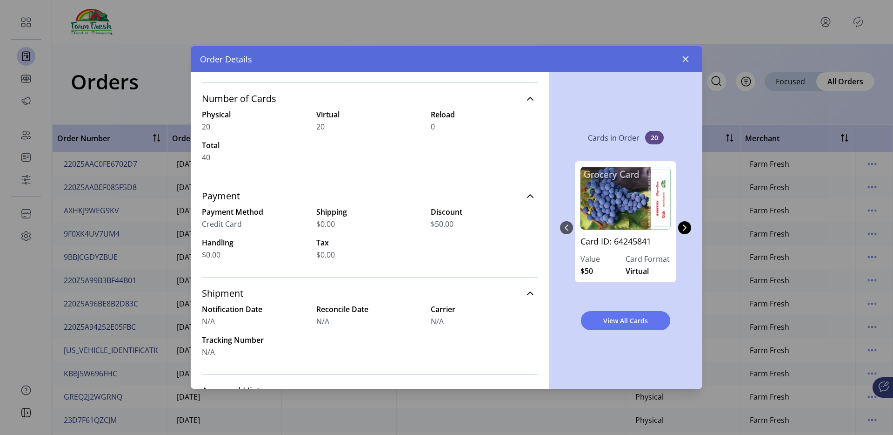
scroll to position [117, 0]
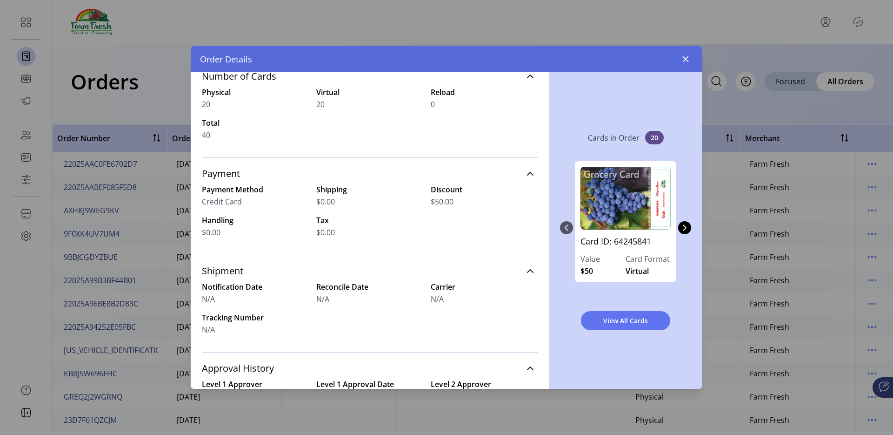
click at [611, 309] on div "View All Cards" at bounding box center [625, 320] width 131 height 34
click at [607, 313] on button "View All Cards" at bounding box center [625, 320] width 89 height 19
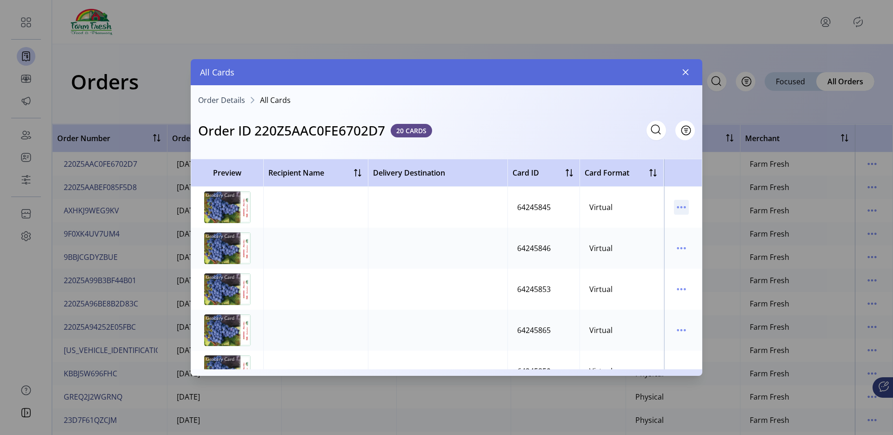
click at [679, 211] on icon "menu" at bounding box center [681, 207] width 15 height 15
click at [676, 220] on link "View Card Details" at bounding box center [716, 225] width 88 height 15
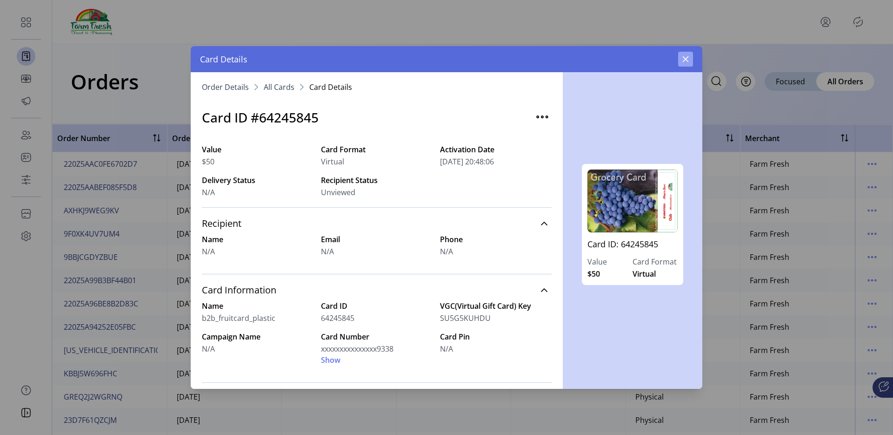
click at [685, 65] on button "button" at bounding box center [685, 59] width 15 height 15
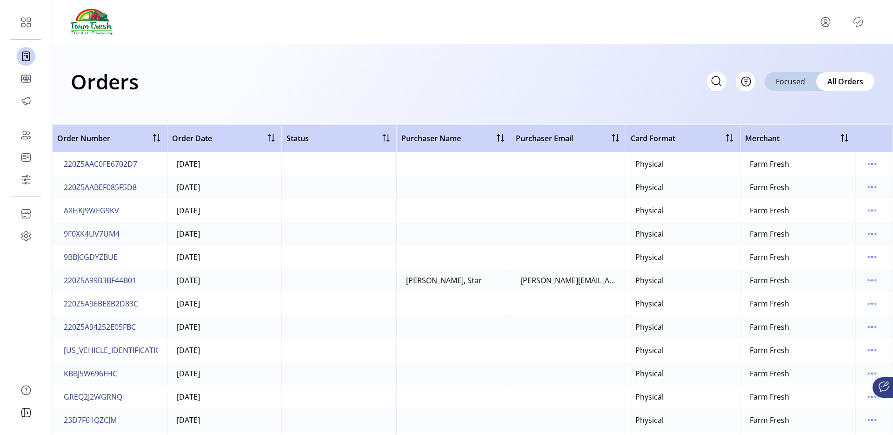
click at [685, 57] on div "Orders Filter Focused All Orders" at bounding box center [472, 84] width 841 height 80
drag, startPoint x: 293, startPoint y: 77, endPoint x: 258, endPoint y: 94, distance: 38.9
click at [261, 92] on div "Orders Filter Focused All Orders Order Number Order Date Status Purchaser Name …" at bounding box center [472, 217] width 841 height 435
click at [709, 82] on icon at bounding box center [716, 81] width 15 height 15
click at [708, 82] on input "text" at bounding box center [634, 82] width 186 height 20
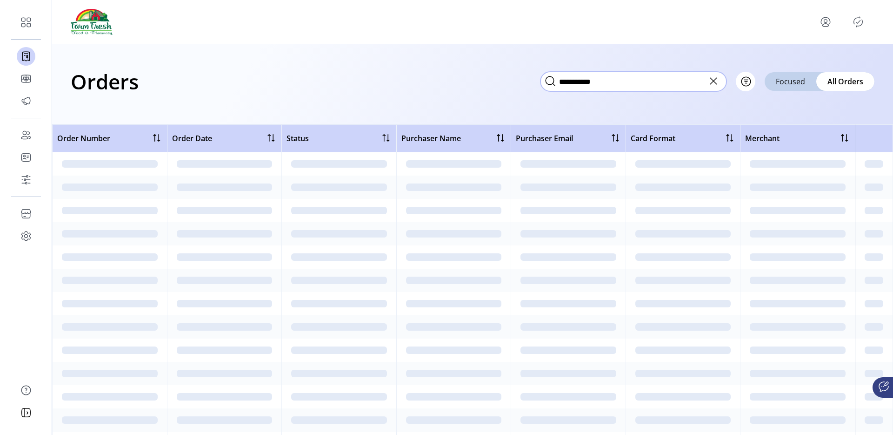
click at [573, 81] on input "**********" at bounding box center [634, 82] width 186 height 20
click at [623, 82] on input "**********" at bounding box center [634, 82] width 186 height 20
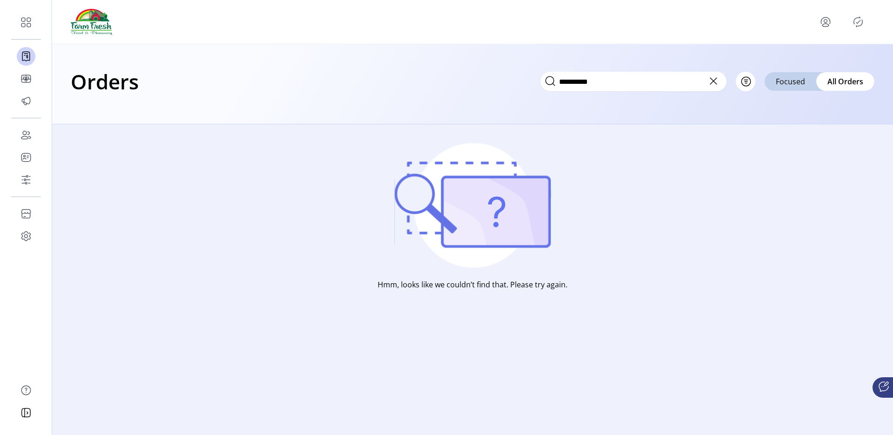
click at [854, 18] on icon "Publisher Panel" at bounding box center [858, 21] width 15 height 15
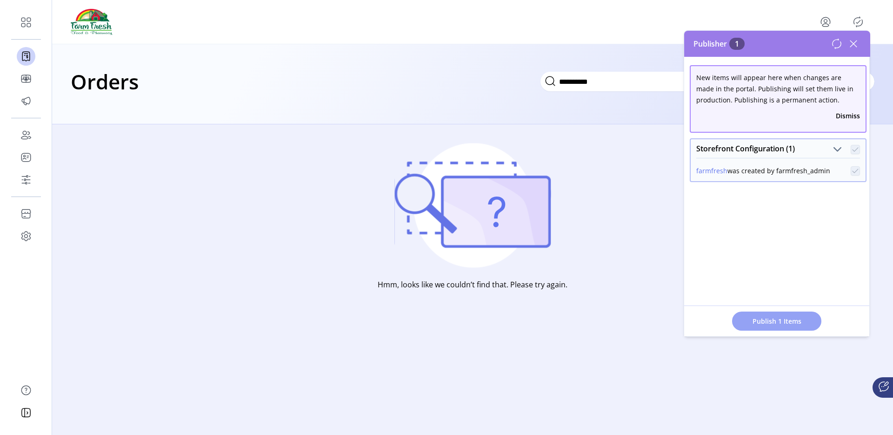
click at [768, 318] on span "Publish 1 Items" at bounding box center [776, 321] width 65 height 10
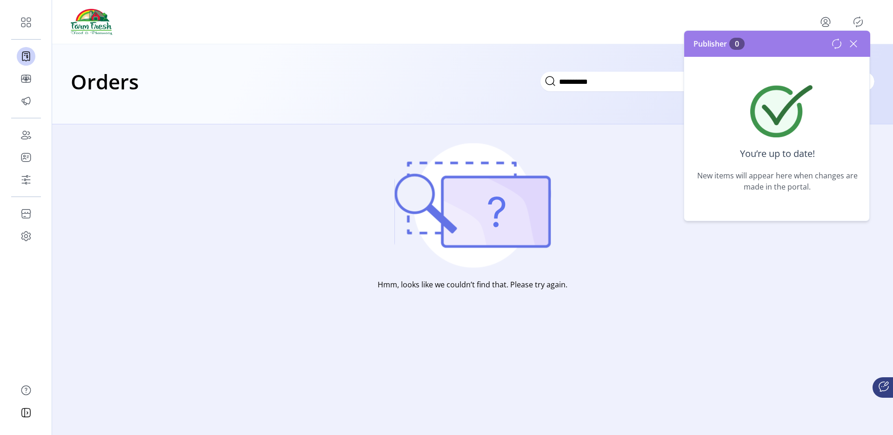
click at [856, 42] on icon at bounding box center [853, 43] width 15 height 15
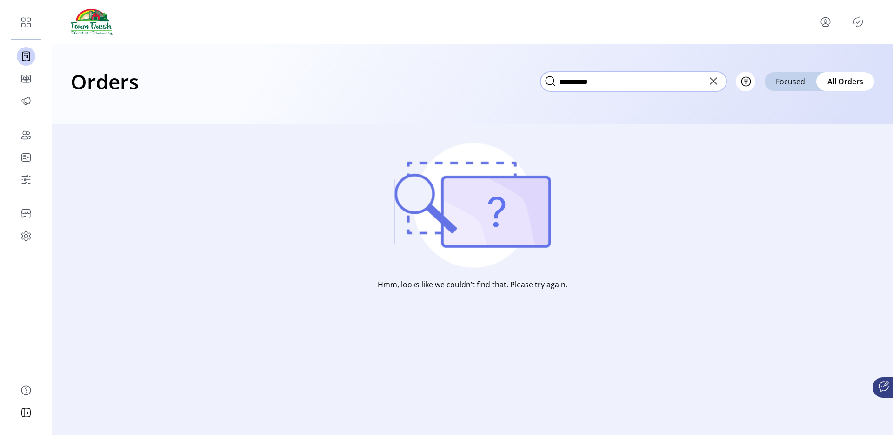
click at [625, 85] on input "**********" at bounding box center [634, 82] width 186 height 20
type input "*"
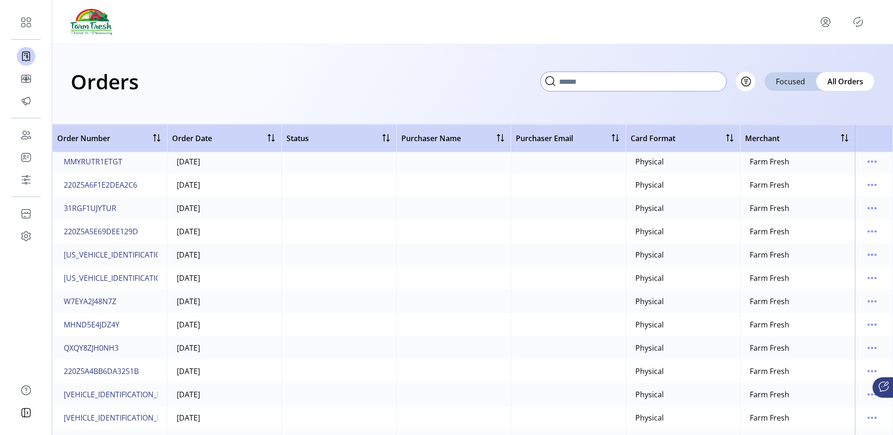
scroll to position [515, 0]
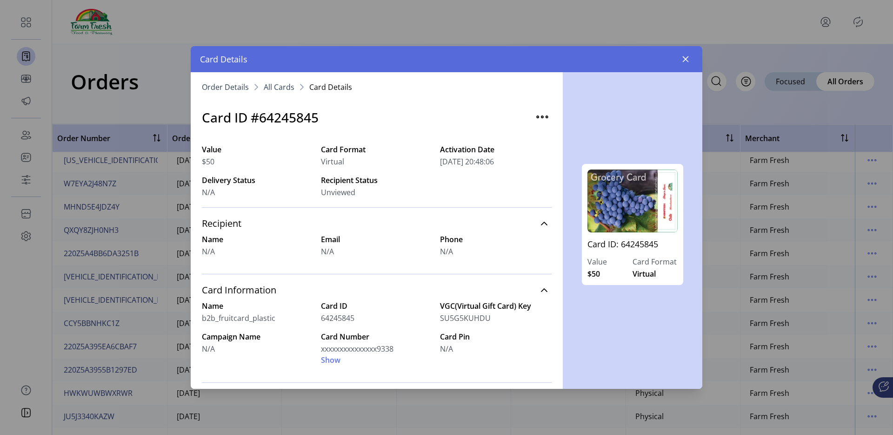
click at [683, 74] on div "Card ID: 64245845 Value $50 Card Format Virtual" at bounding box center [633, 230] width 140 height 316
click at [684, 58] on icon "button" at bounding box center [686, 59] width 6 height 6
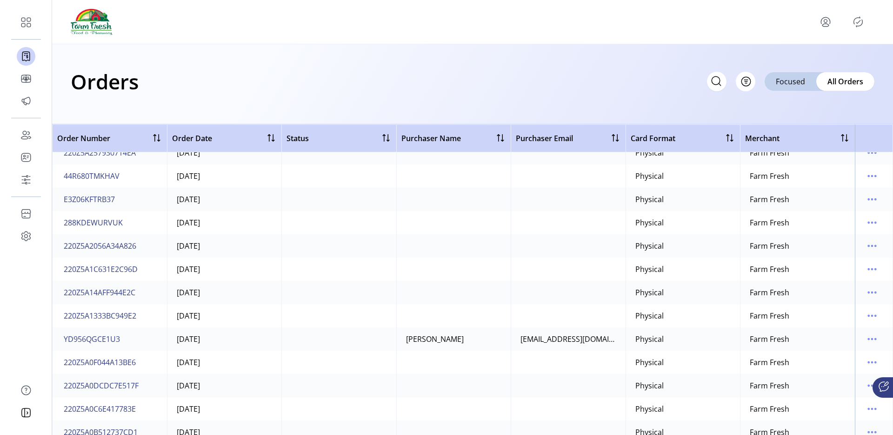
scroll to position [1347, 0]
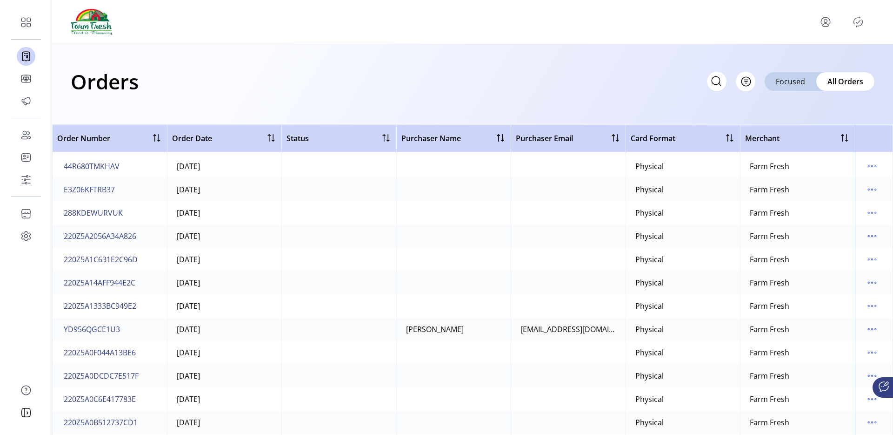
click at [564, 327] on div "[EMAIL_ADDRESS][DOMAIN_NAME]" at bounding box center [569, 328] width 96 height 11
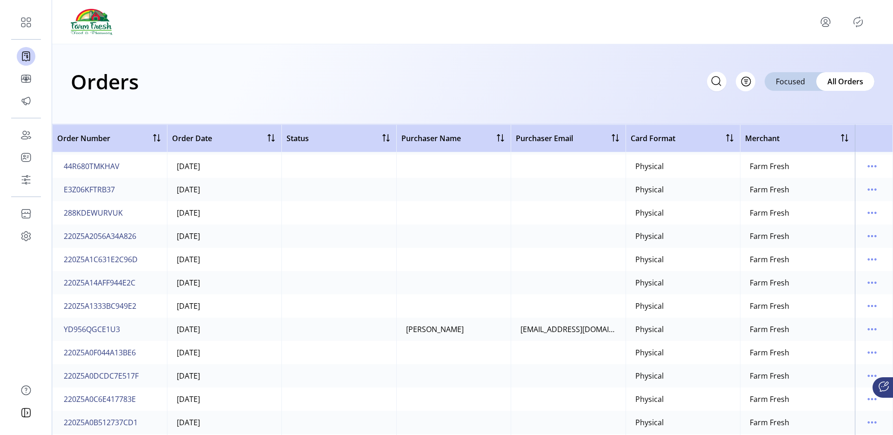
click at [564, 327] on div "[EMAIL_ADDRESS][DOMAIN_NAME]" at bounding box center [569, 328] width 96 height 11
click at [709, 82] on icon at bounding box center [716, 81] width 15 height 15
paste input "**********"
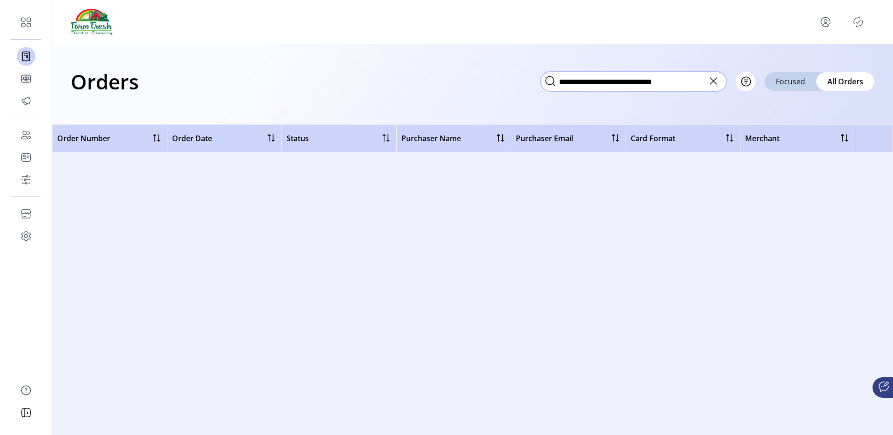
scroll to position [0, 0]
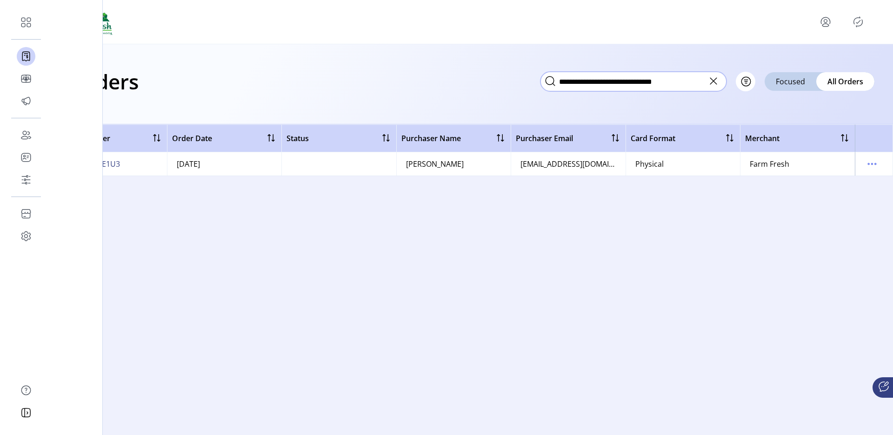
type input "**********"
click at [26, 74] on icon at bounding box center [26, 78] width 15 height 15
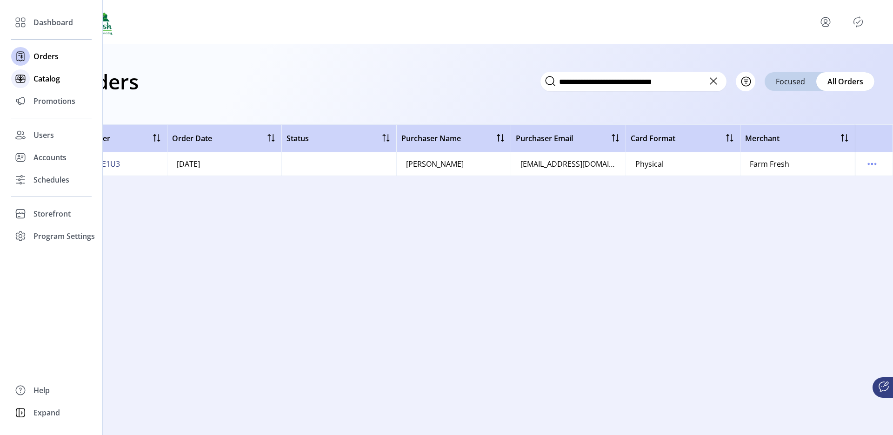
click at [33, 86] on div "Catalog" at bounding box center [51, 78] width 80 height 22
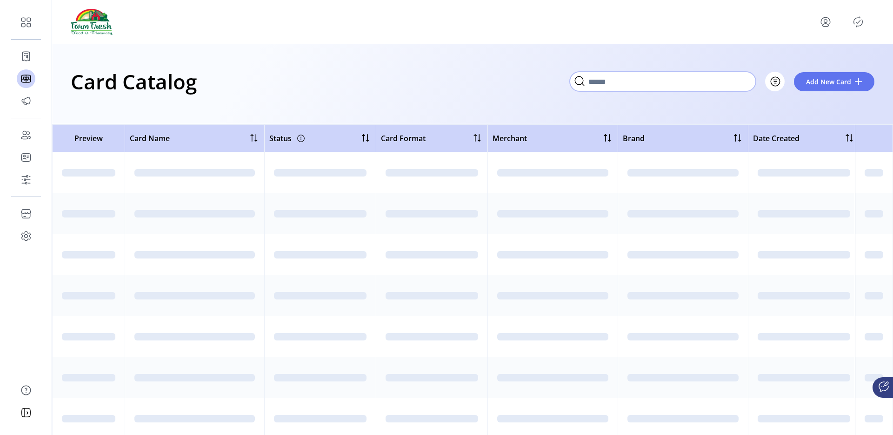
click at [707, 81] on input "Search" at bounding box center [663, 82] width 186 height 20
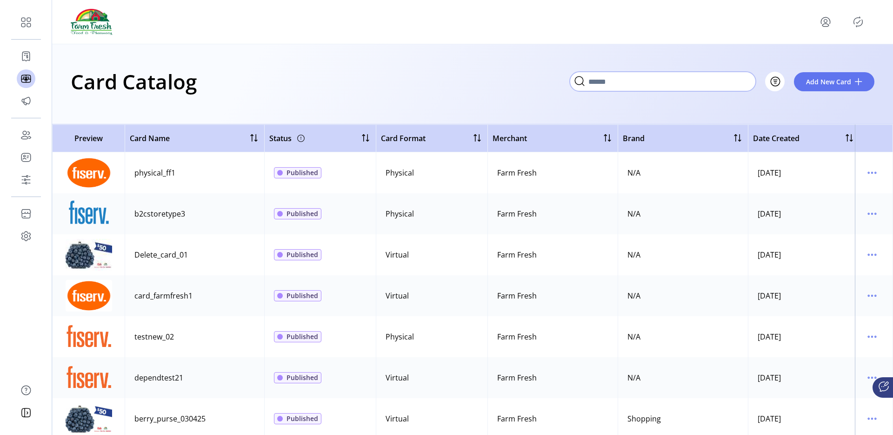
click at [714, 86] on input "Search" at bounding box center [663, 82] width 186 height 20
click at [623, 76] on input "Search" at bounding box center [663, 82] width 186 height 20
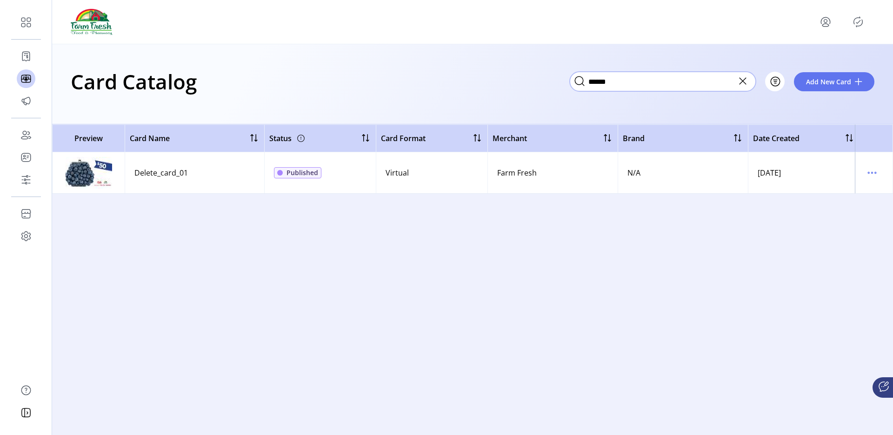
type input "******"
click at [741, 86] on icon at bounding box center [743, 81] width 15 height 15
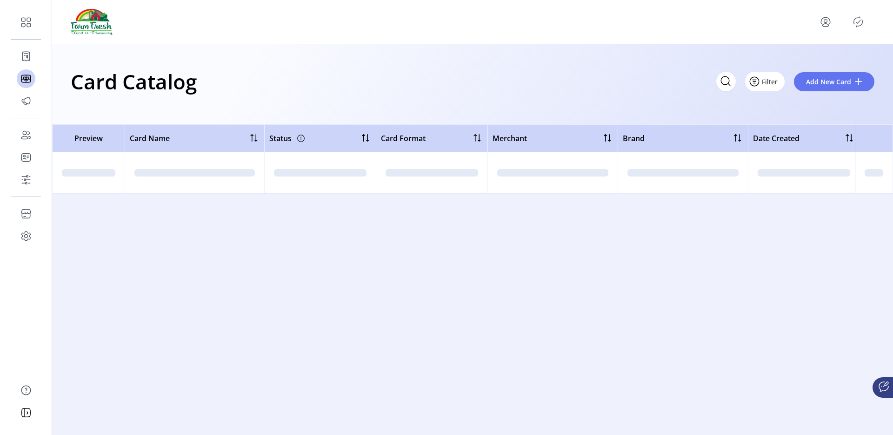
click at [770, 83] on span "Filter" at bounding box center [770, 82] width 16 height 10
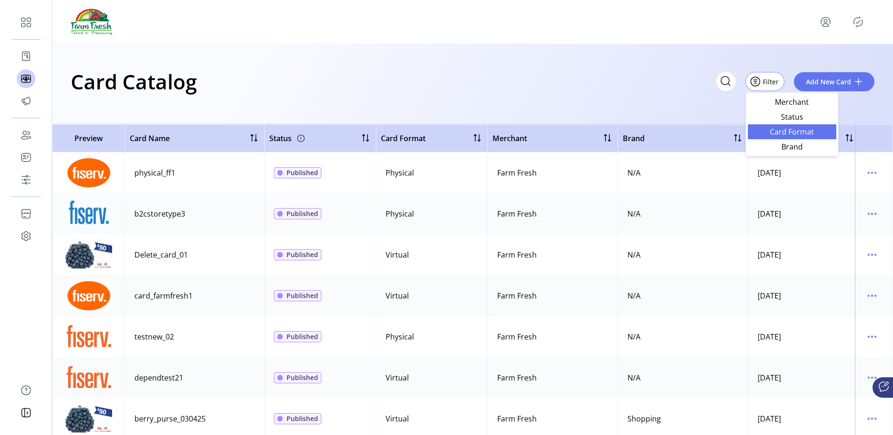
click at [777, 129] on span "Card Format" at bounding box center [792, 131] width 77 height 7
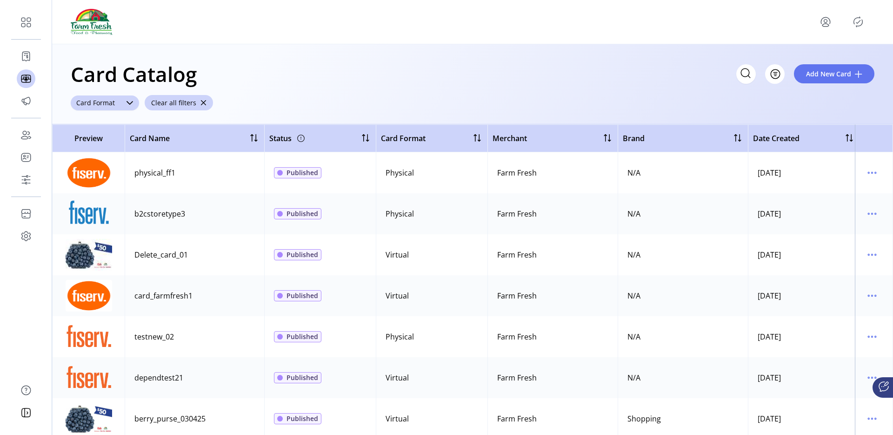
click at [110, 100] on span "Card Format" at bounding box center [96, 102] width 50 height 15
click at [111, 132] on li "Virtual" at bounding box center [104, 138] width 63 height 19
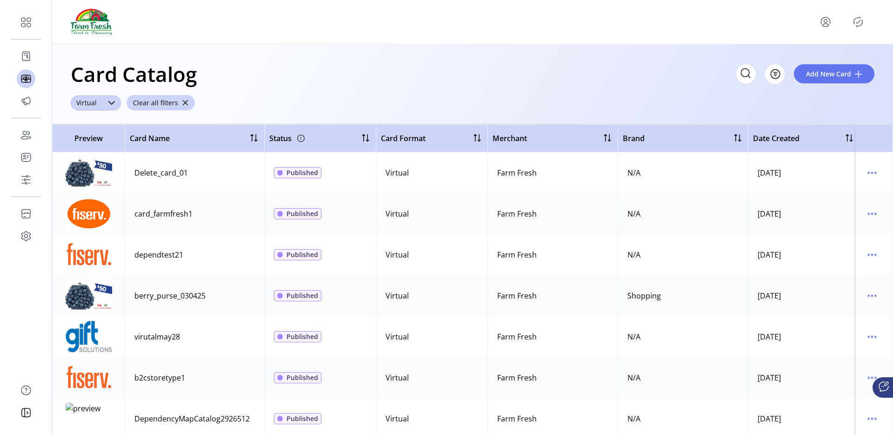
click at [100, 100] on span "Virtual" at bounding box center [87, 102] width 32 height 15
click at [97, 157] on span "Physical" at bounding box center [93, 158] width 28 height 10
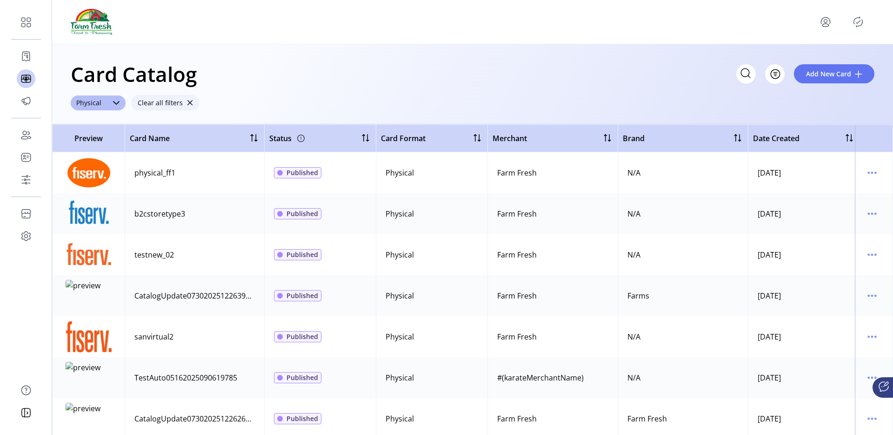
click at [183, 106] on button "Clear all filters" at bounding box center [165, 102] width 68 height 15
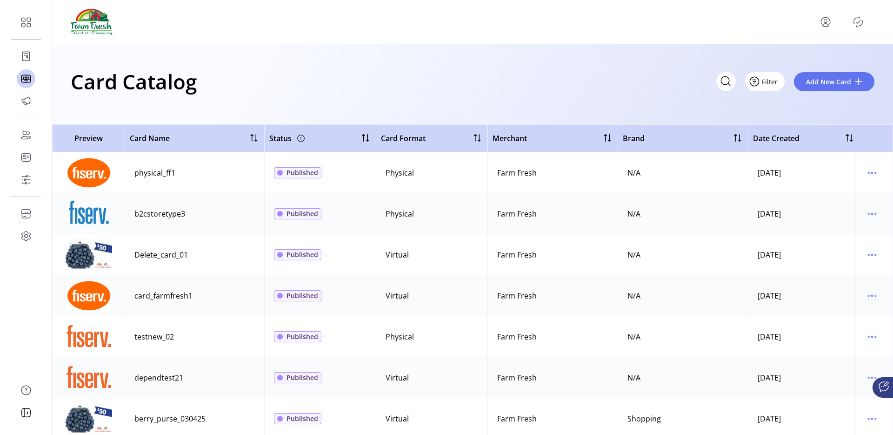
click at [774, 80] on span "Filter" at bounding box center [770, 82] width 16 height 10
click at [770, 115] on span "Status" at bounding box center [792, 116] width 77 height 7
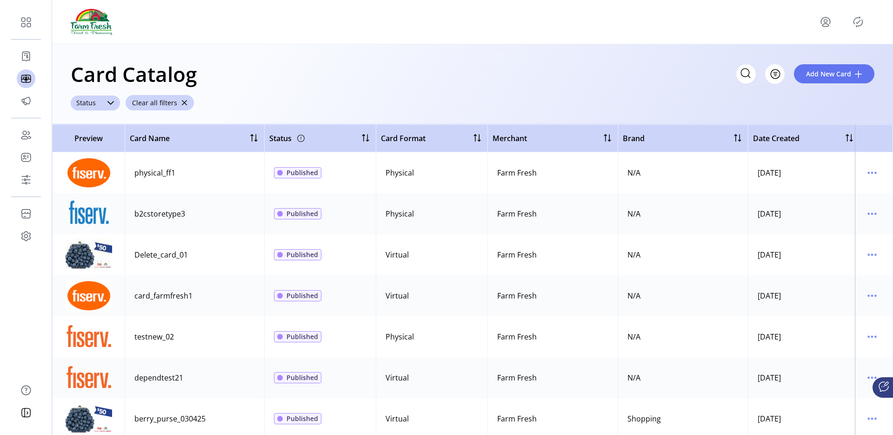
click at [101, 106] on div "dropdown trigger" at bounding box center [110, 102] width 19 height 15
click at [98, 158] on span "Saved" at bounding box center [89, 158] width 21 height 10
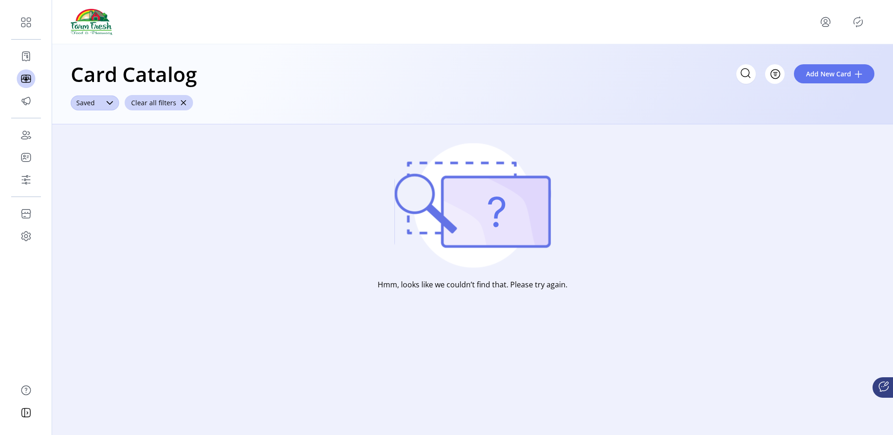
click at [101, 105] on div "dropdown trigger" at bounding box center [109, 102] width 19 height 15
click at [98, 138] on span "Published" at bounding box center [96, 139] width 35 height 10
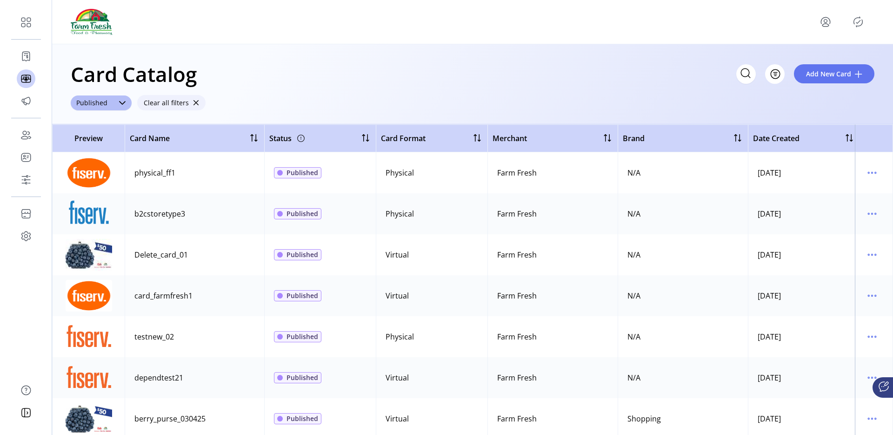
click at [193, 100] on span "button" at bounding box center [196, 103] width 7 height 7
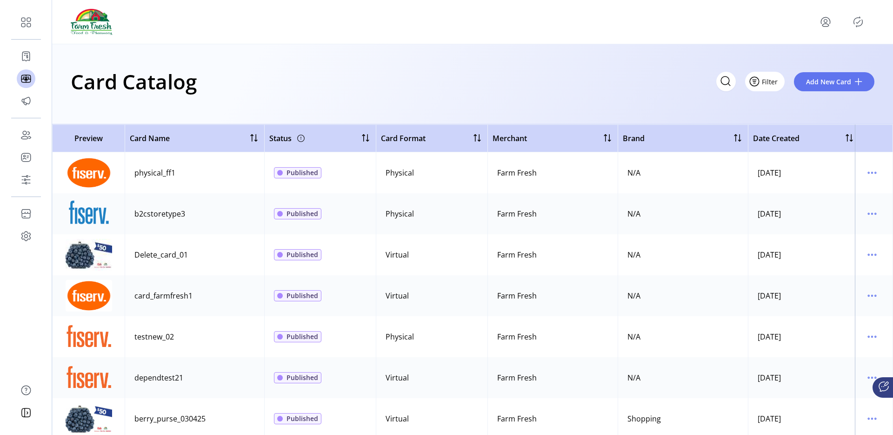
click at [773, 87] on button "Filter" at bounding box center [765, 82] width 40 height 20
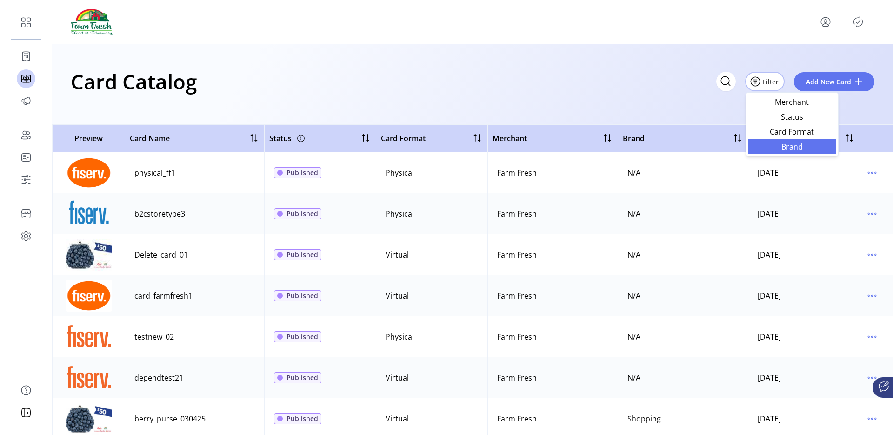
click at [780, 149] on span "Brand" at bounding box center [792, 146] width 77 height 7
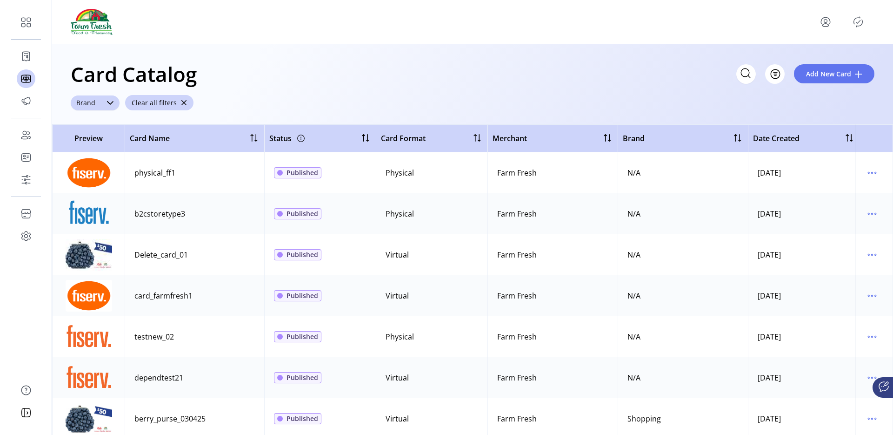
click at [108, 100] on icon "dropdown trigger" at bounding box center [110, 102] width 7 height 7
click at [92, 159] on span "FarmFresh" at bounding box center [98, 158] width 38 height 10
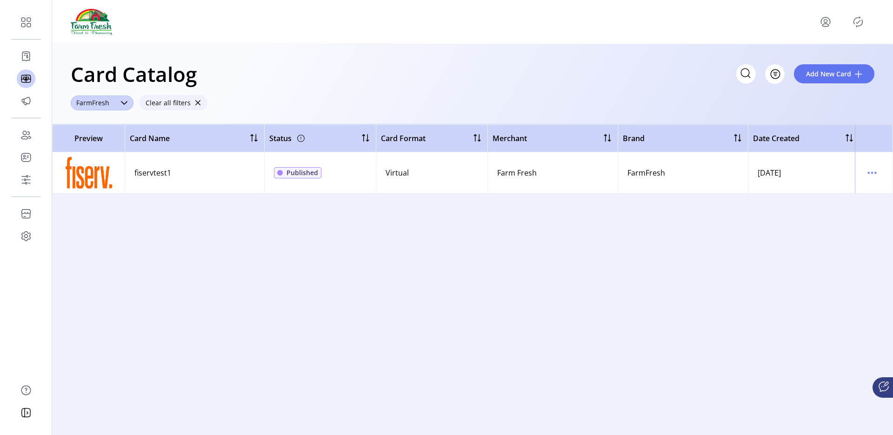
click at [180, 106] on span "Clear all filters" at bounding box center [168, 103] width 45 height 10
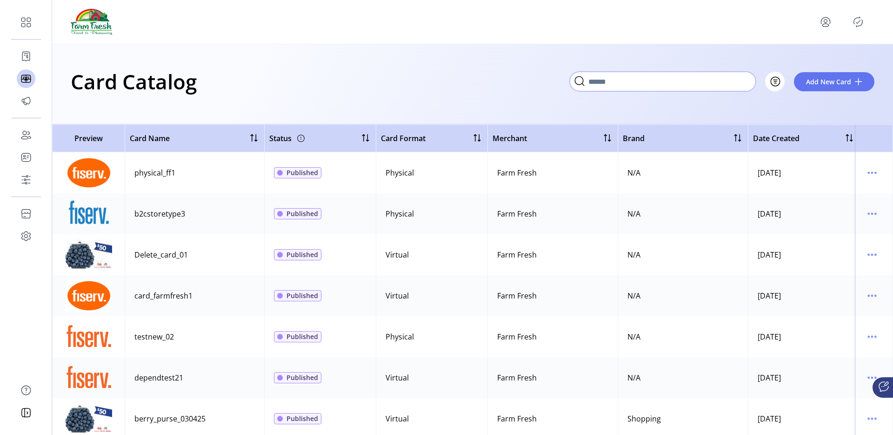
click at [719, 82] on input "Search" at bounding box center [663, 82] width 186 height 20
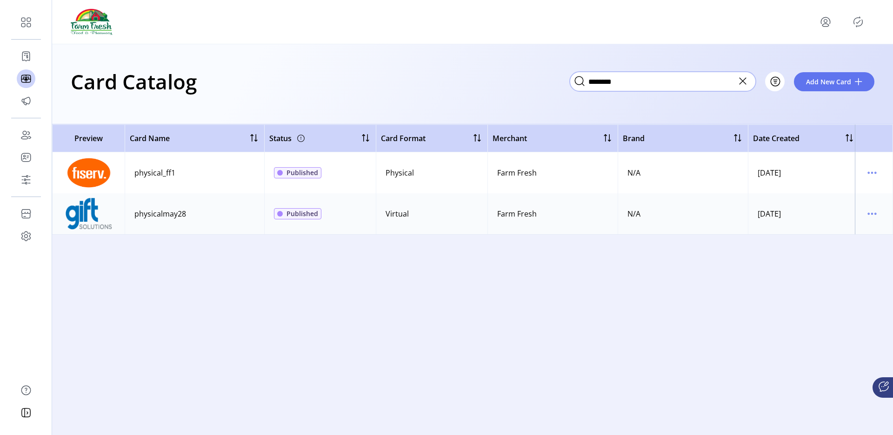
type input "********"
click at [742, 85] on icon at bounding box center [743, 81] width 15 height 15
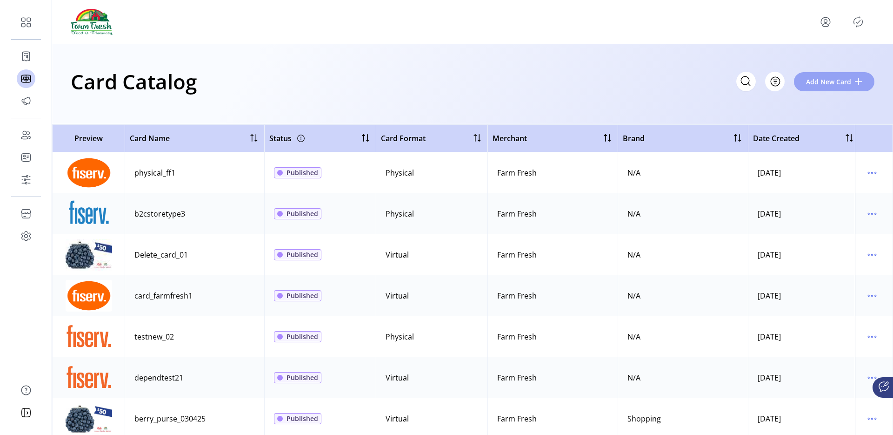
click at [834, 84] on span "Add New Card" at bounding box center [828, 82] width 45 height 10
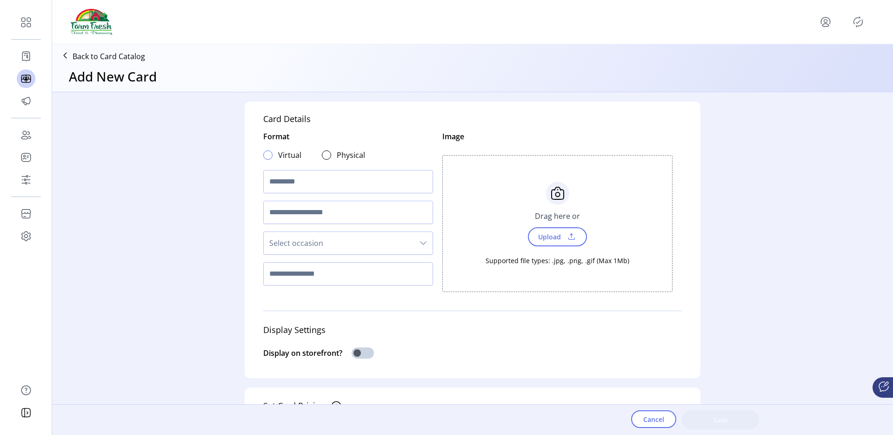
click at [268, 154] on div at bounding box center [267, 154] width 9 height 9
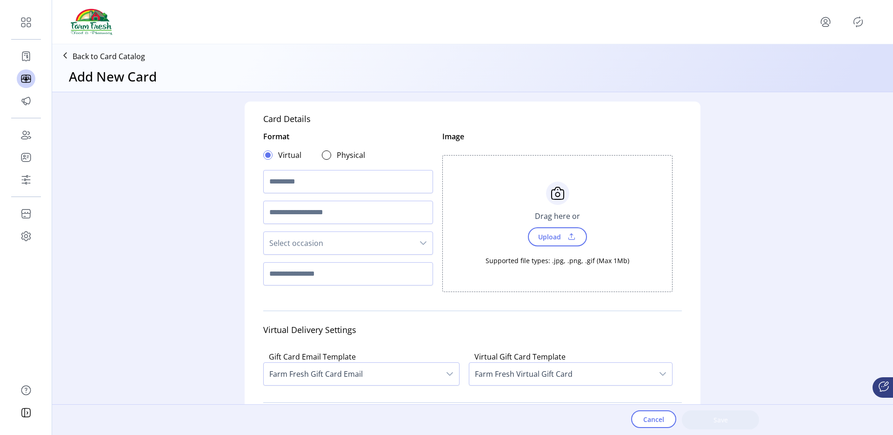
scroll to position [611, 0]
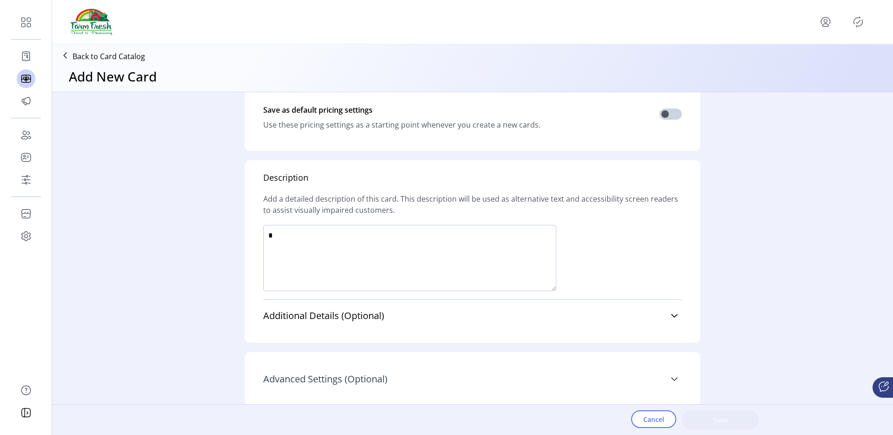
click at [301, 374] on span "Advanced Settings (Optional)" at bounding box center [325, 378] width 124 height 9
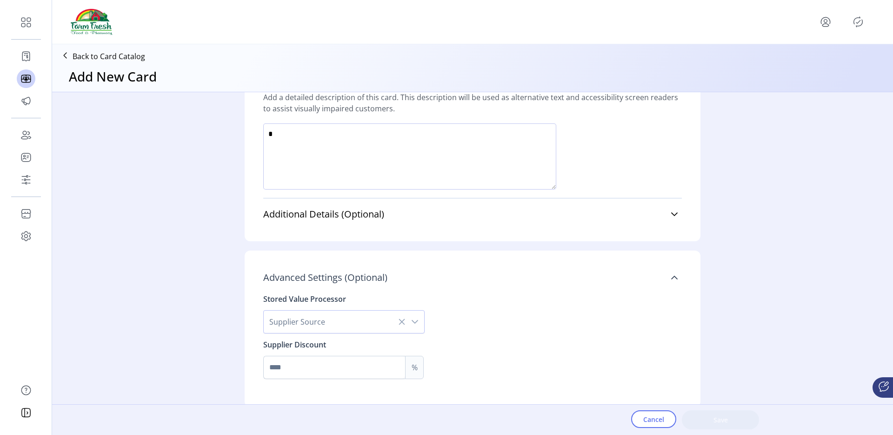
scroll to position [713, 0]
click at [300, 327] on span "Supplier Source" at bounding box center [335, 320] width 142 height 22
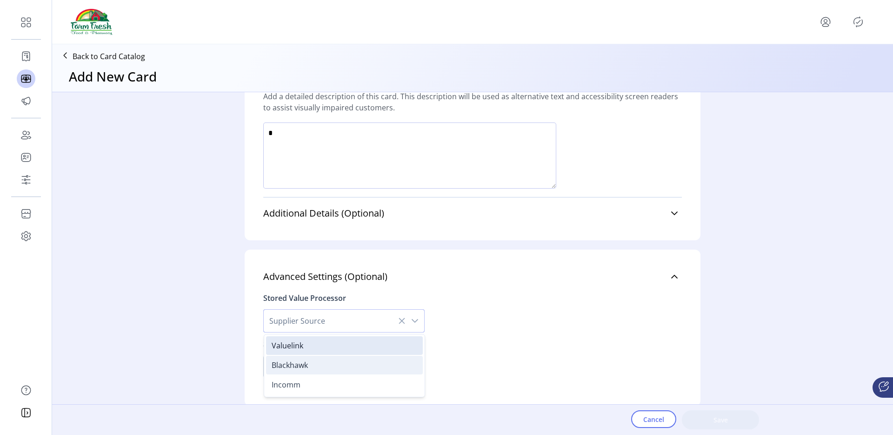
click at [296, 366] on span "Blackhawk" at bounding box center [290, 365] width 36 height 10
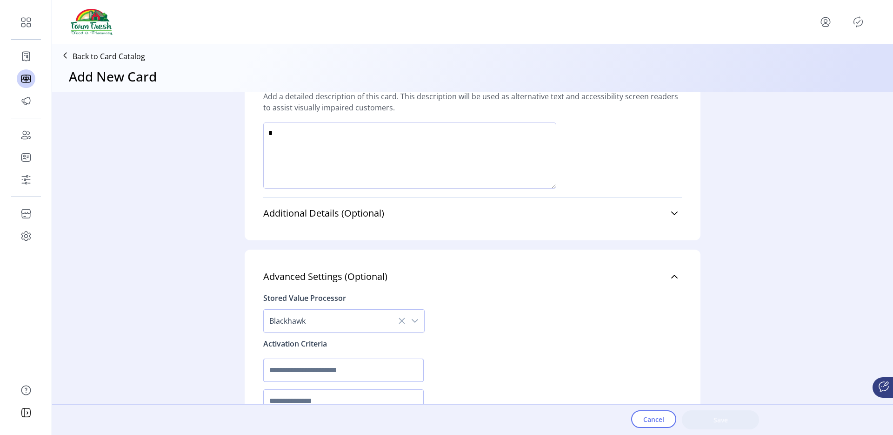
click at [294, 362] on input "text" at bounding box center [343, 369] width 160 height 23
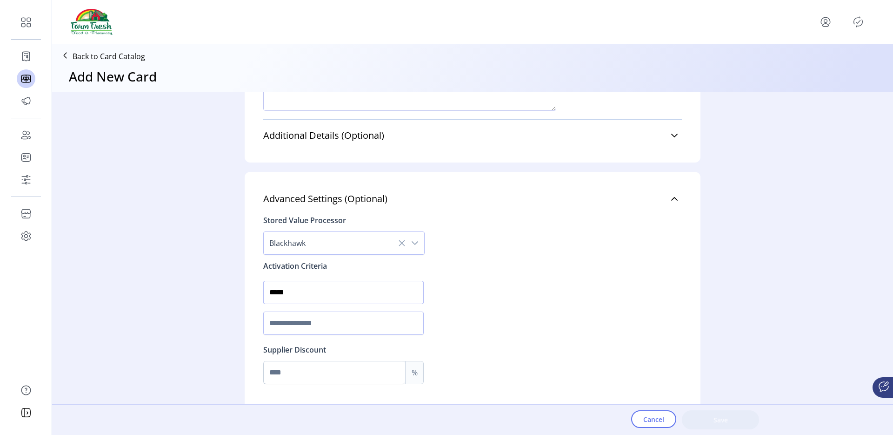
scroll to position [793, 0]
type input "*****"
click at [290, 382] on div "Stored Value Processor Blackhawk Activation Criteria ***** Supplier Discount %" at bounding box center [472, 300] width 419 height 186
click at [291, 370] on input "Max" at bounding box center [334, 370] width 141 height 22
type input "*"
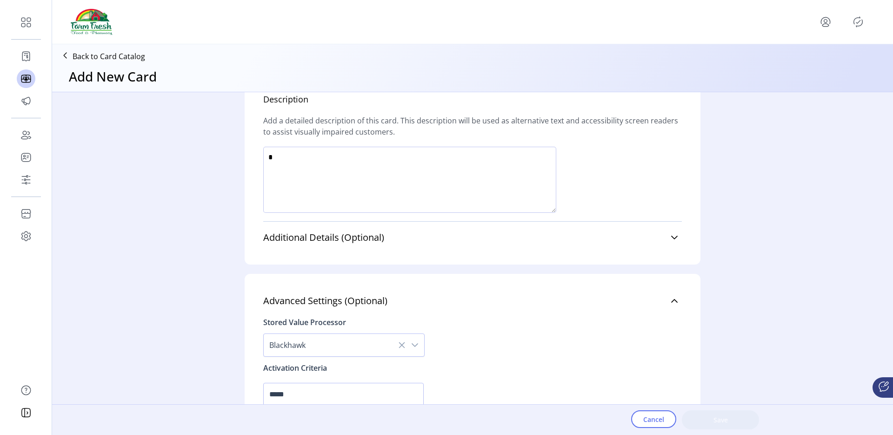
scroll to position [653, 0]
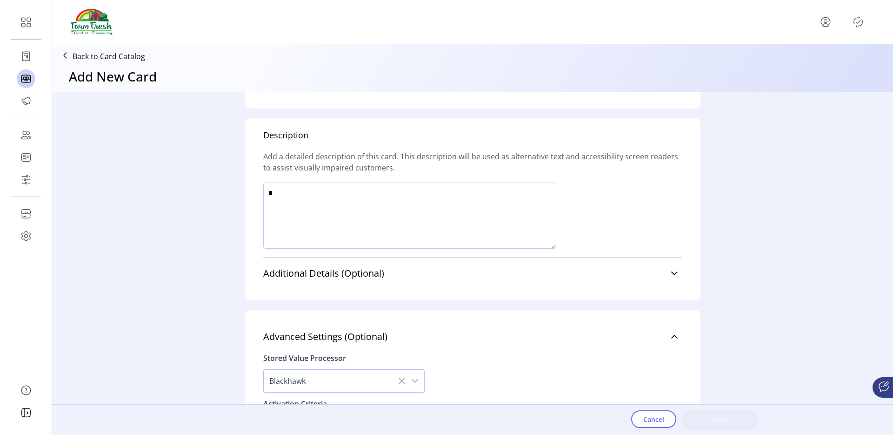
click at [326, 218] on textarea at bounding box center [409, 215] width 293 height 66
type textarea "***"
click at [313, 273] on span "Additional Details (Optional)" at bounding box center [323, 272] width 121 height 9
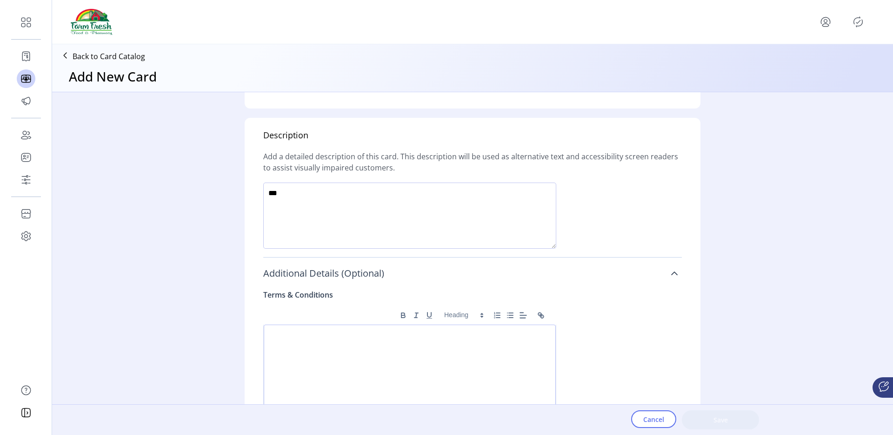
drag, startPoint x: 313, startPoint y: 269, endPoint x: 306, endPoint y: 321, distance: 52.6
click at [313, 274] on span "Additional Details (Optional)" at bounding box center [323, 272] width 121 height 9
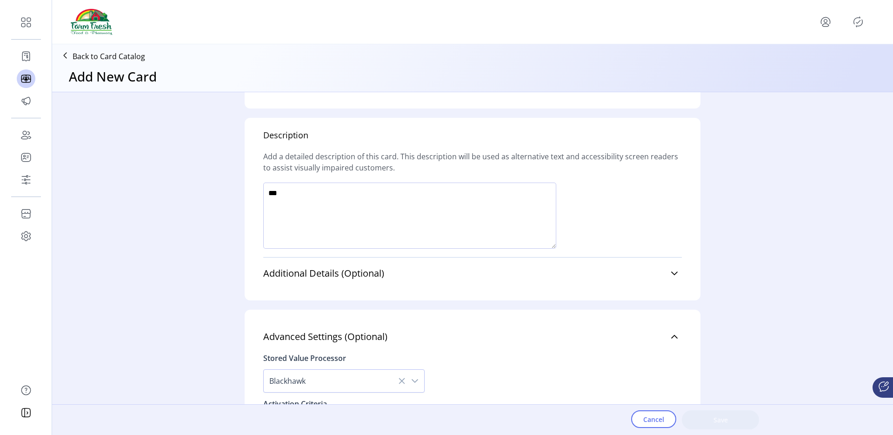
click at [328, 275] on span "Additional Details (Optional)" at bounding box center [323, 272] width 121 height 9
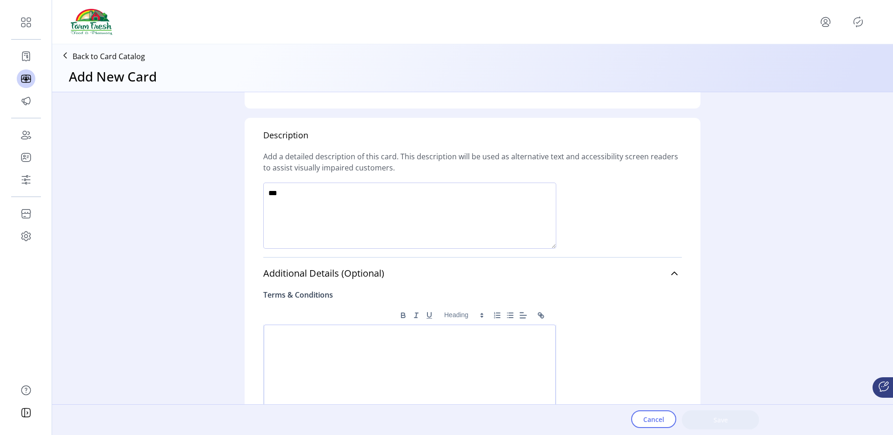
click at [321, 348] on div at bounding box center [410, 398] width 292 height 148
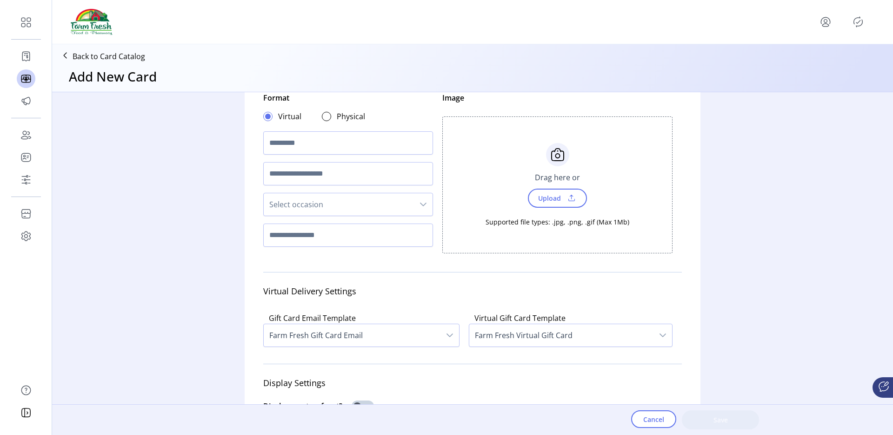
scroll to position [0, 0]
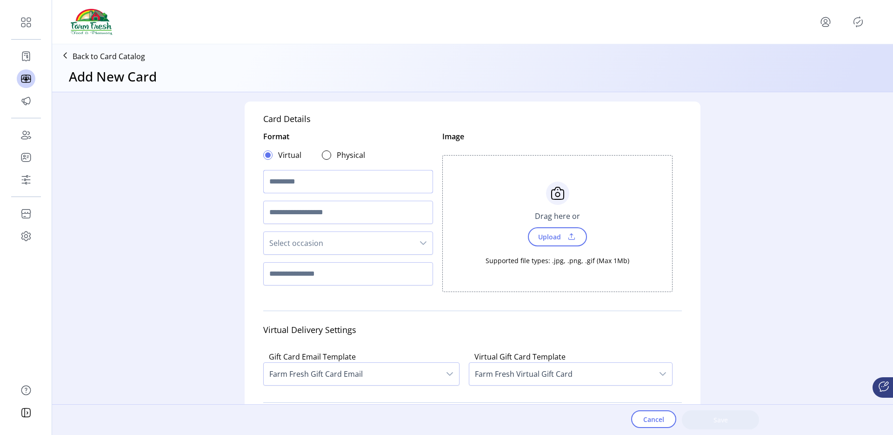
click at [322, 179] on input "text" at bounding box center [348, 181] width 170 height 23
type input "**********"
click at [558, 230] on span "Upload" at bounding box center [549, 236] width 32 height 13
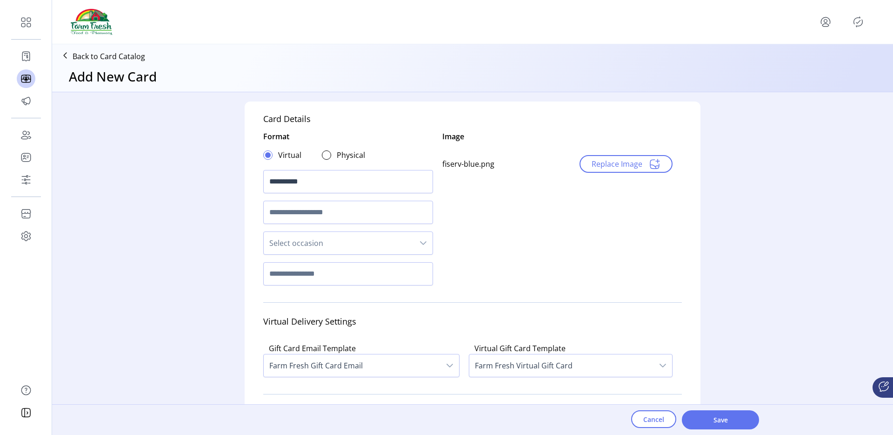
click at [302, 245] on span "Select occasion" at bounding box center [339, 243] width 150 height 22
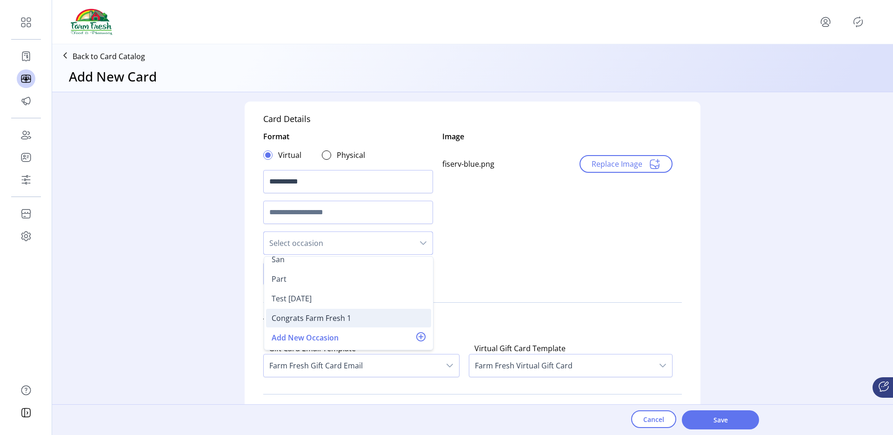
click at [301, 319] on div "Congrats Farm Fresh 1" at bounding box center [312, 317] width 80 height 11
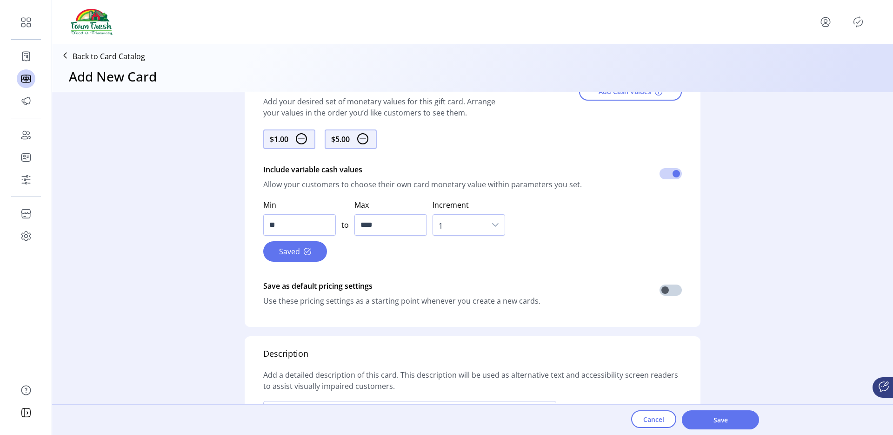
scroll to position [518, 0]
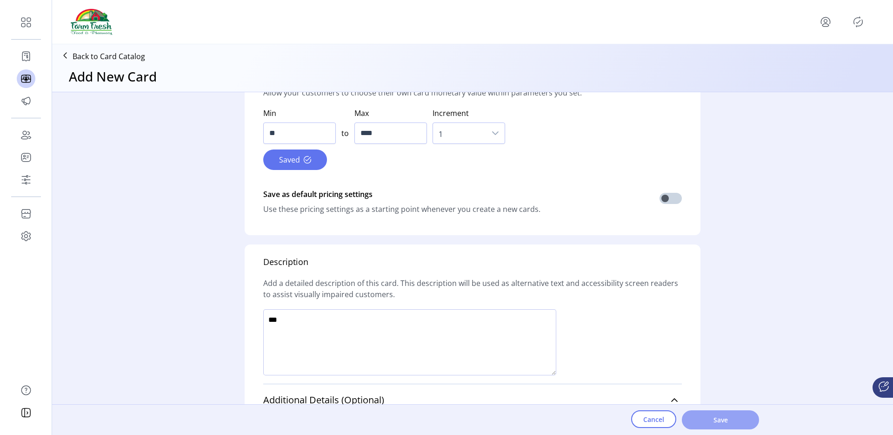
click at [702, 425] on button "Save" at bounding box center [720, 419] width 77 height 19
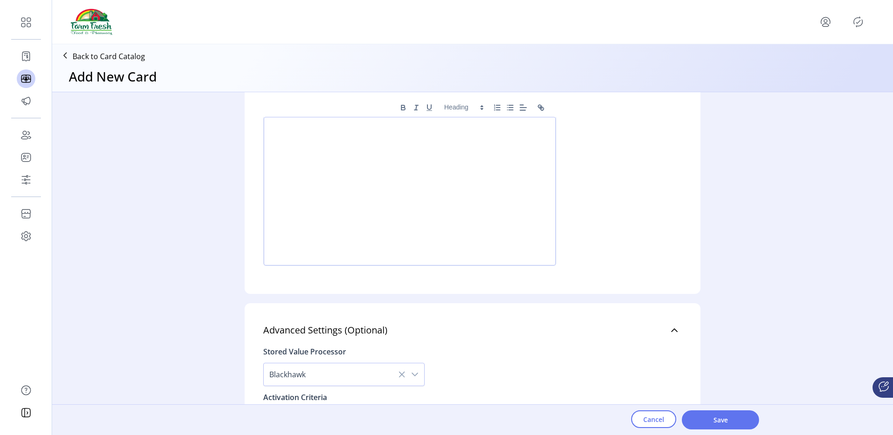
scroll to position [1060, 0]
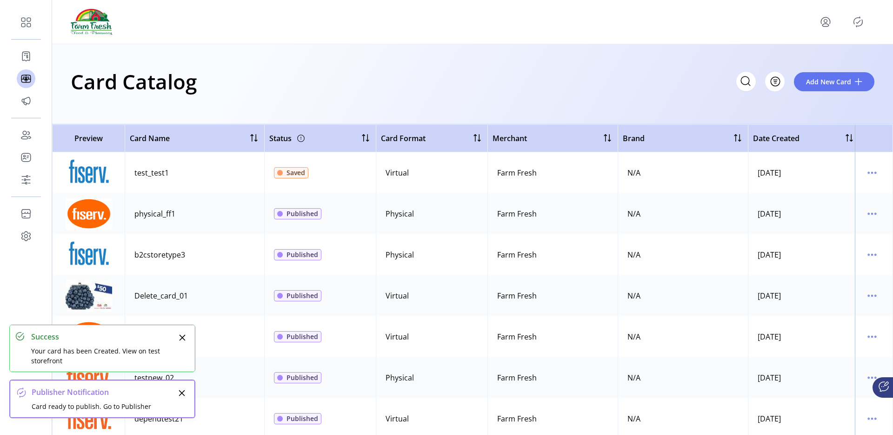
click at [856, 24] on icon "Publisher Panel" at bounding box center [858, 21] width 15 height 15
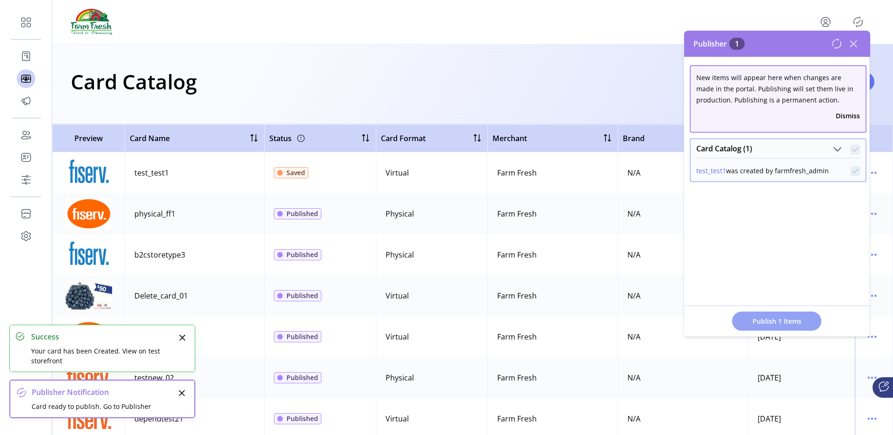
click at [751, 317] on span "Publish 1 Items" at bounding box center [776, 321] width 65 height 10
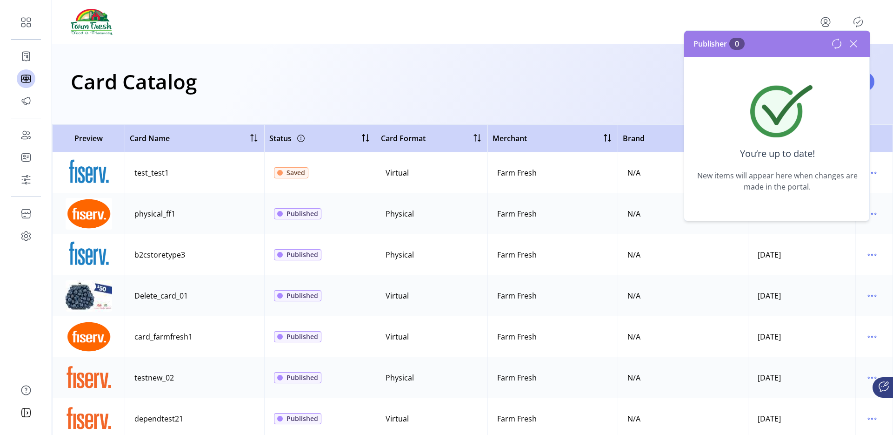
click at [851, 43] on icon at bounding box center [853, 43] width 15 height 15
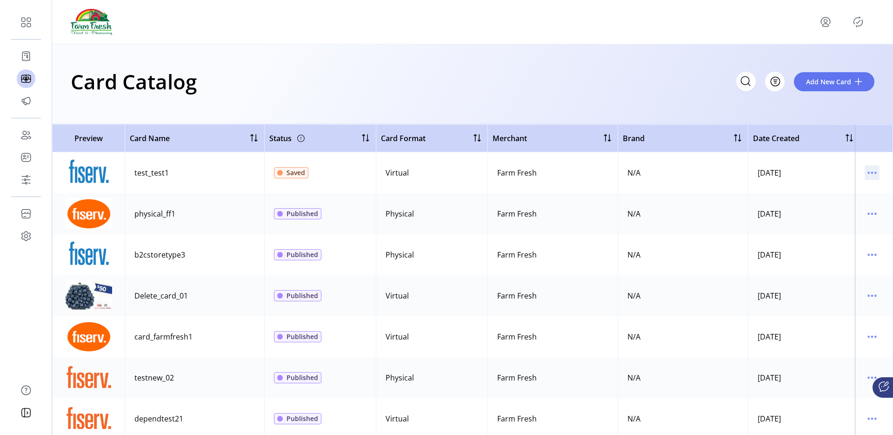
click at [865, 171] on icon "menu" at bounding box center [872, 172] width 15 height 15
click at [828, 194] on span "View Details" at bounding box center [828, 190] width 77 height 7
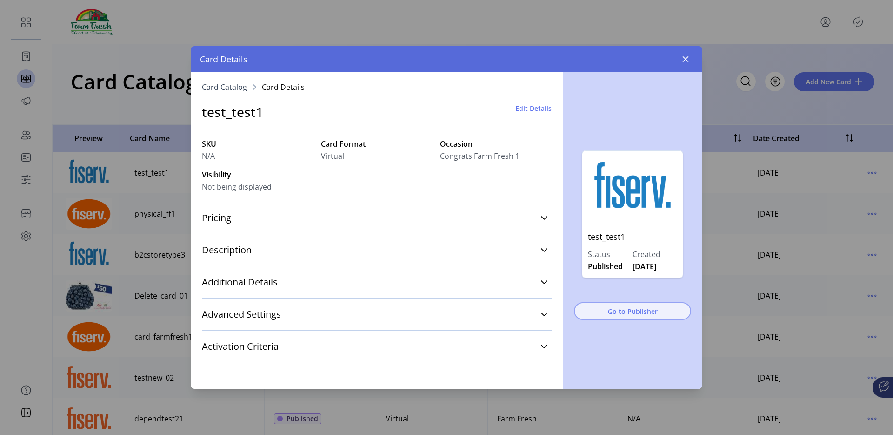
click at [618, 318] on button "Go to Publisher" at bounding box center [632, 311] width 117 height 18
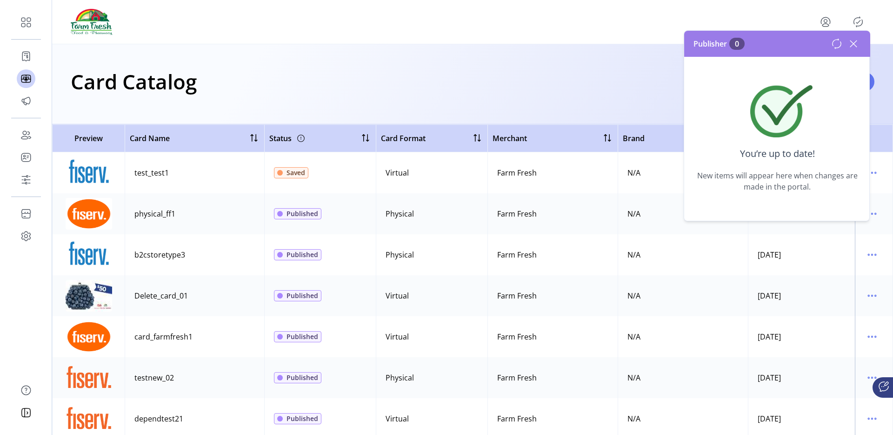
click at [848, 46] on icon at bounding box center [853, 43] width 15 height 15
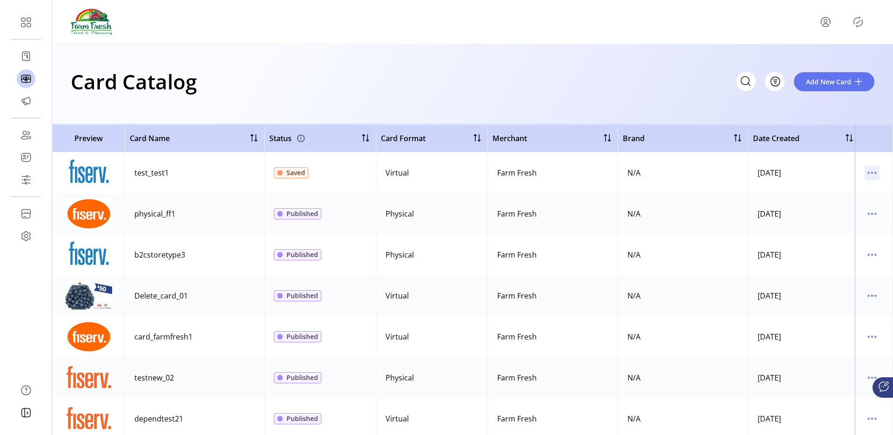
click at [867, 167] on icon "menu" at bounding box center [872, 172] width 15 height 15
click at [757, 166] on td "[DATE]" at bounding box center [804, 172] width 112 height 41
click at [871, 169] on icon "menu" at bounding box center [872, 172] width 15 height 15
click at [825, 204] on span "Edit Details" at bounding box center [828, 205] width 77 height 7
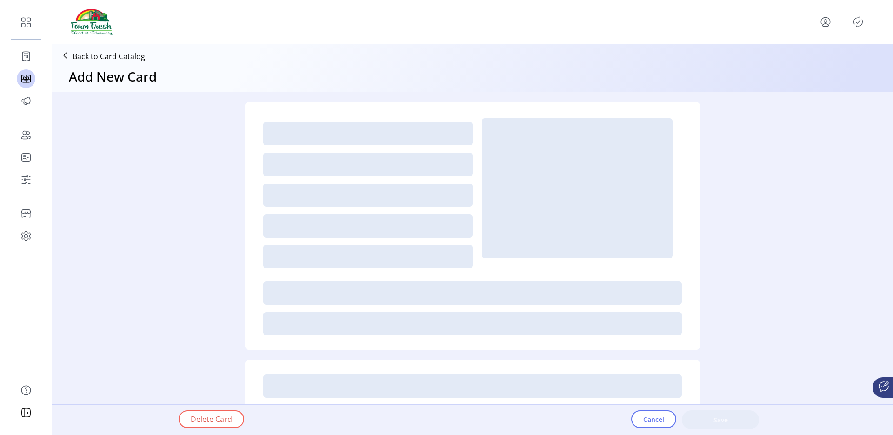
type textarea "***"
type input "*"
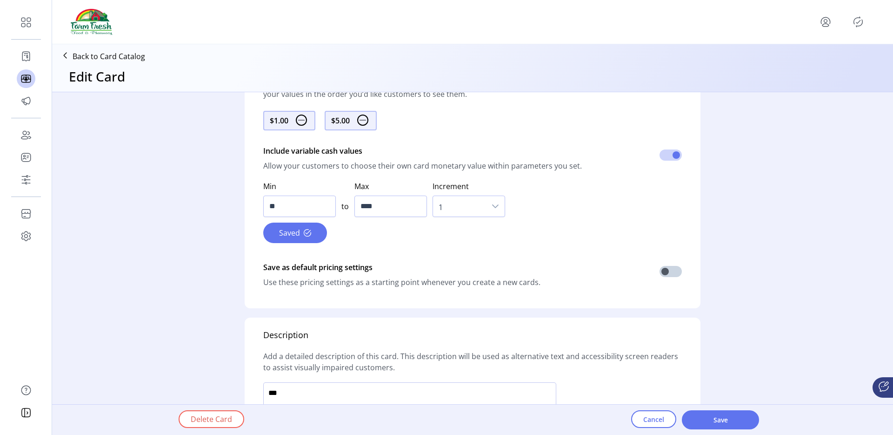
scroll to position [620, 0]
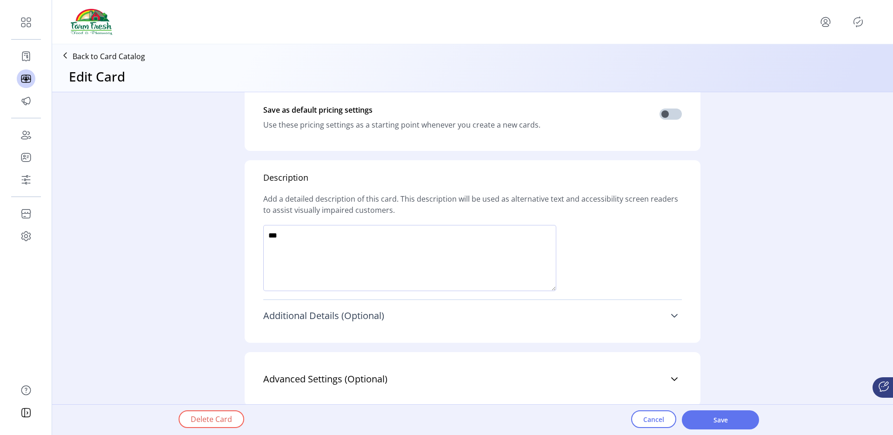
click at [389, 308] on link "Additional Details (Optional)" at bounding box center [472, 315] width 419 height 20
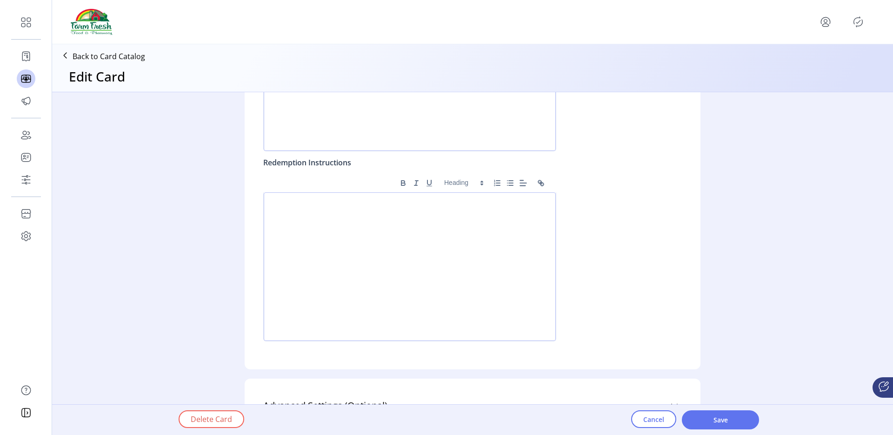
scroll to position [1011, 0]
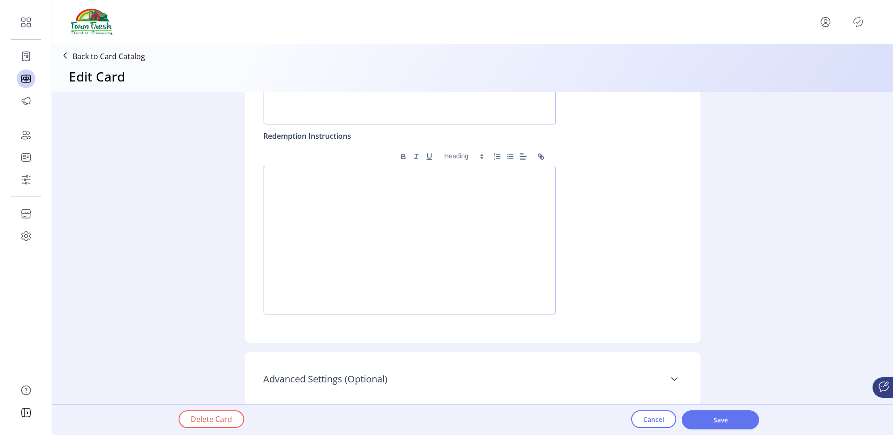
click at [406, 378] on link "Advanced Settings (Optional)" at bounding box center [472, 378] width 419 height 20
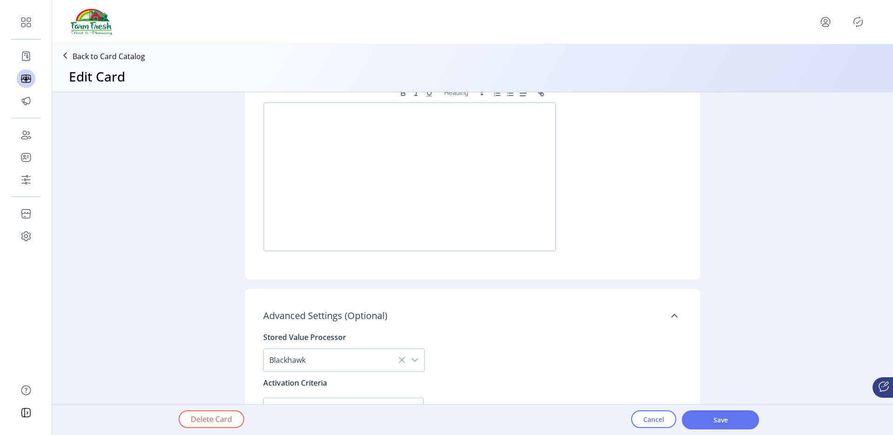
scroll to position [1197, 0]
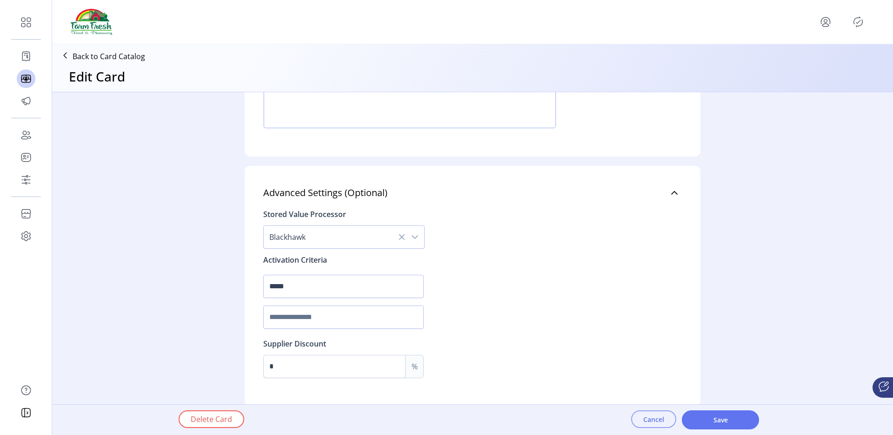
click at [664, 422] on span "Cancel" at bounding box center [653, 419] width 21 height 10
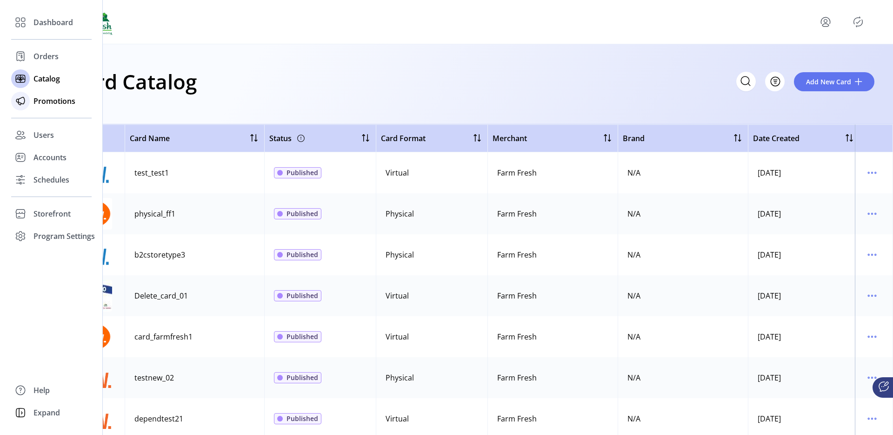
click at [17, 104] on icon at bounding box center [20, 101] width 15 height 15
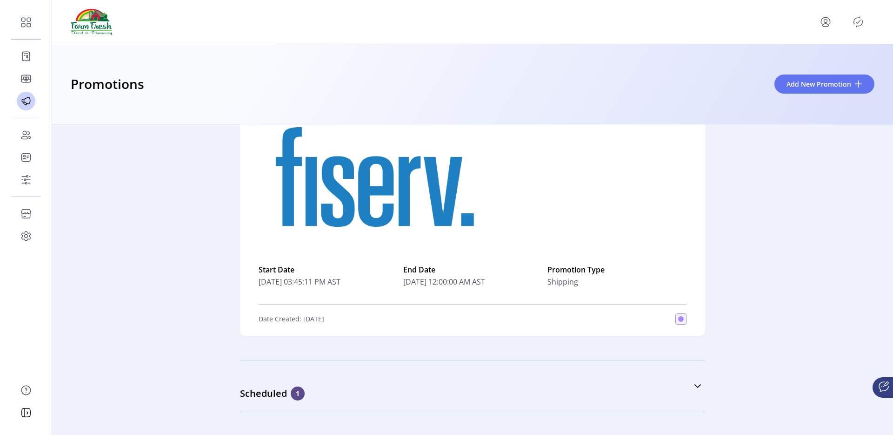
scroll to position [442, 0]
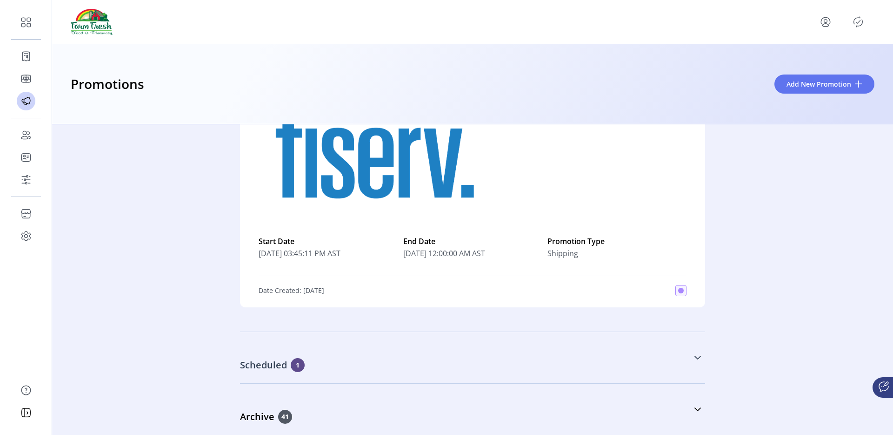
click at [660, 365] on link "Scheduled 1" at bounding box center [472, 357] width 465 height 40
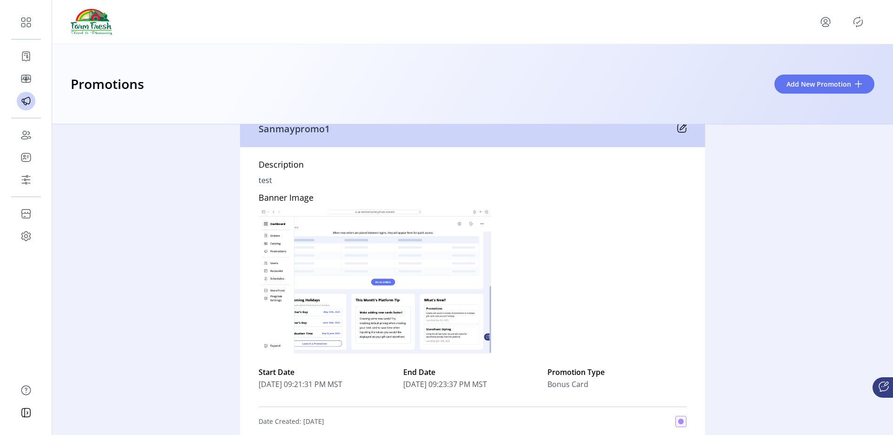
scroll to position [715, 0]
click at [677, 129] on icon at bounding box center [681, 128] width 9 height 9
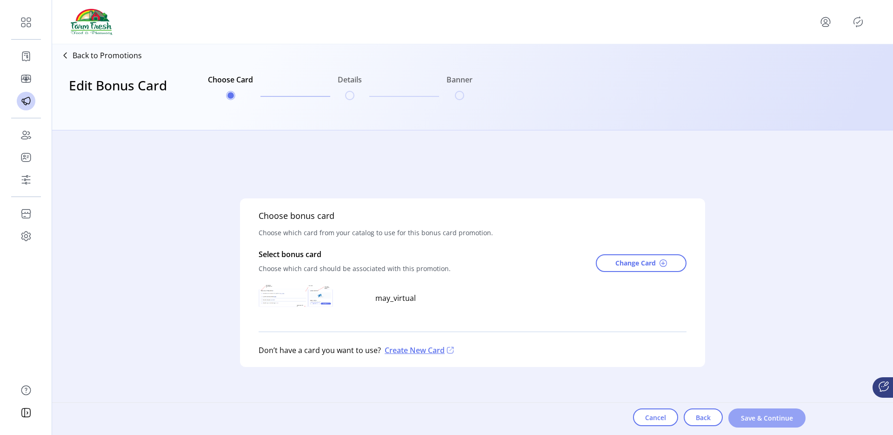
click at [785, 420] on span "Save & Continue" at bounding box center [767, 418] width 53 height 10
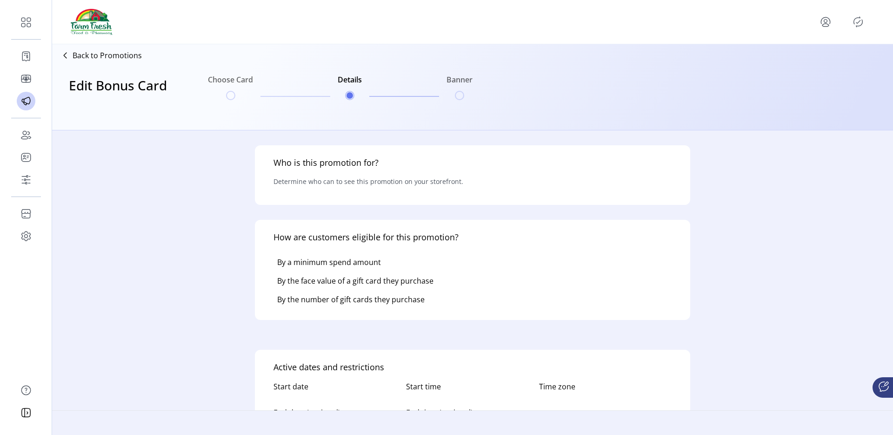
type input "********"
type input "**********"
type textarea "****"
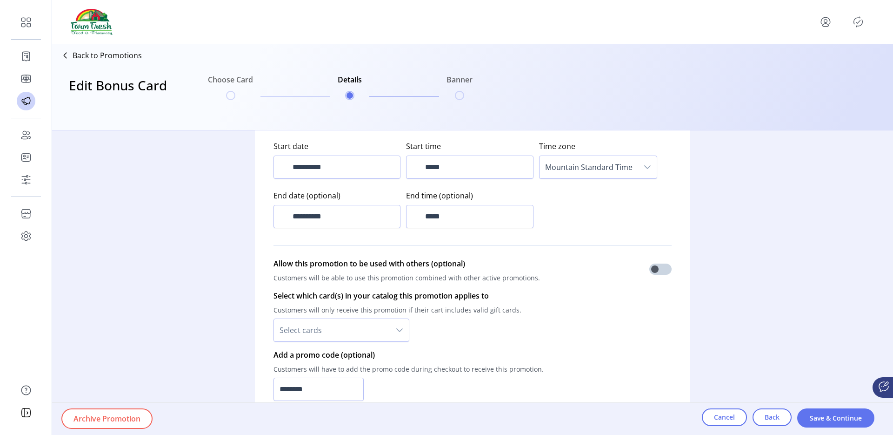
scroll to position [520, 0]
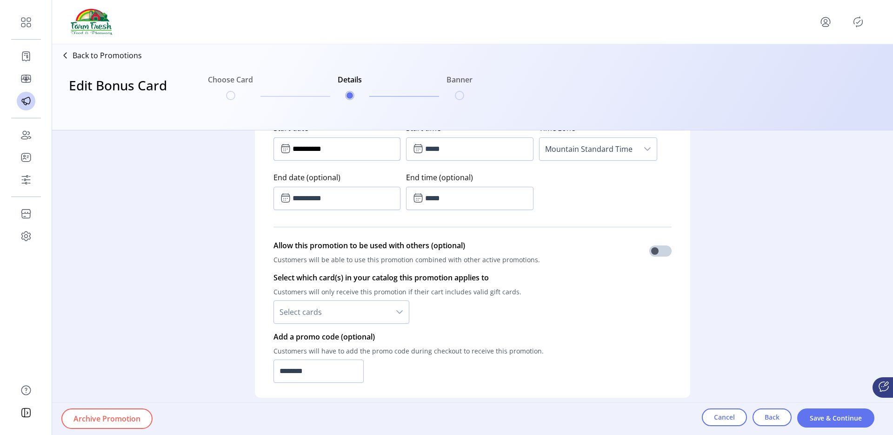
click at [332, 155] on input "**********" at bounding box center [337, 148] width 127 height 23
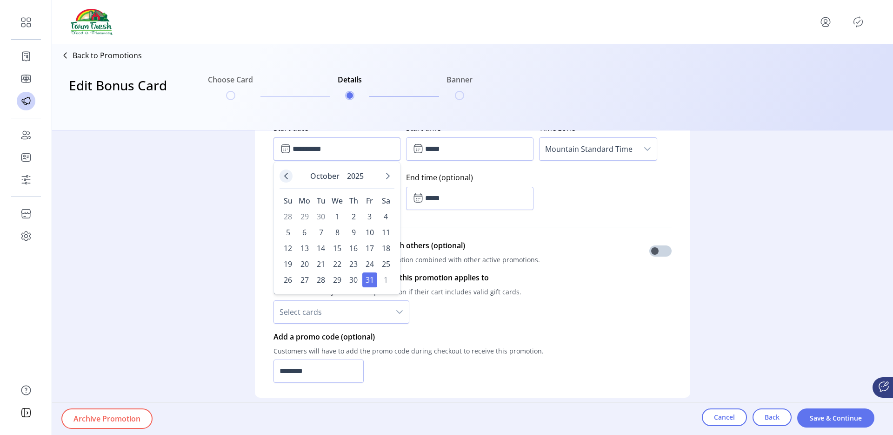
click at [281, 179] on button "Previous Month" at bounding box center [286, 175] width 13 height 13
click at [360, 235] on table "Su Mo Tu We Th Fr Sa 29 30 1 2 3 4 5 6 7 8 9 10 11 12 13 14 15 16 17 18 19 20 2…" at bounding box center [337, 240] width 115 height 96
click at [360, 238] on span "10" at bounding box center [353, 232] width 15 height 15
type input "**********"
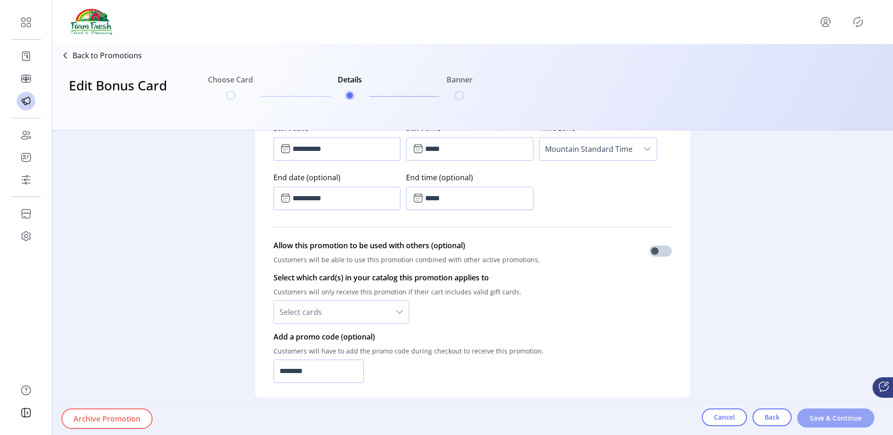
click at [816, 414] on span "Save & Continue" at bounding box center [835, 418] width 53 height 10
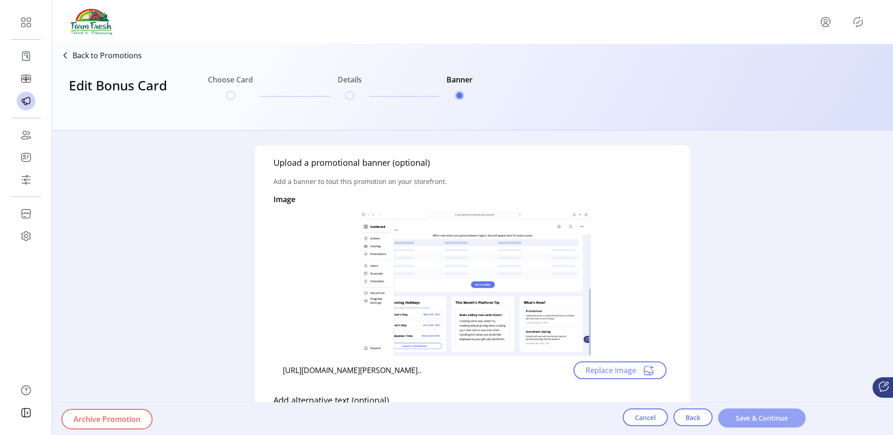
click at [741, 415] on span "Save & Continue" at bounding box center [761, 418] width 63 height 10
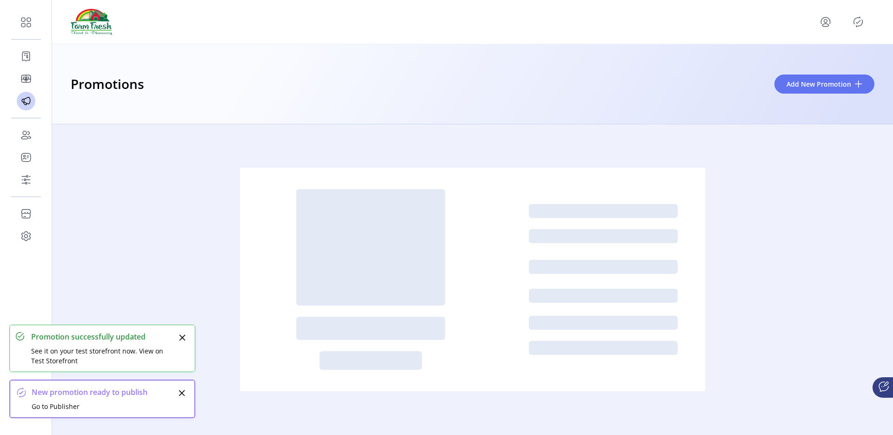
click at [860, 20] on icon "Publisher Panel" at bounding box center [858, 21] width 4 height 3
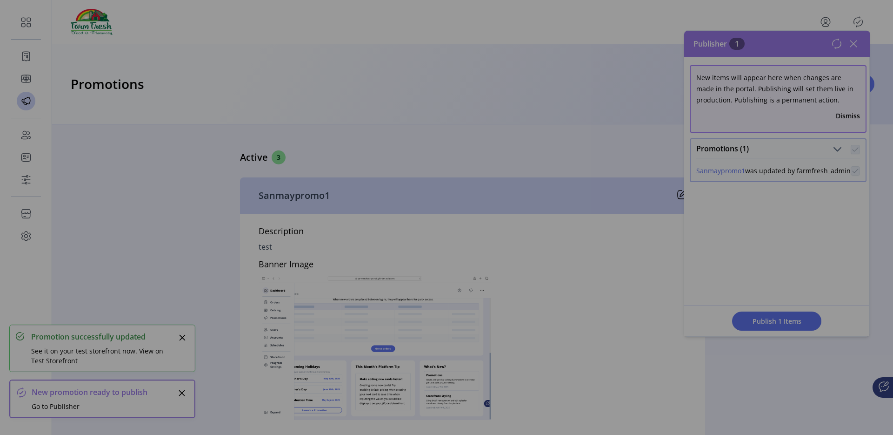
click at [771, 326] on div "Preview Promotion Success! We’ve saved your promotion. You can view a preview o…" at bounding box center [446, 217] width 893 height 435
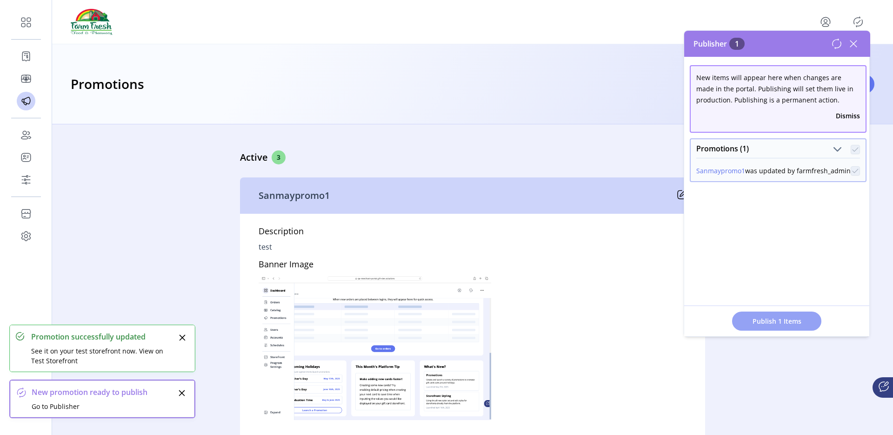
click at [771, 326] on button "Publish 1 Items" at bounding box center [776, 320] width 89 height 19
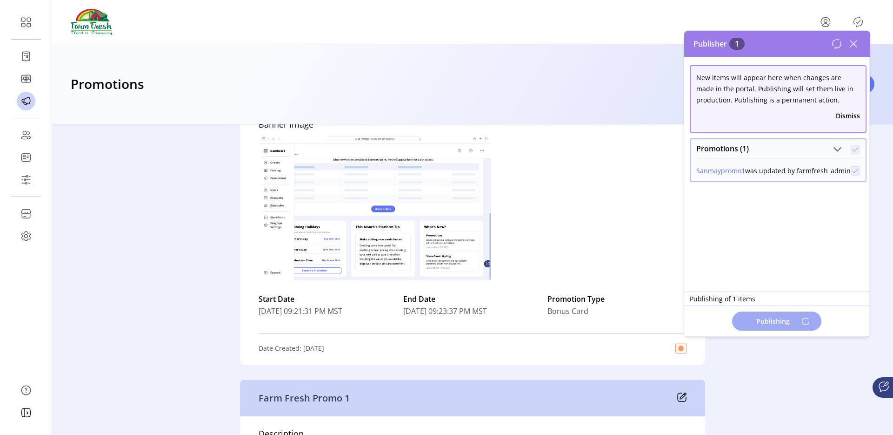
scroll to position [120, 0]
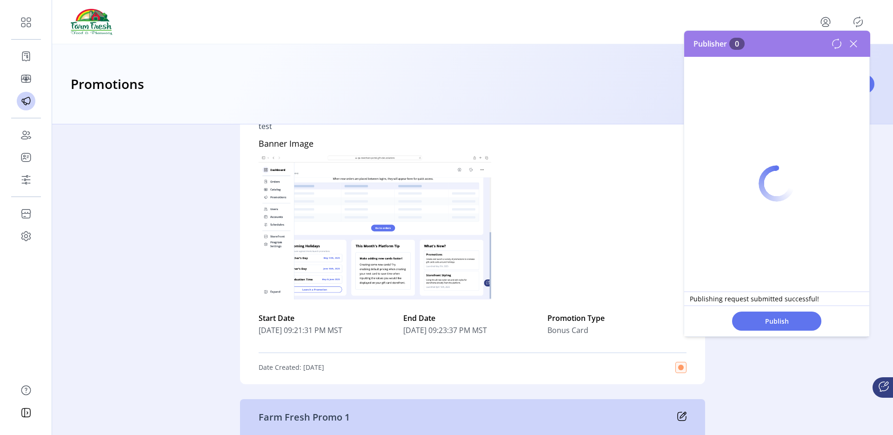
click at [856, 43] on div at bounding box center [776, 183] width 185 height 305
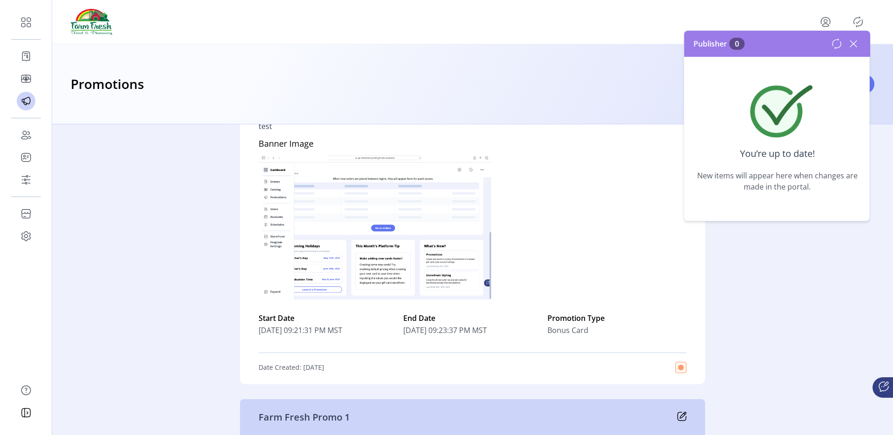
click at [852, 45] on icon at bounding box center [853, 43] width 7 height 7
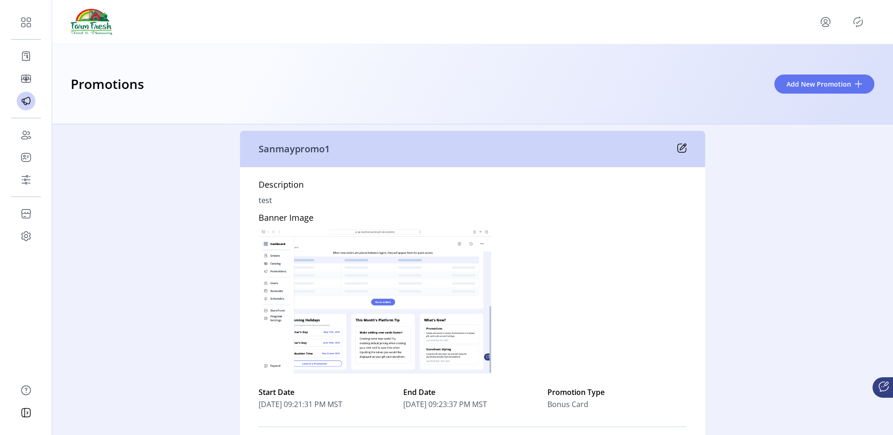
scroll to position [45, 0]
click at [677, 152] on icon at bounding box center [681, 149] width 9 height 9
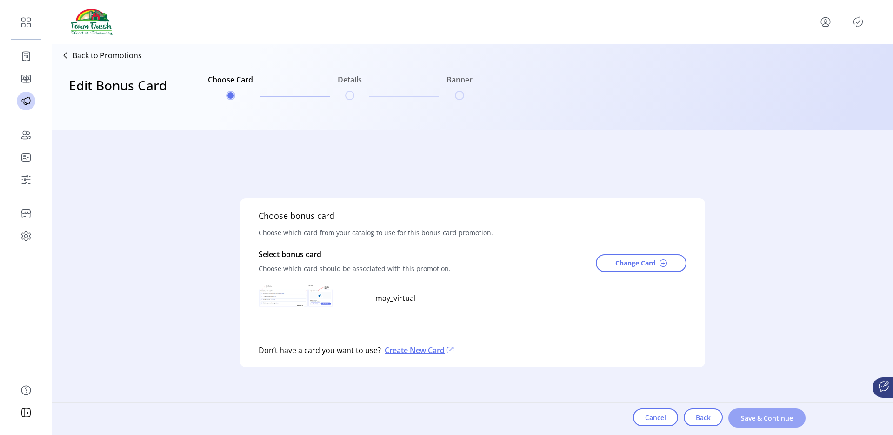
click at [770, 419] on span "Save & Continue" at bounding box center [767, 418] width 53 height 10
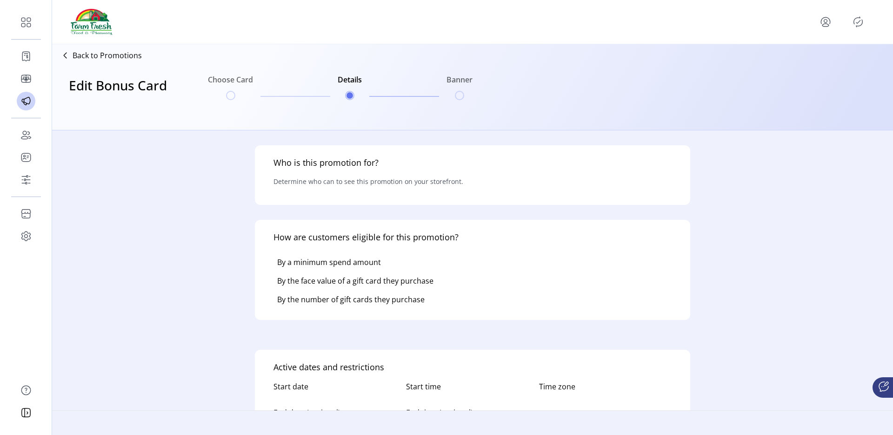
type input "********"
type input "**********"
type textarea "****"
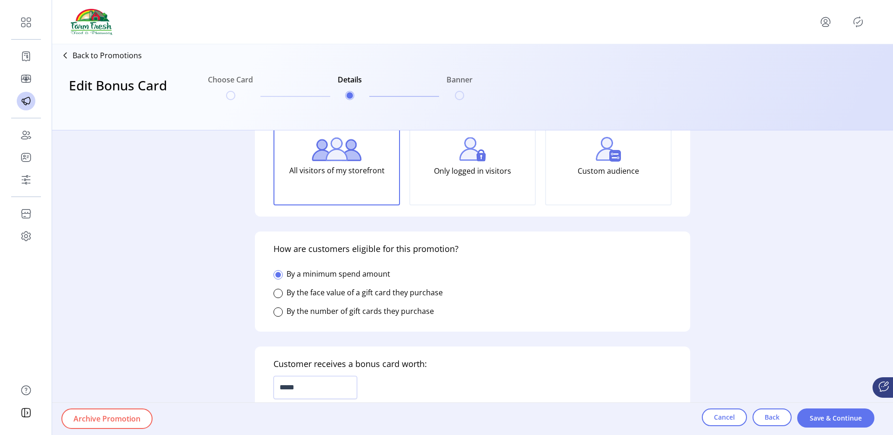
scroll to position [121, 0]
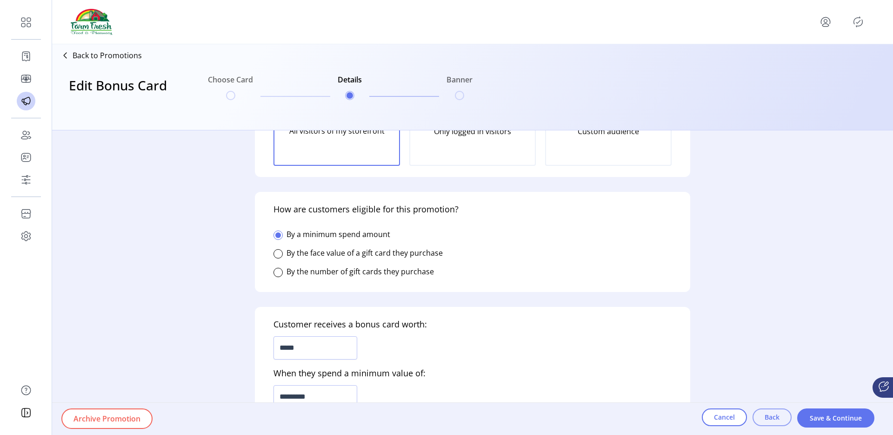
click at [773, 414] on span "Back" at bounding box center [772, 417] width 15 height 10
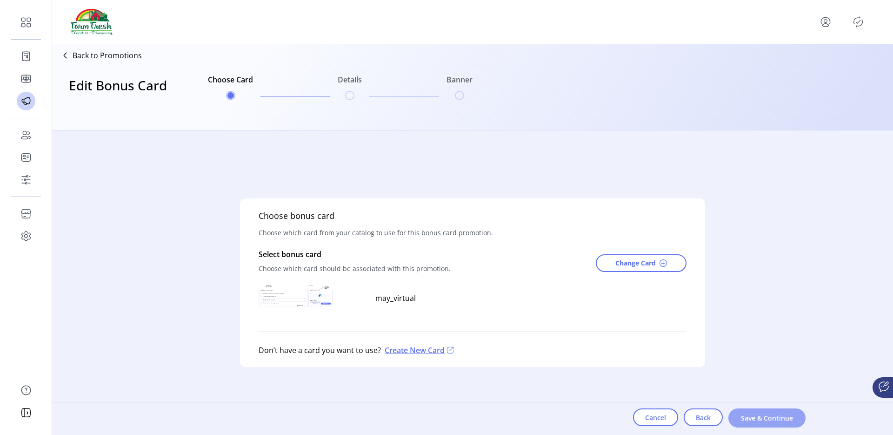
click at [742, 413] on span "Save & Continue" at bounding box center [767, 418] width 53 height 10
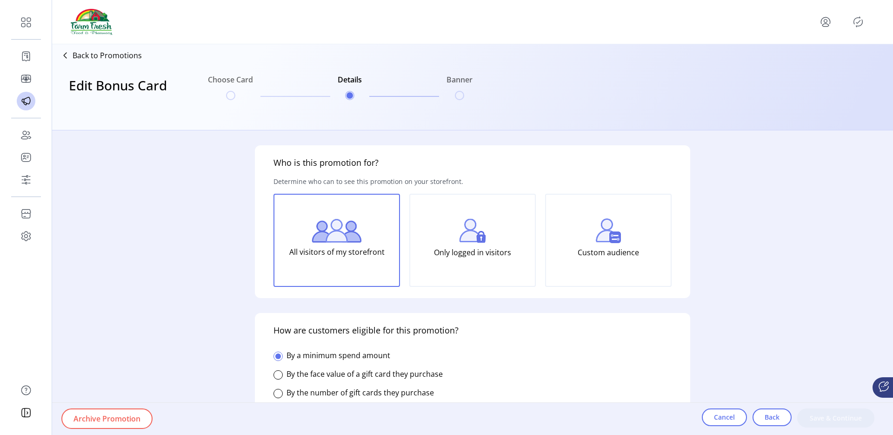
type input "********"
type input "**********"
type textarea "****"
type input "**********"
type input "*****"
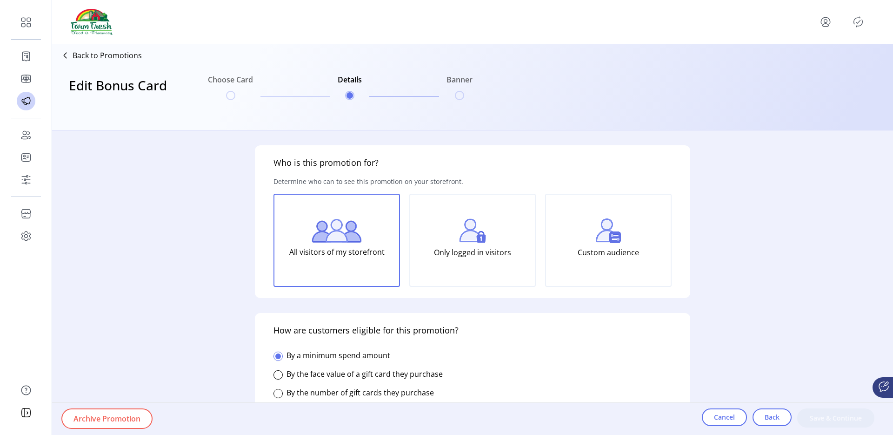
type input "**********"
type input "*****"
type input "*********"
click at [123, 413] on span "Archive Promotion" at bounding box center [107, 418] width 67 height 11
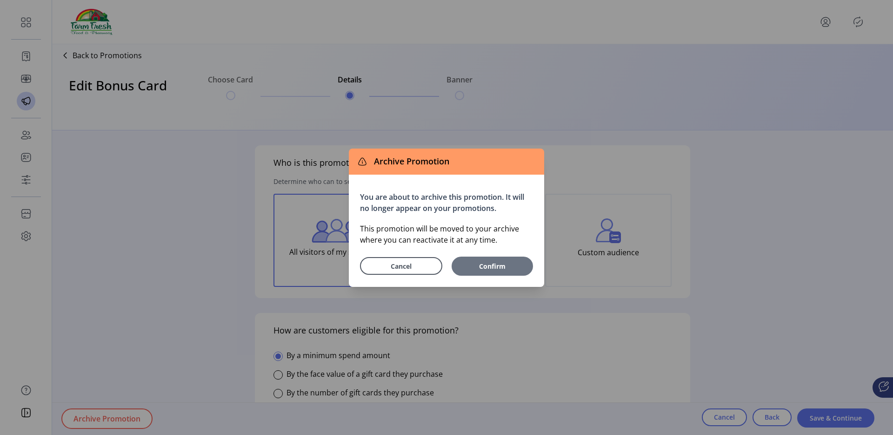
click at [481, 266] on span "Confirm" at bounding box center [492, 266] width 72 height 10
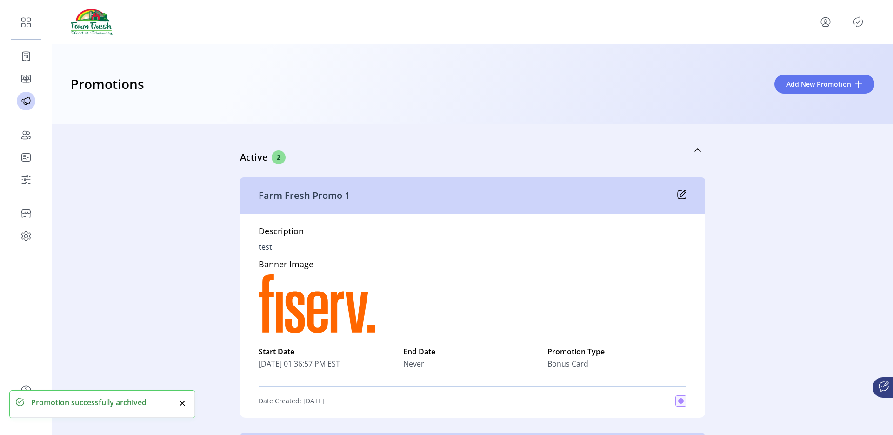
click at [853, 19] on icon "Publisher Panel" at bounding box center [858, 21] width 15 height 15
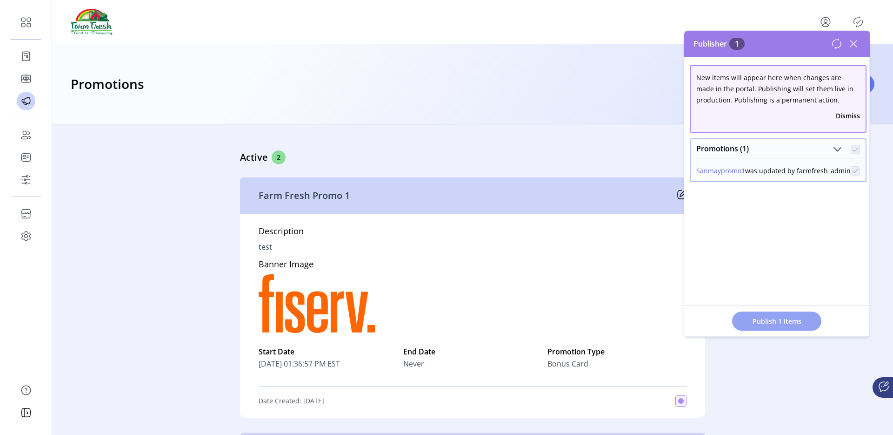
click at [764, 319] on span "Publish 1 Items" at bounding box center [776, 321] width 65 height 10
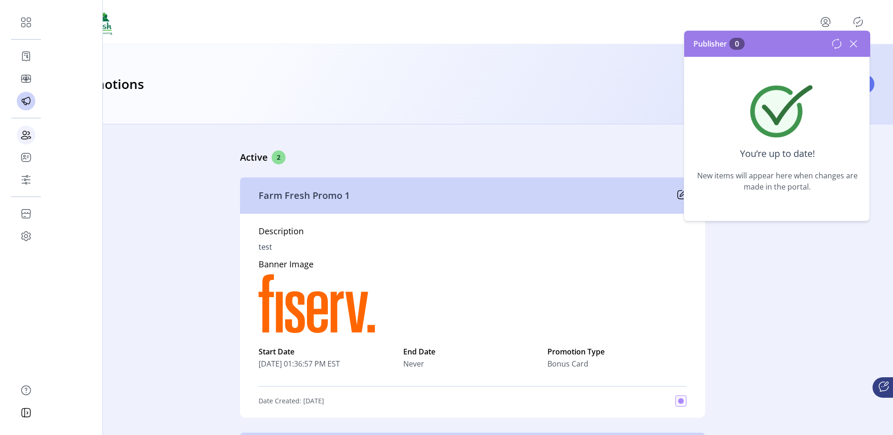
click at [34, 131] on div at bounding box center [26, 135] width 19 height 22
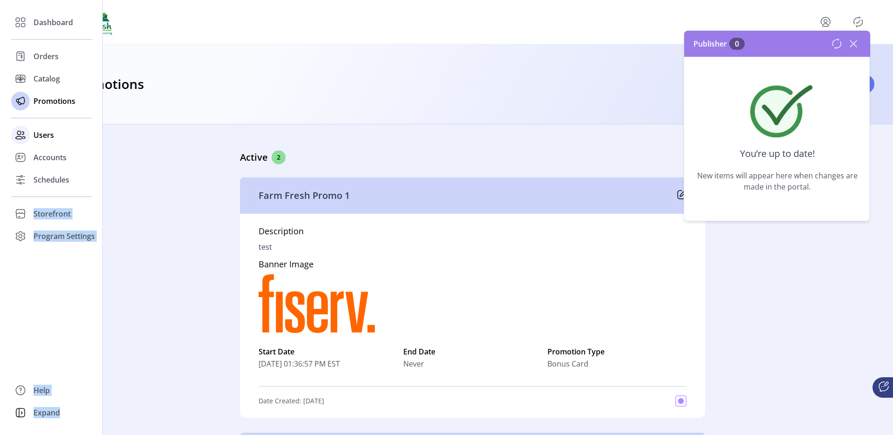
click at [34, 131] on div "Users" at bounding box center [51, 135] width 80 height 22
click at [34, 131] on span "Users" at bounding box center [43, 134] width 20 height 11
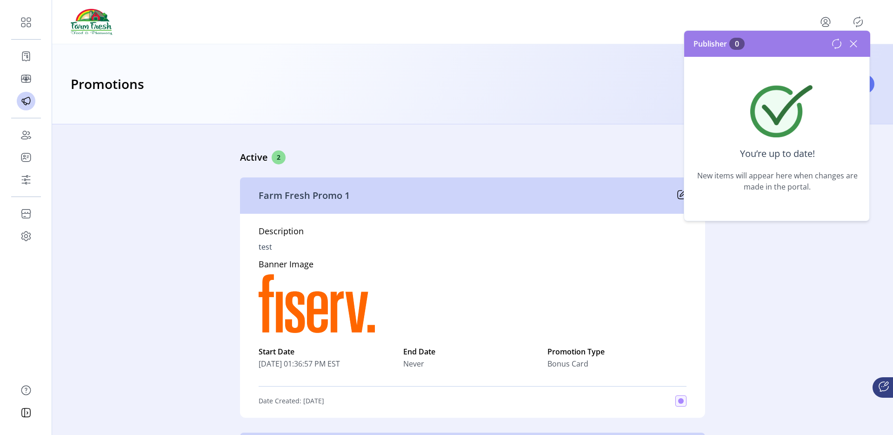
click at [118, 148] on div "Active 2 Farm Fresh Promo 1 Description test Banner Image Start Date [DATE] 01:…" at bounding box center [472, 279] width 841 height 310
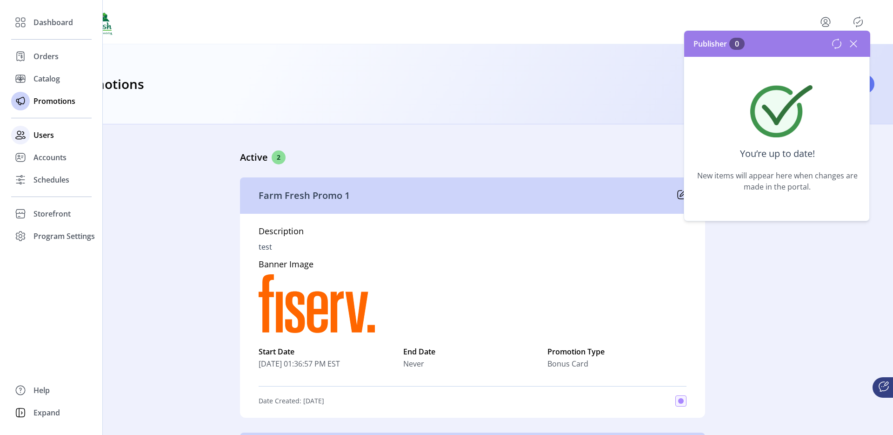
click at [47, 136] on span "Users" at bounding box center [43, 134] width 20 height 11
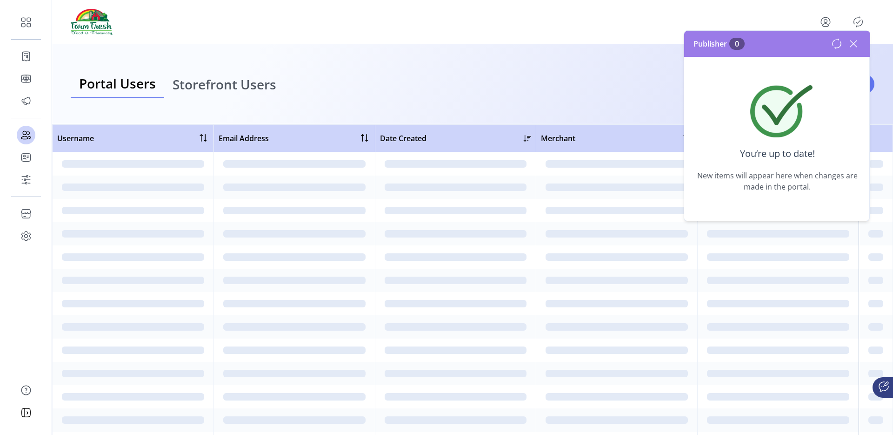
click at [245, 87] on span "Storefront Users" at bounding box center [225, 84] width 104 height 13
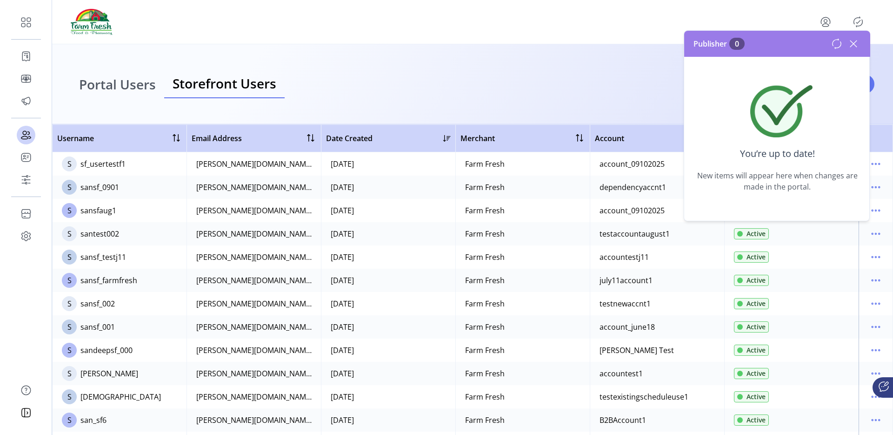
click at [851, 41] on icon at bounding box center [853, 43] width 15 height 15
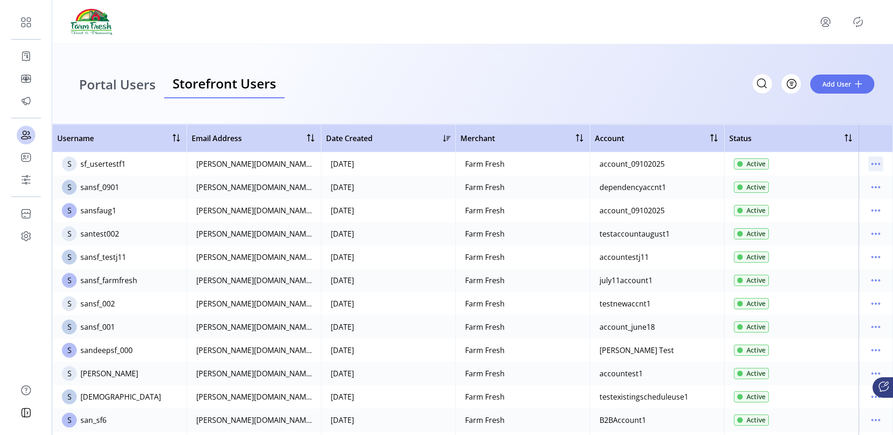
click at [874, 168] on icon "menu" at bounding box center [876, 163] width 15 height 15
click at [843, 209] on span "Reset Password" at bounding box center [832, 211] width 77 height 7
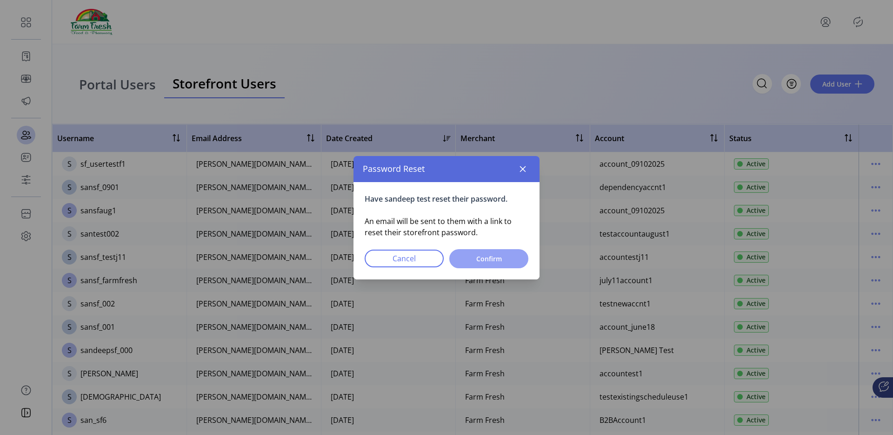
click at [492, 254] on span "Confirm" at bounding box center [488, 259] width 55 height 10
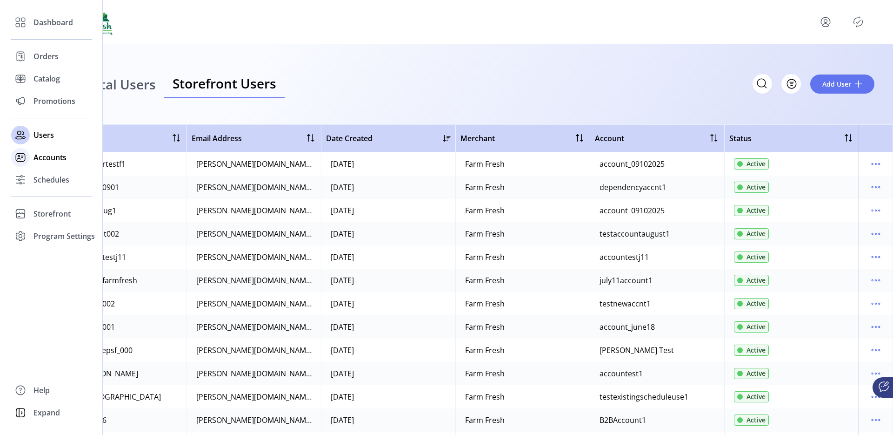
click at [34, 153] on span "Accounts" at bounding box center [49, 157] width 33 height 11
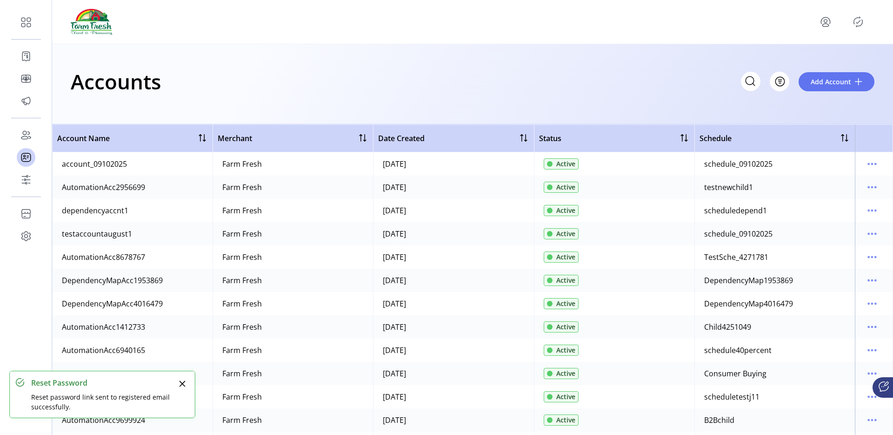
click at [880, 164] on td at bounding box center [874, 163] width 38 height 23
click at [875, 164] on icon "menu" at bounding box center [875, 163] width 1 height 1
click at [827, 212] on span "View Users" at bounding box center [828, 211] width 77 height 7
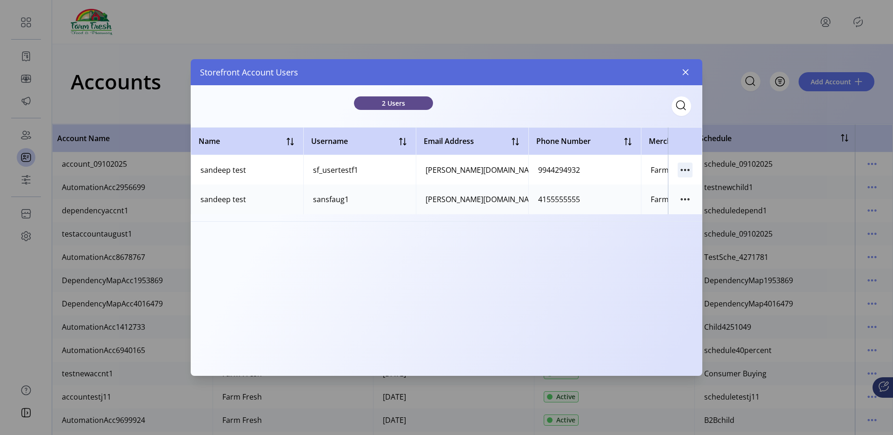
click at [679, 168] on icon "button" at bounding box center [685, 169] width 15 height 15
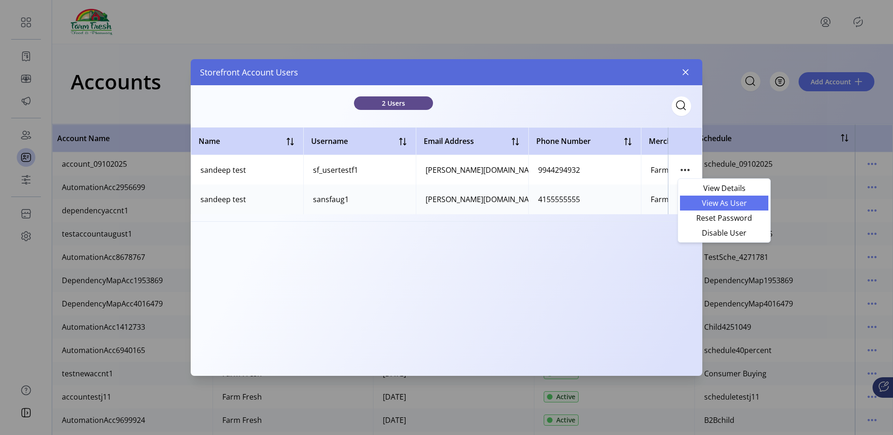
drag, startPoint x: 692, startPoint y: 213, endPoint x: 692, endPoint y: 197, distance: 15.4
click at [692, 197] on ul "View Details View As User Reset Password Disable User" at bounding box center [724, 211] width 88 height 60
click at [692, 197] on link "View As User" at bounding box center [724, 202] width 88 height 15
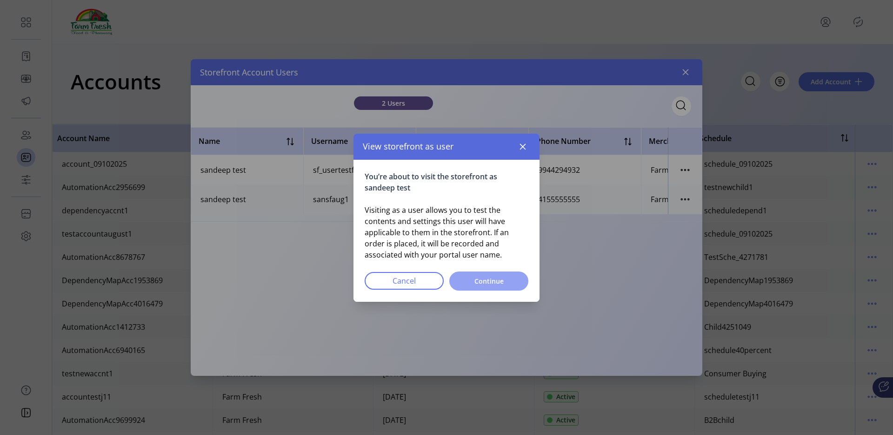
click at [501, 287] on button "Continue" at bounding box center [488, 280] width 79 height 19
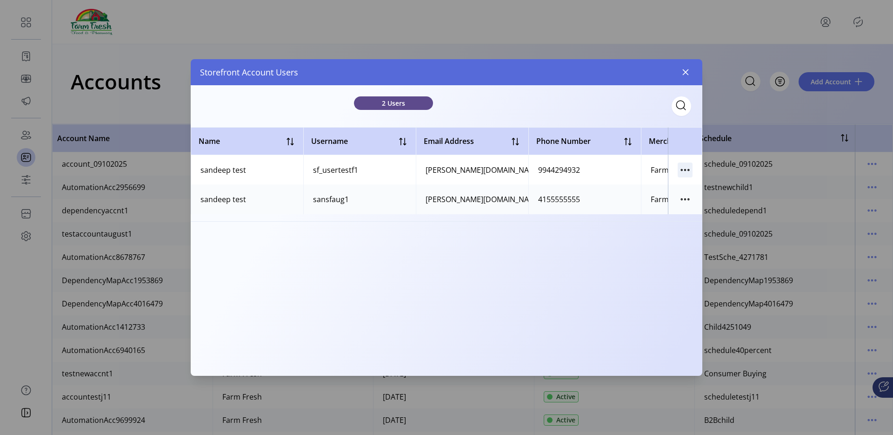
click at [683, 171] on icon "button" at bounding box center [685, 169] width 15 height 15
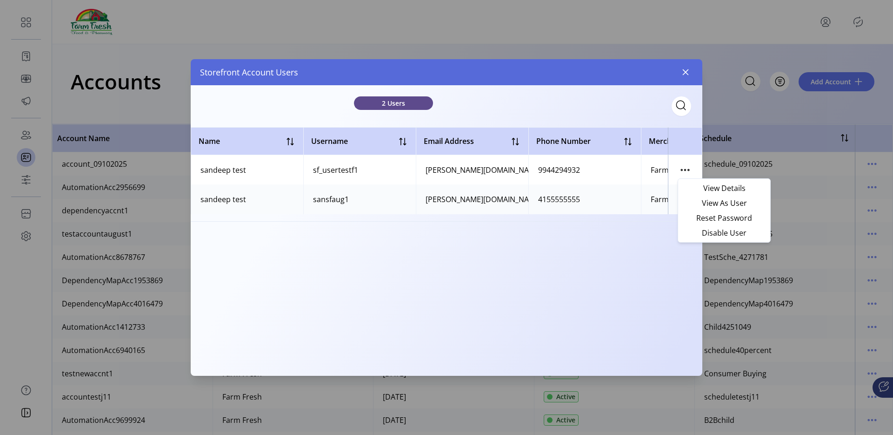
click at [604, 293] on div "2 Users Name Username Email Address Phone Number Merchant Time Zone Status sand…" at bounding box center [447, 230] width 512 height 290
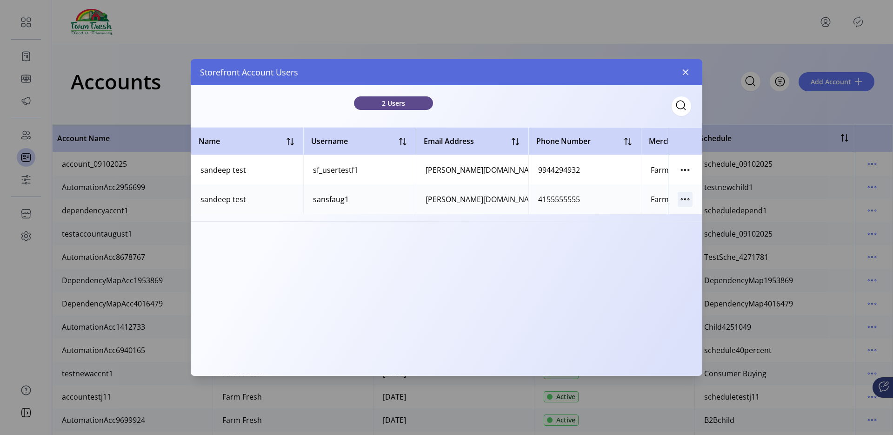
click at [687, 196] on icon "button" at bounding box center [685, 199] width 15 height 15
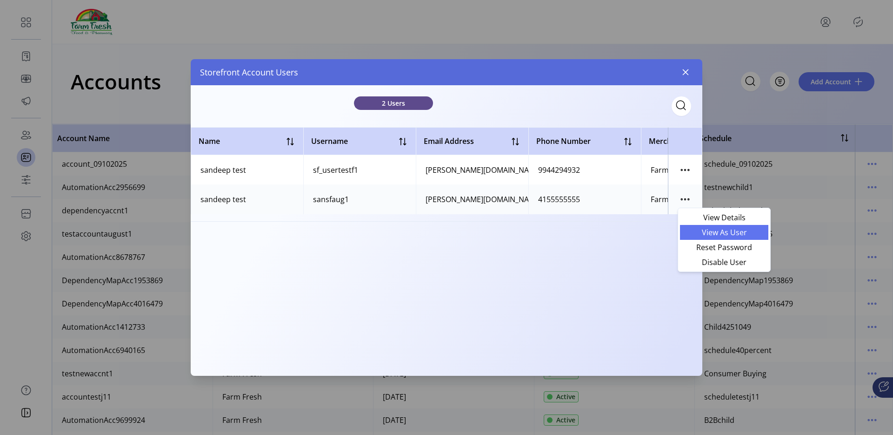
click at [689, 225] on link "View As User" at bounding box center [724, 232] width 88 height 15
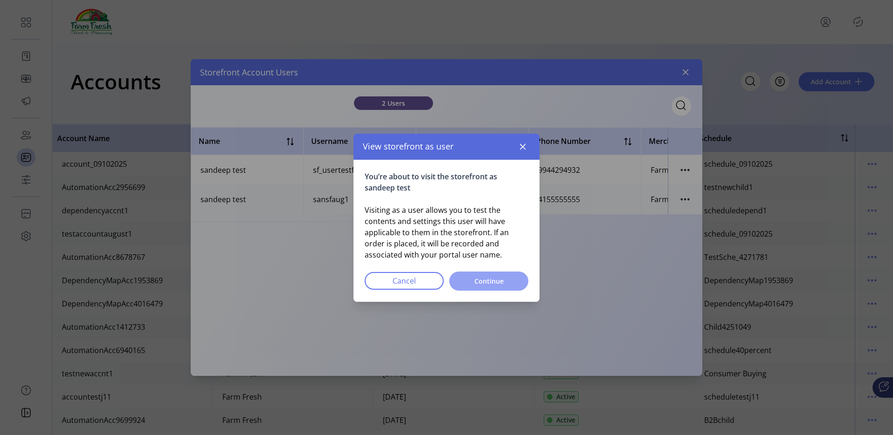
click at [498, 283] on span "Continue" at bounding box center [488, 281] width 55 height 10
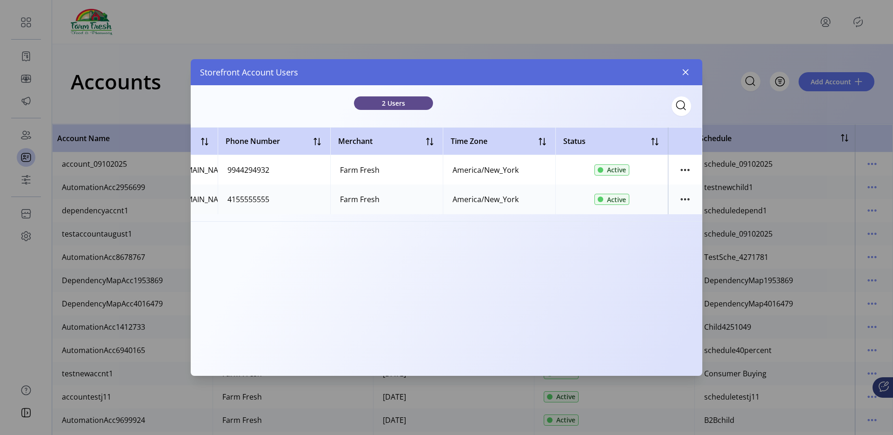
scroll to position [0, 311]
click at [681, 169] on icon "button" at bounding box center [681, 169] width 1 height 1
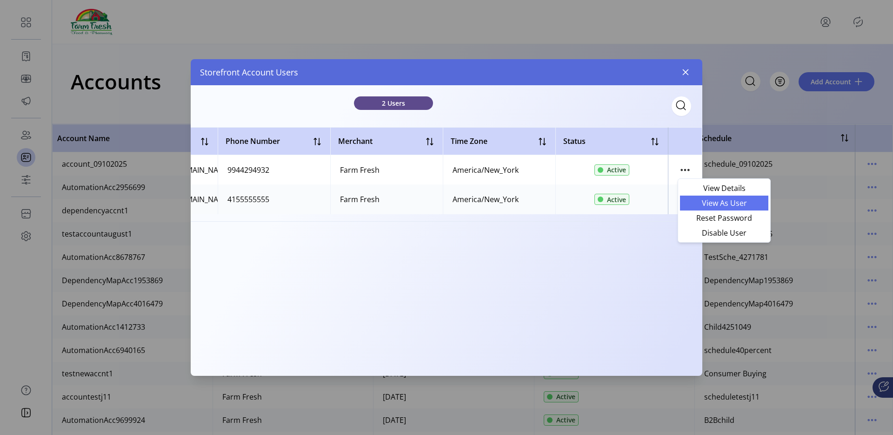
click at [703, 207] on span "View As User" at bounding box center [724, 202] width 77 height 7
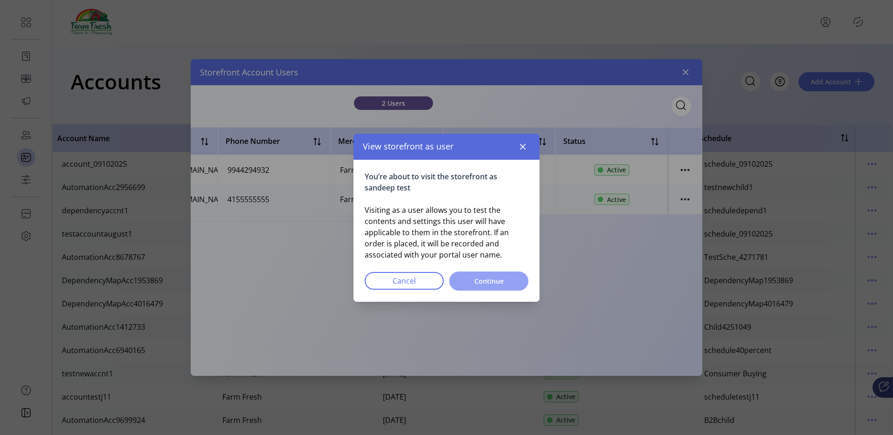
click at [508, 281] on span "Continue" at bounding box center [488, 281] width 55 height 10
